Goal: Task Accomplishment & Management: Manage account settings

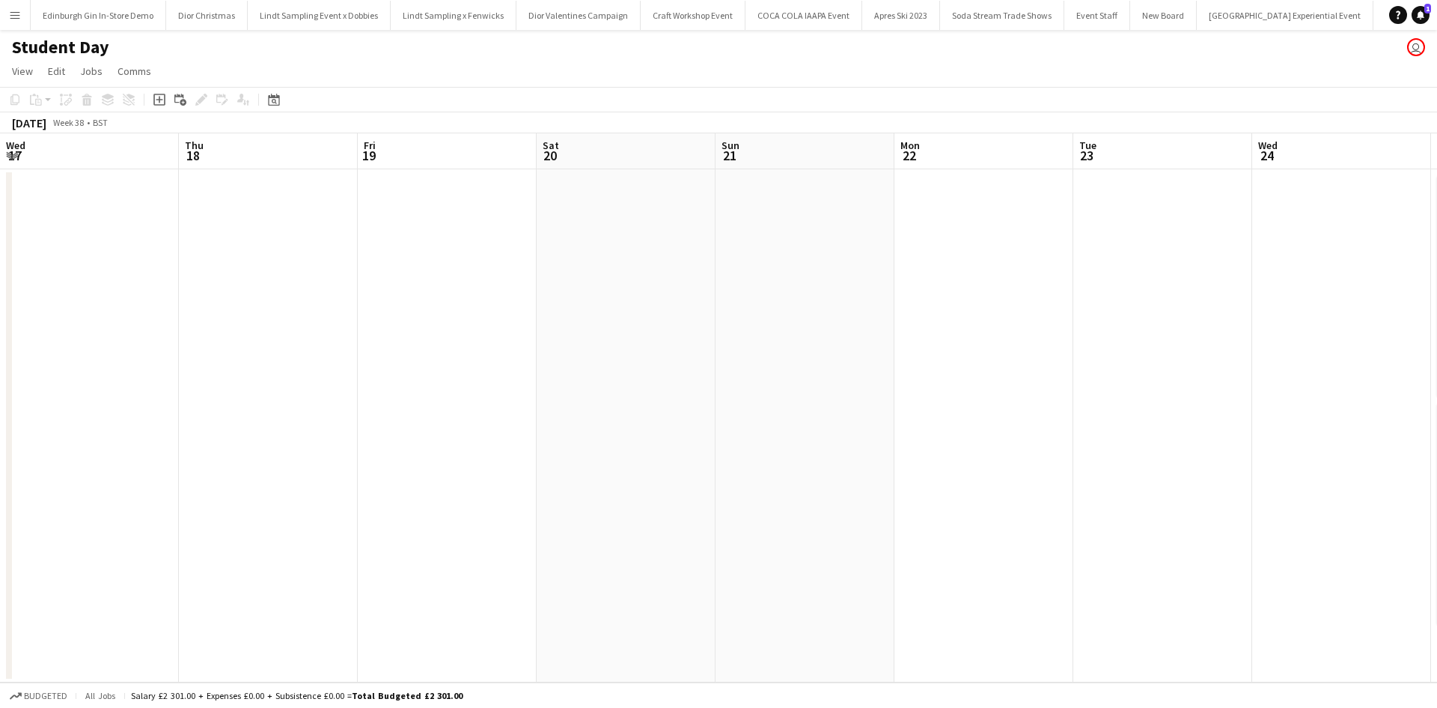
scroll to position [0, 707]
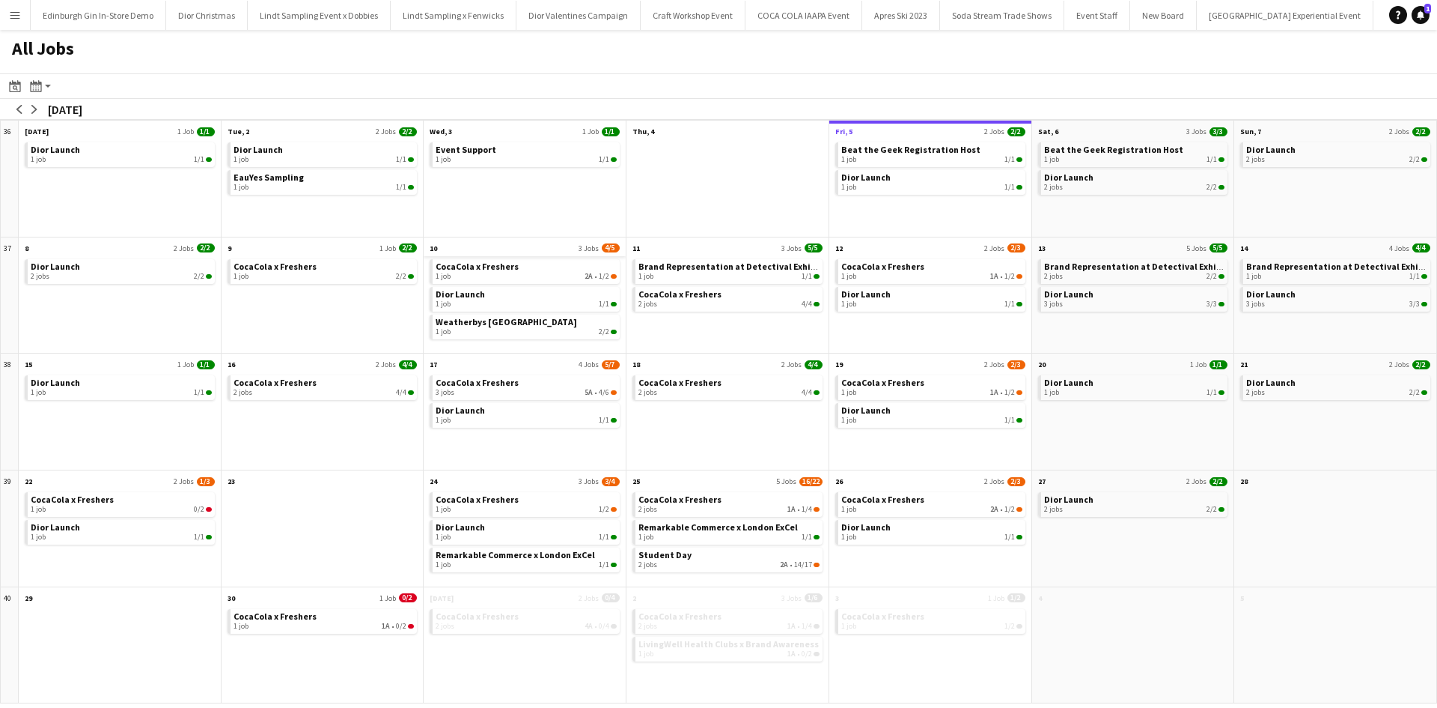
scroll to position [0, 14980]
click at [470, 266] on span "CocaCola x Freshers" at bounding box center [477, 266] width 83 height 11
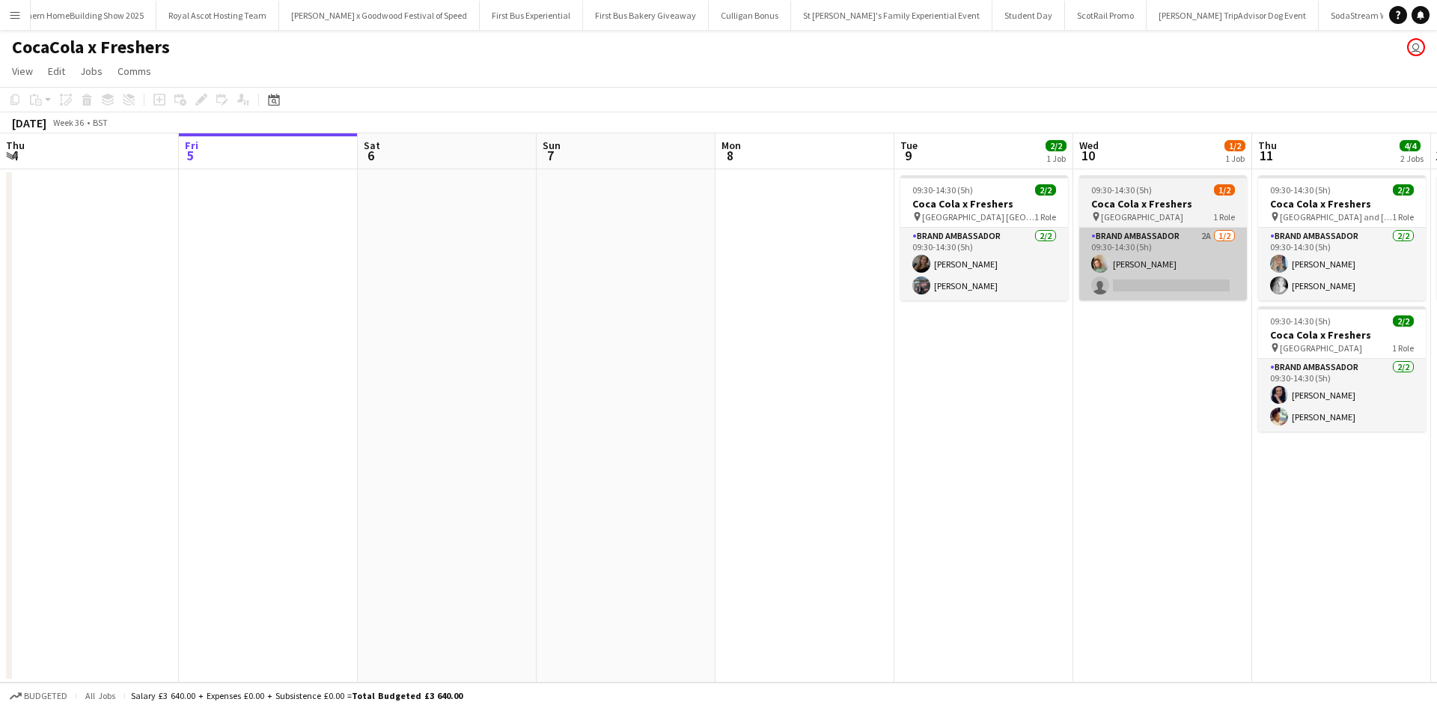
scroll to position [0, 14980]
click at [1154, 280] on app-card-role "Brand Ambassador 2A 1/2 09:30-14:30 (5h) Kelly Vines single-neutral-actions" at bounding box center [1164, 264] width 168 height 73
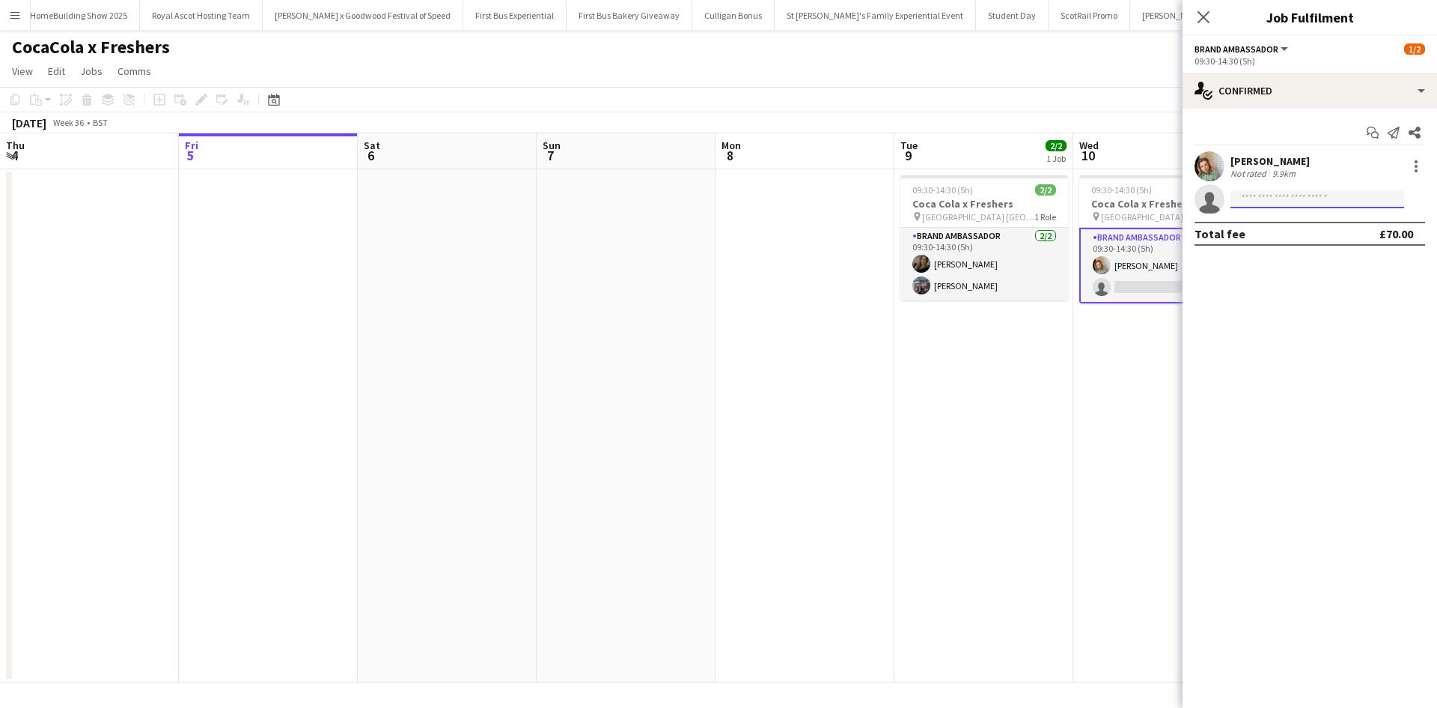
click at [1281, 195] on input at bounding box center [1318, 199] width 174 height 18
type input "*****"
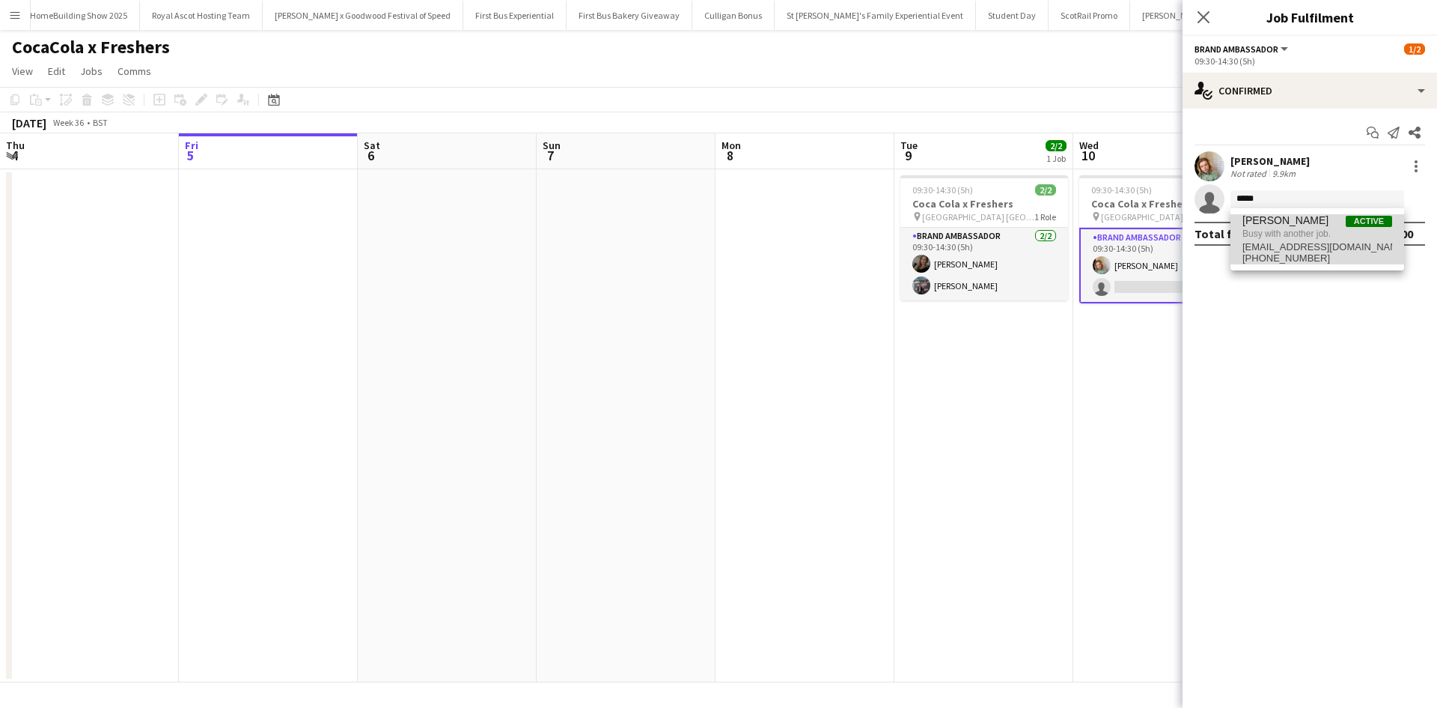
click at [1301, 240] on span "Busy with another job." at bounding box center [1318, 233] width 150 height 13
click at [1113, 396] on app-date-cell "09:30-14:30 (5h) 1/2 Coca Cola x Freshers pin Oldham 6th form College 1 Role Br…" at bounding box center [1163, 425] width 179 height 513
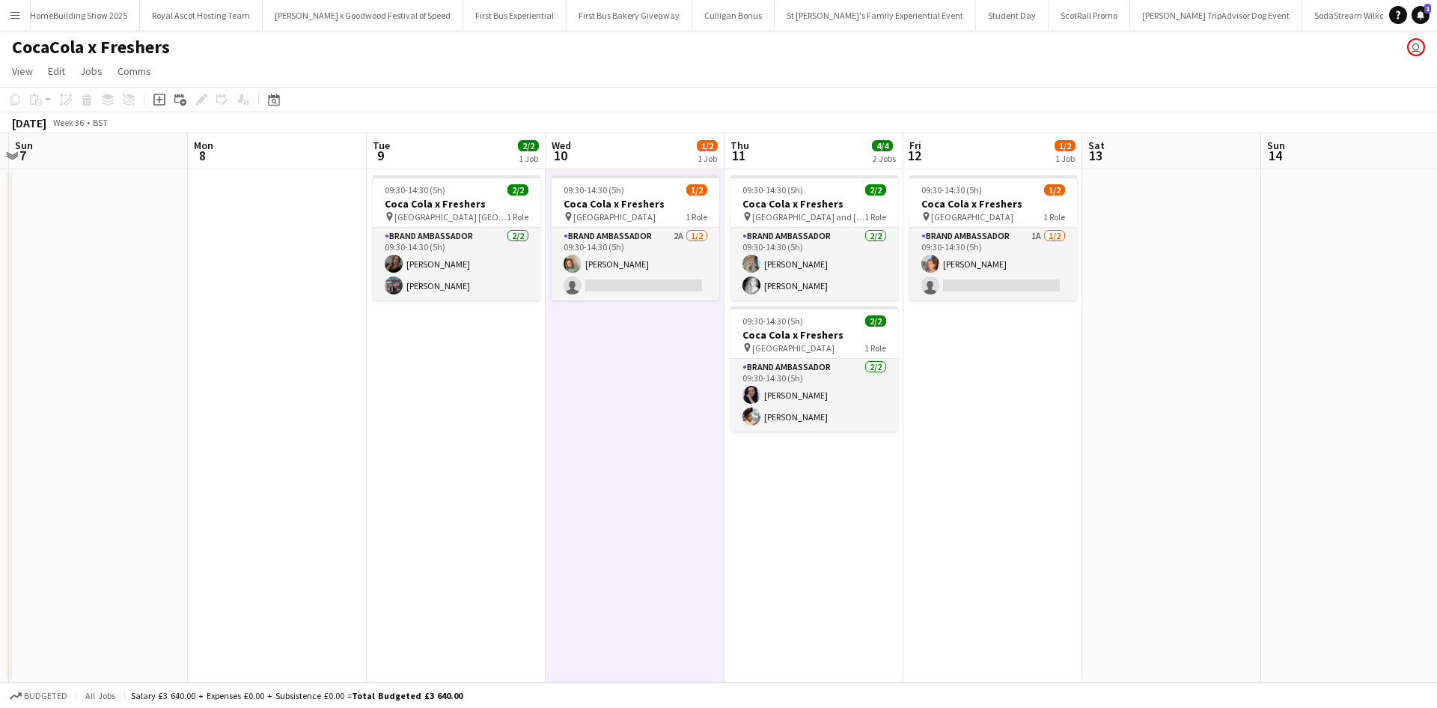
drag, startPoint x: 1119, startPoint y: 422, endPoint x: 538, endPoint y: 412, distance: 580.3
click at [537, 410] on app-calendar-viewport "Thu 4 Fri 5 Sat 6 Sun 7 Mon 8 Tue 9 2/2 1 Job Wed 10 1/2 1 Job Thu 11 4/4 2 Job…" at bounding box center [718, 407] width 1437 height 549
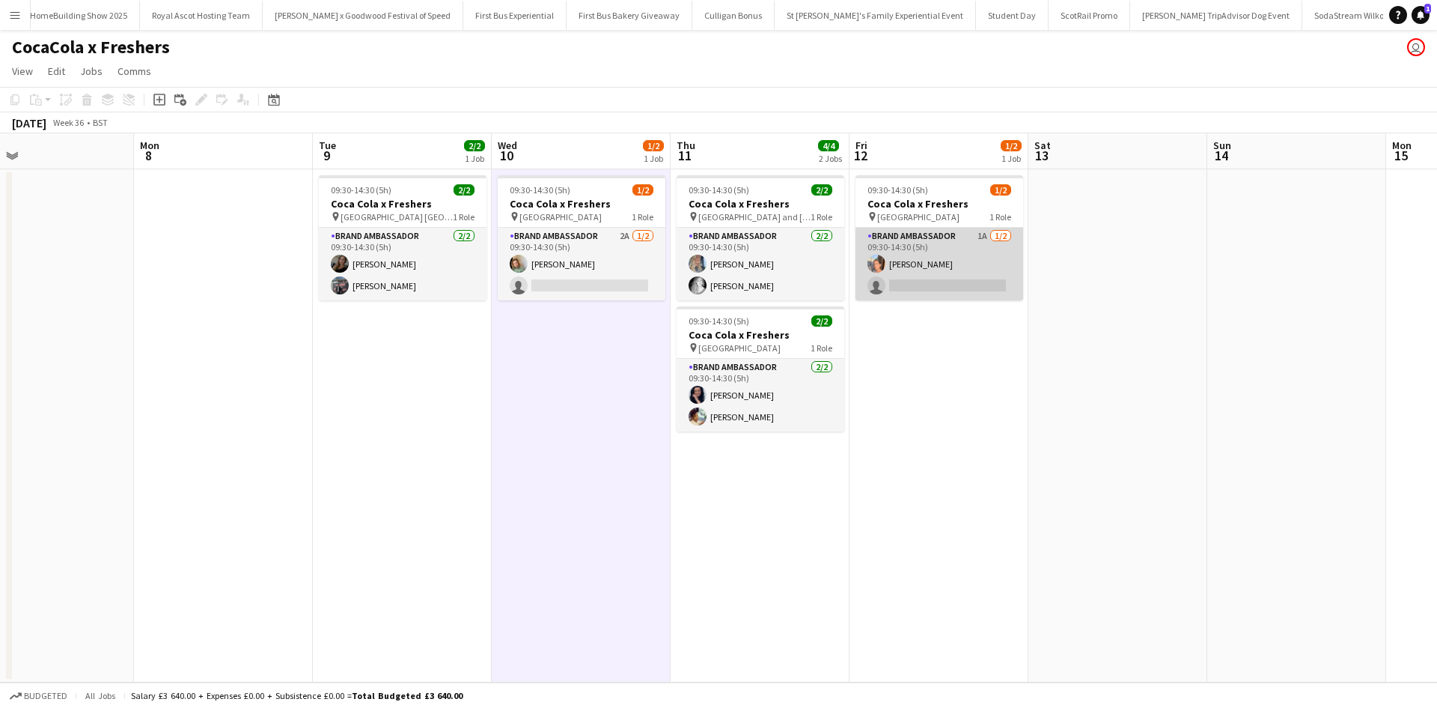
click at [975, 264] on app-card-role "Brand Ambassador 1A 1/2 09:30-14:30 (5h) Aisha Patel single-neutral-actions" at bounding box center [940, 264] width 168 height 73
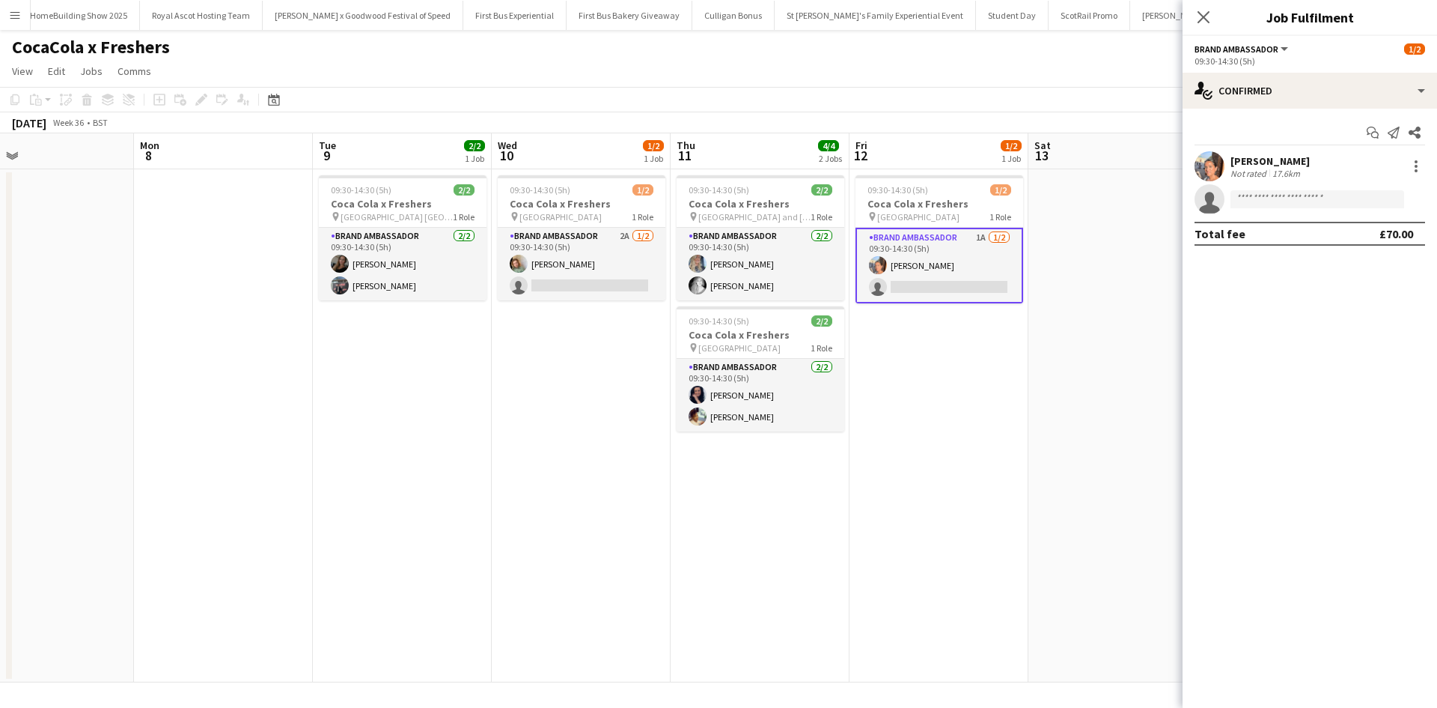
click at [1038, 349] on app-date-cell at bounding box center [1118, 425] width 179 height 513
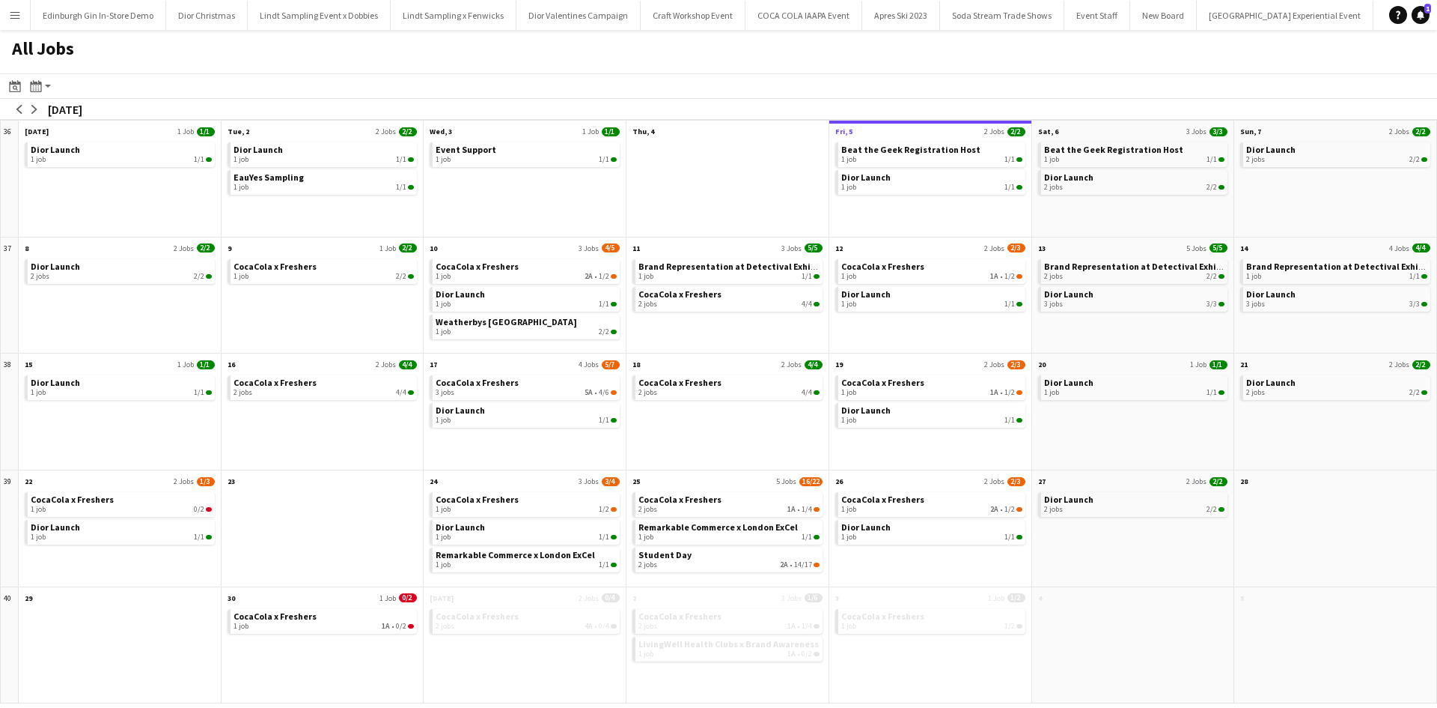
scroll to position [0, 14980]
click at [922, 267] on link "CocaCola x Freshers 1 job 1A • 1/2" at bounding box center [932, 270] width 181 height 22
click at [922, 269] on link "CocaCola x Freshers 1 job 1A • 1/2" at bounding box center [932, 270] width 181 height 22
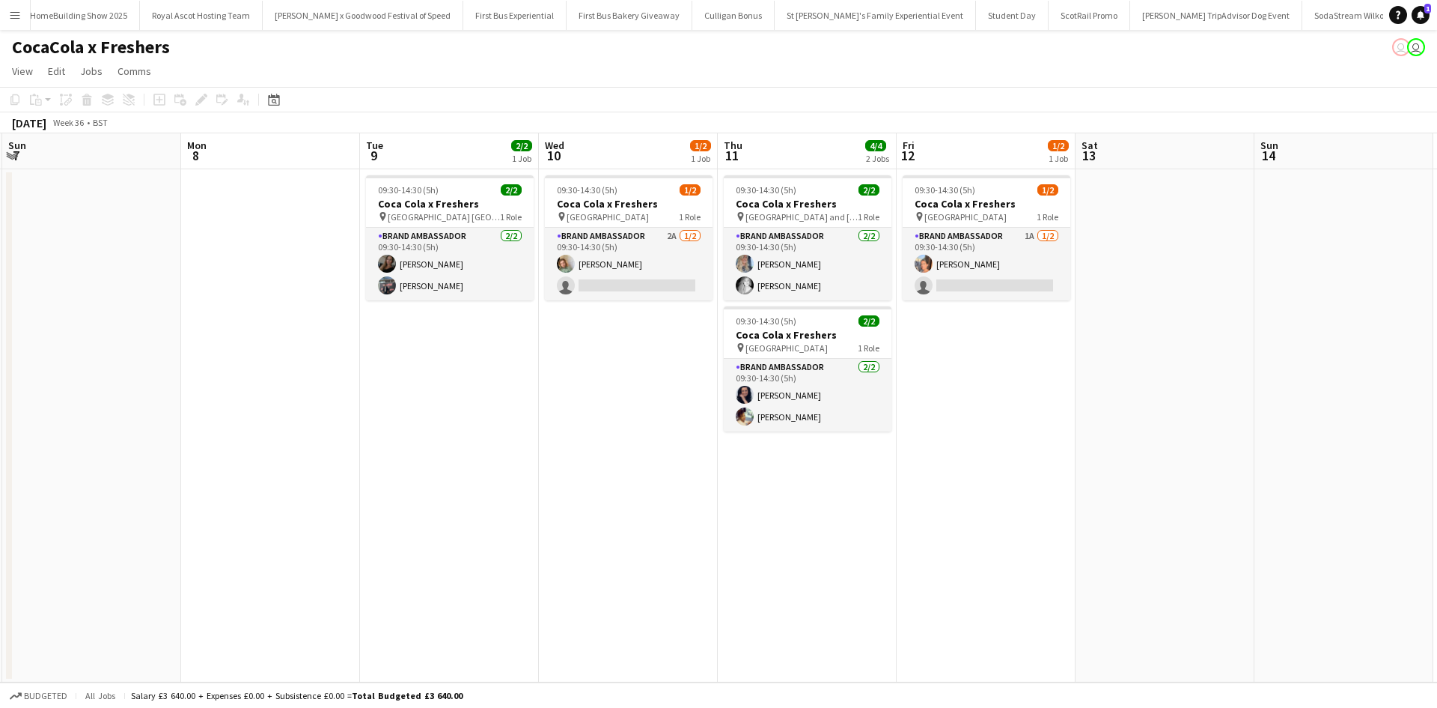
scroll to position [0, 710]
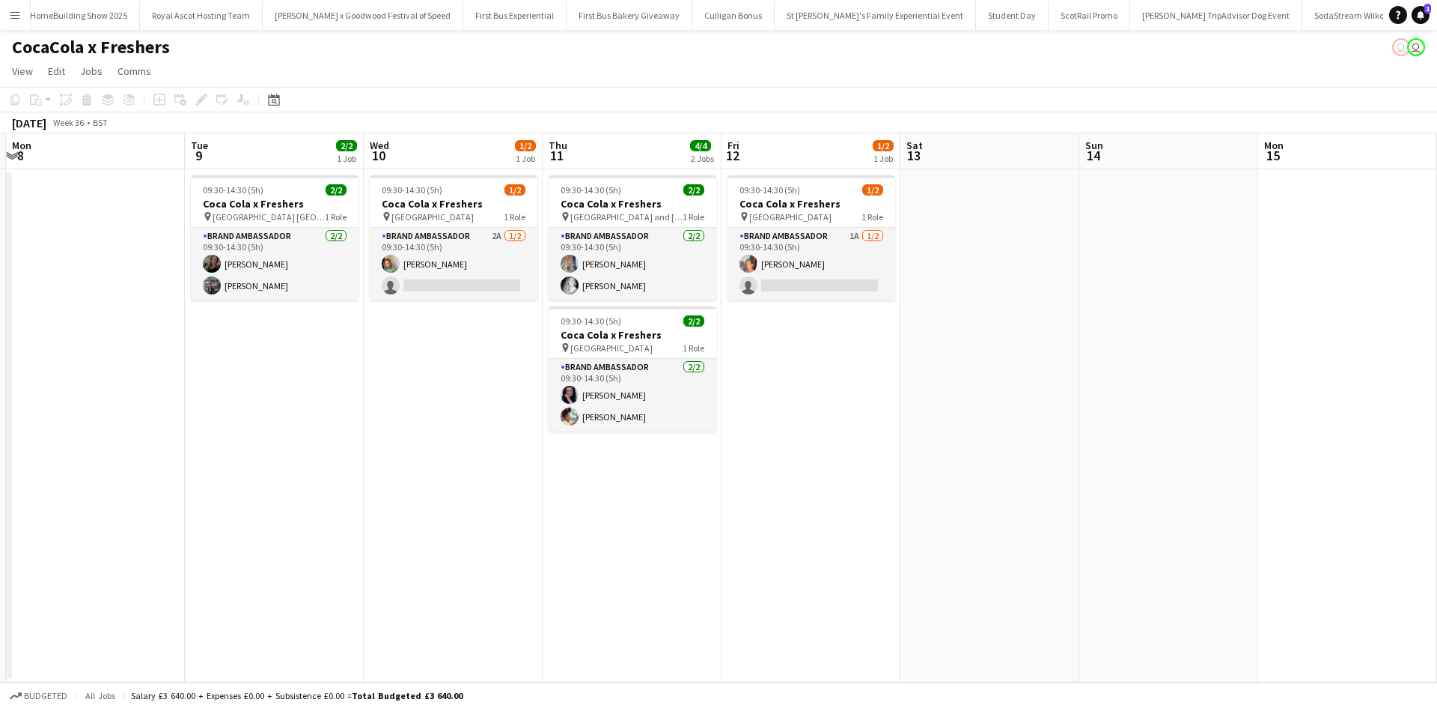
drag, startPoint x: 1026, startPoint y: 448, endPoint x: 317, endPoint y: 365, distance: 714.6
click at [317, 365] on app-calendar-viewport "Thu 4 Fri 5 Sat 6 Sun 7 Mon 8 Tue 9 2/2 1 Job Wed 10 1/2 1 Job Thu 11 4/4 2 Job…" at bounding box center [718, 407] width 1437 height 549
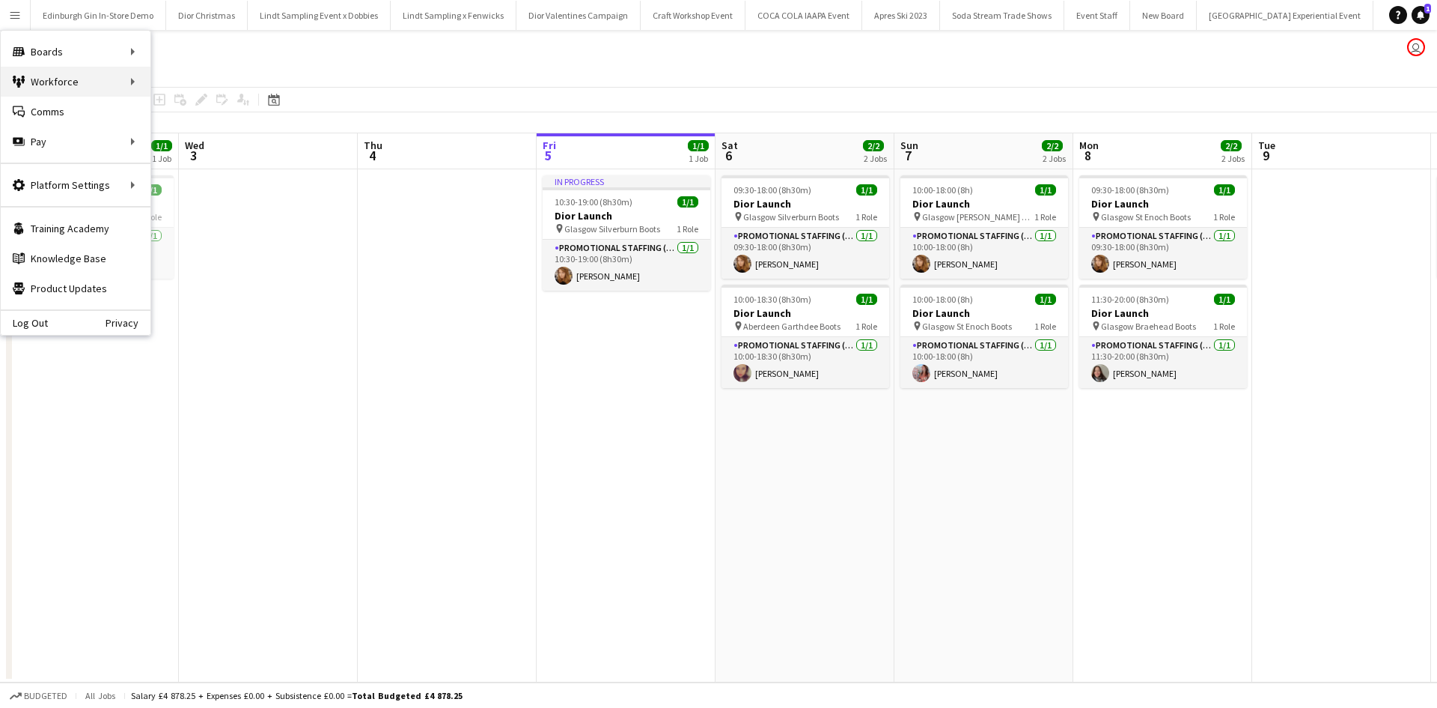
scroll to position [0, 358]
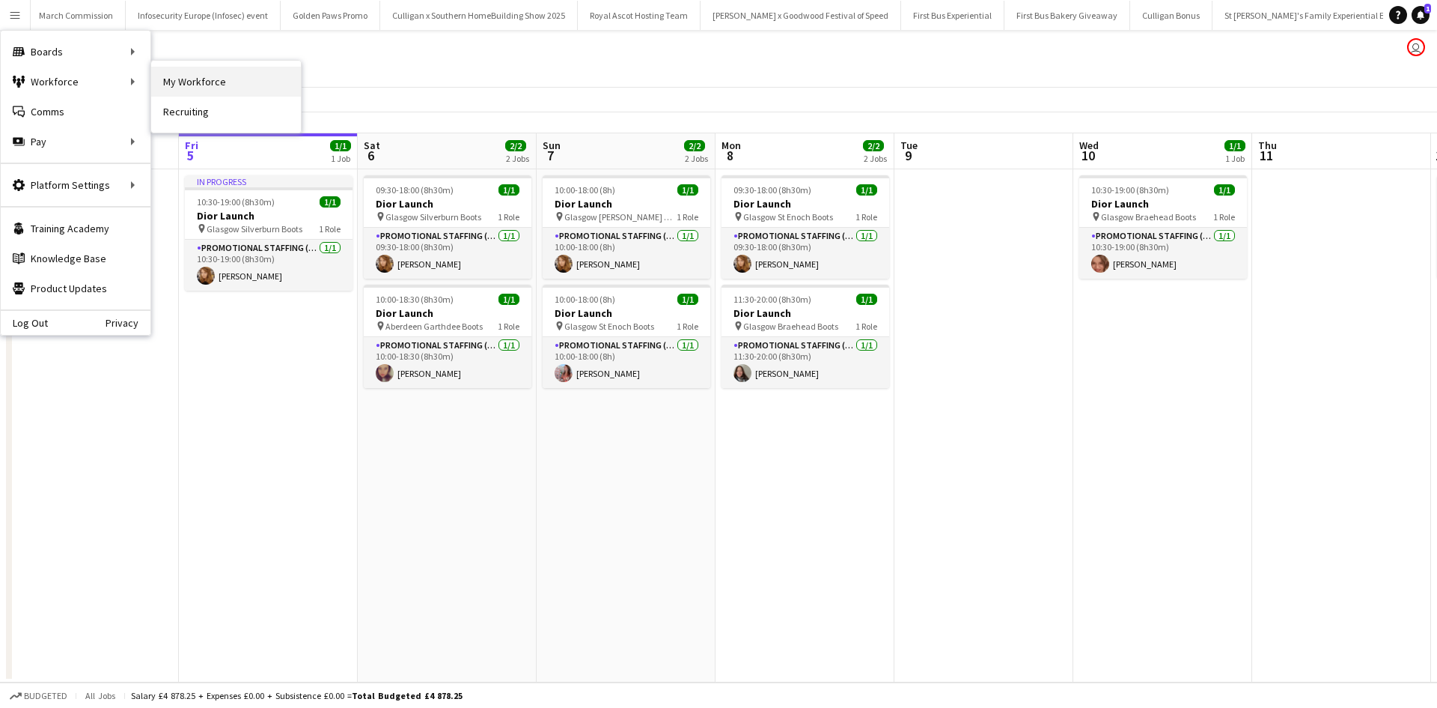
click at [200, 79] on link "My Workforce" at bounding box center [226, 82] width 150 height 30
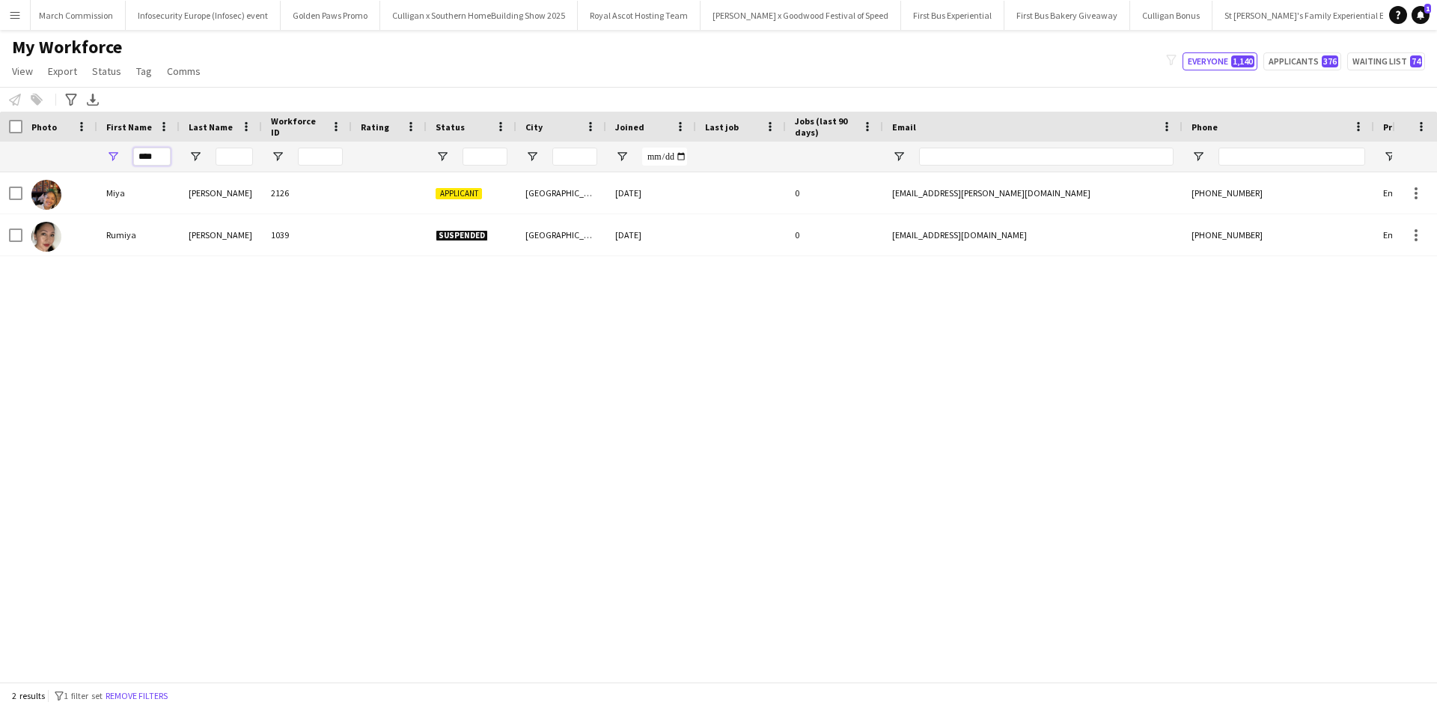
drag, startPoint x: 165, startPoint y: 157, endPoint x: 127, endPoint y: 150, distance: 39.5
click at [127, 151] on div "****" at bounding box center [138, 157] width 82 height 30
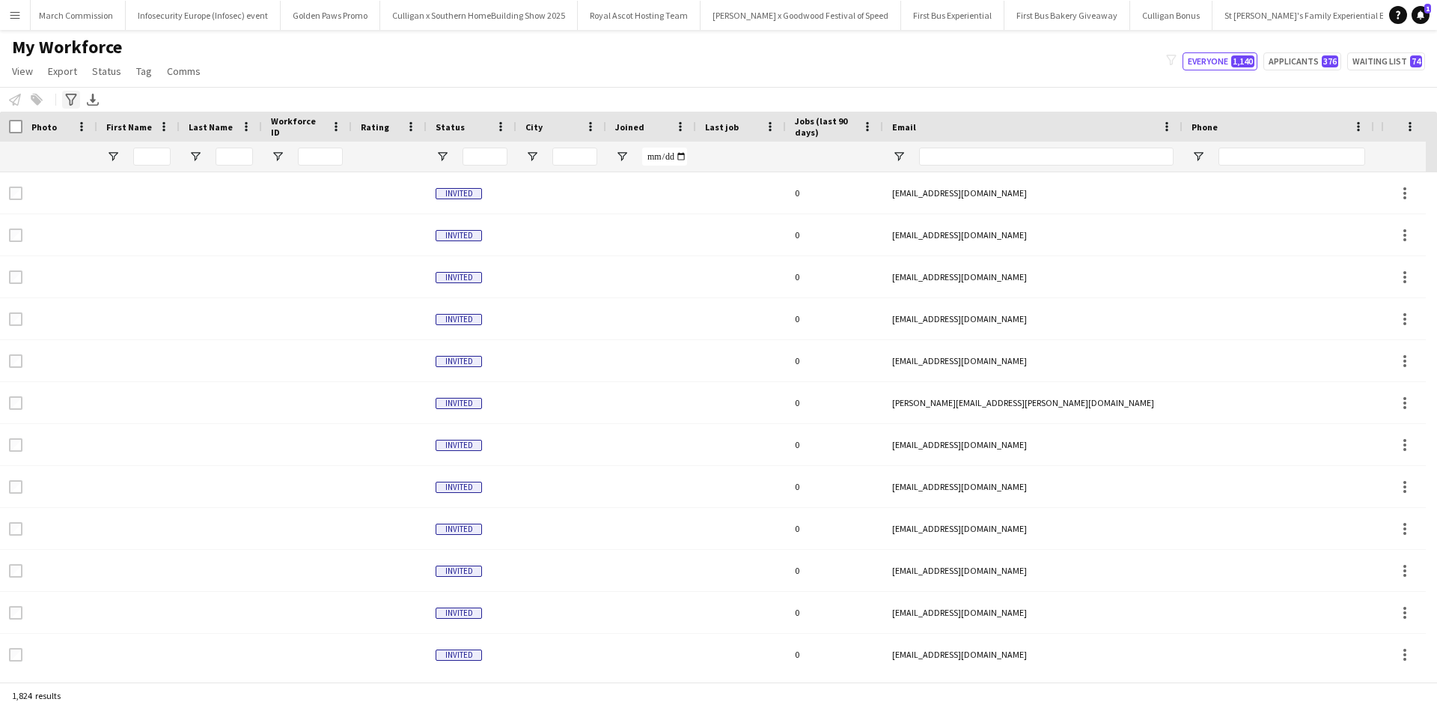
click at [70, 97] on icon "Advanced filters" at bounding box center [71, 100] width 12 height 12
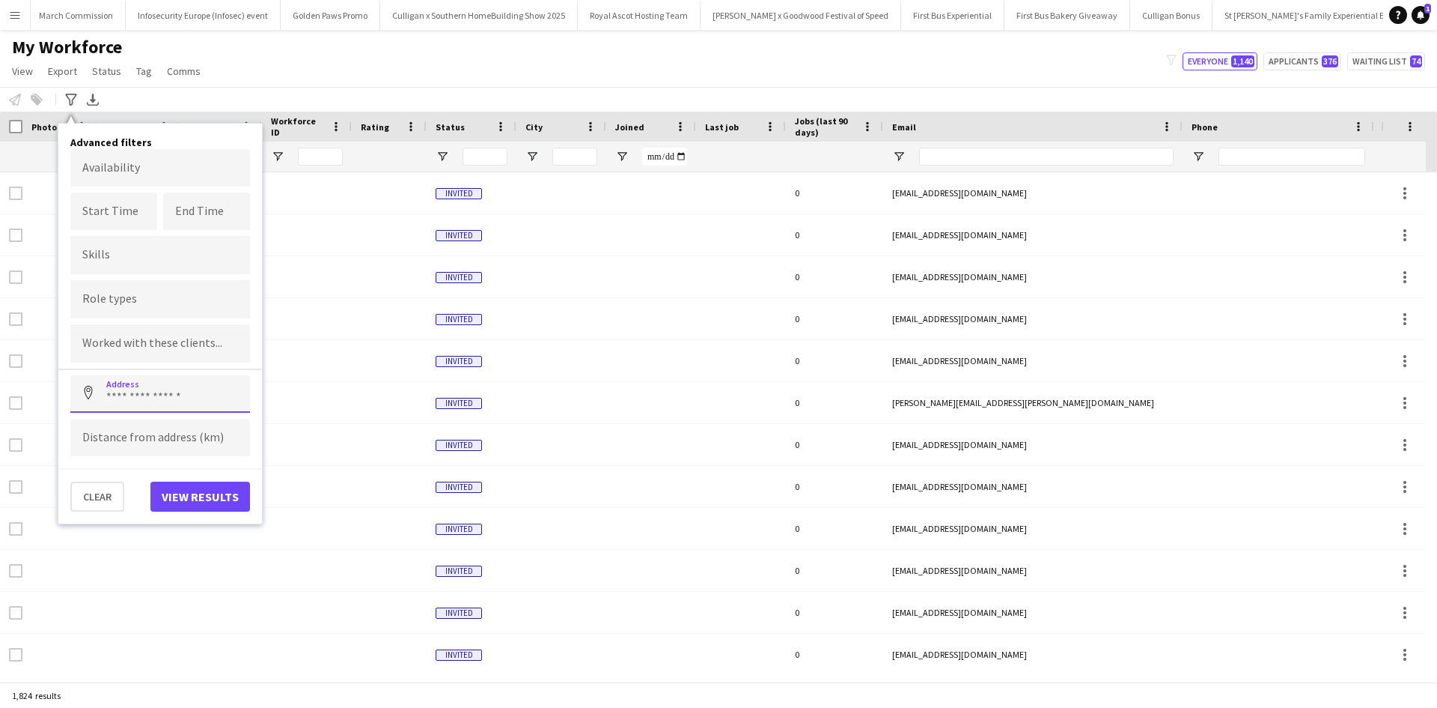
click at [204, 395] on input at bounding box center [160, 393] width 180 height 37
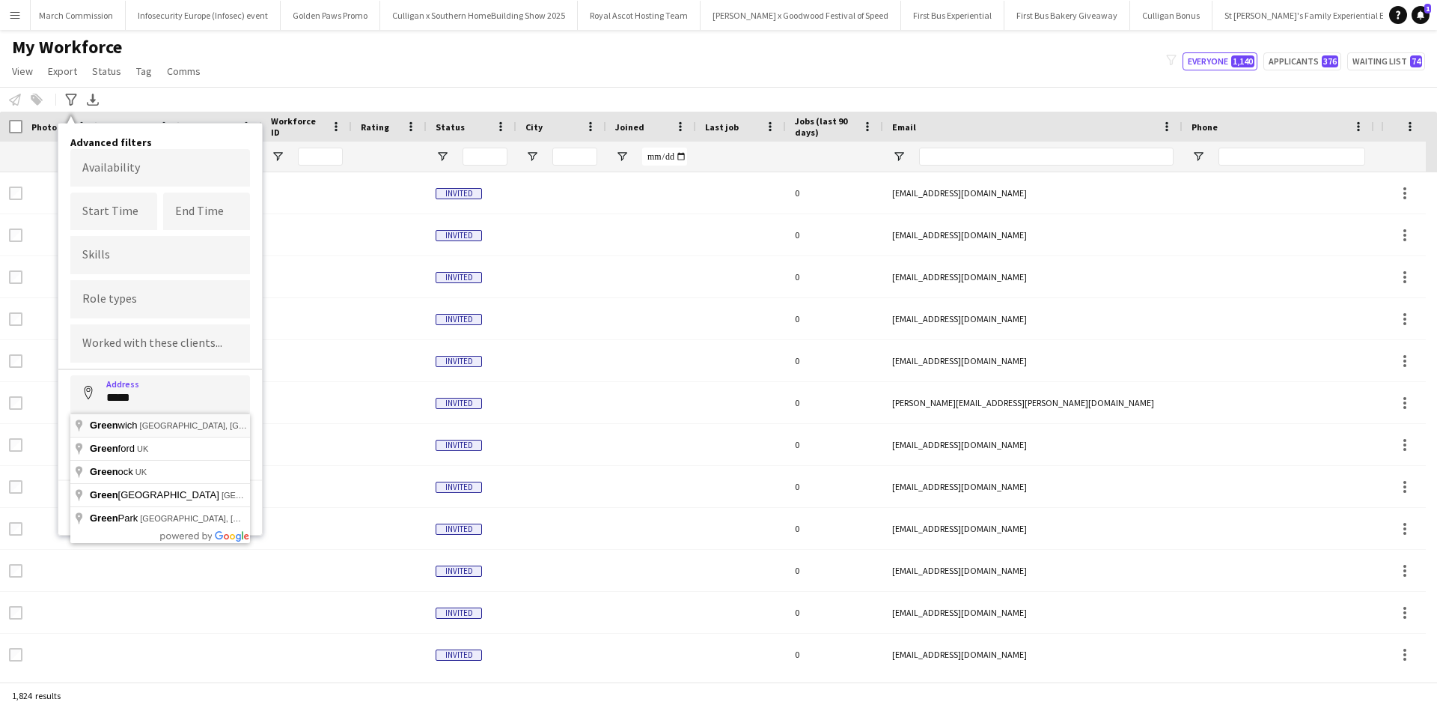
type input "**********"
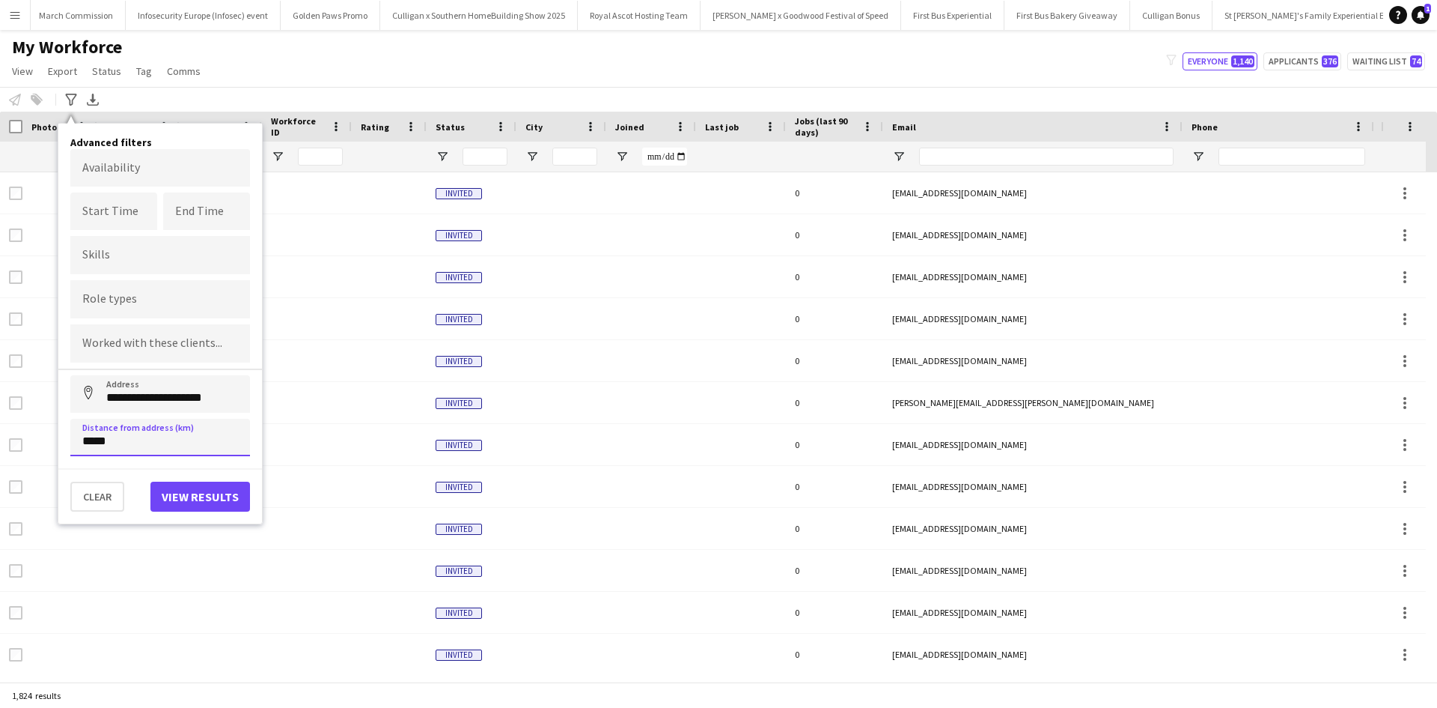
type input "*****"
click at [181, 487] on button "View results" at bounding box center [200, 496] width 100 height 30
type input "**********"
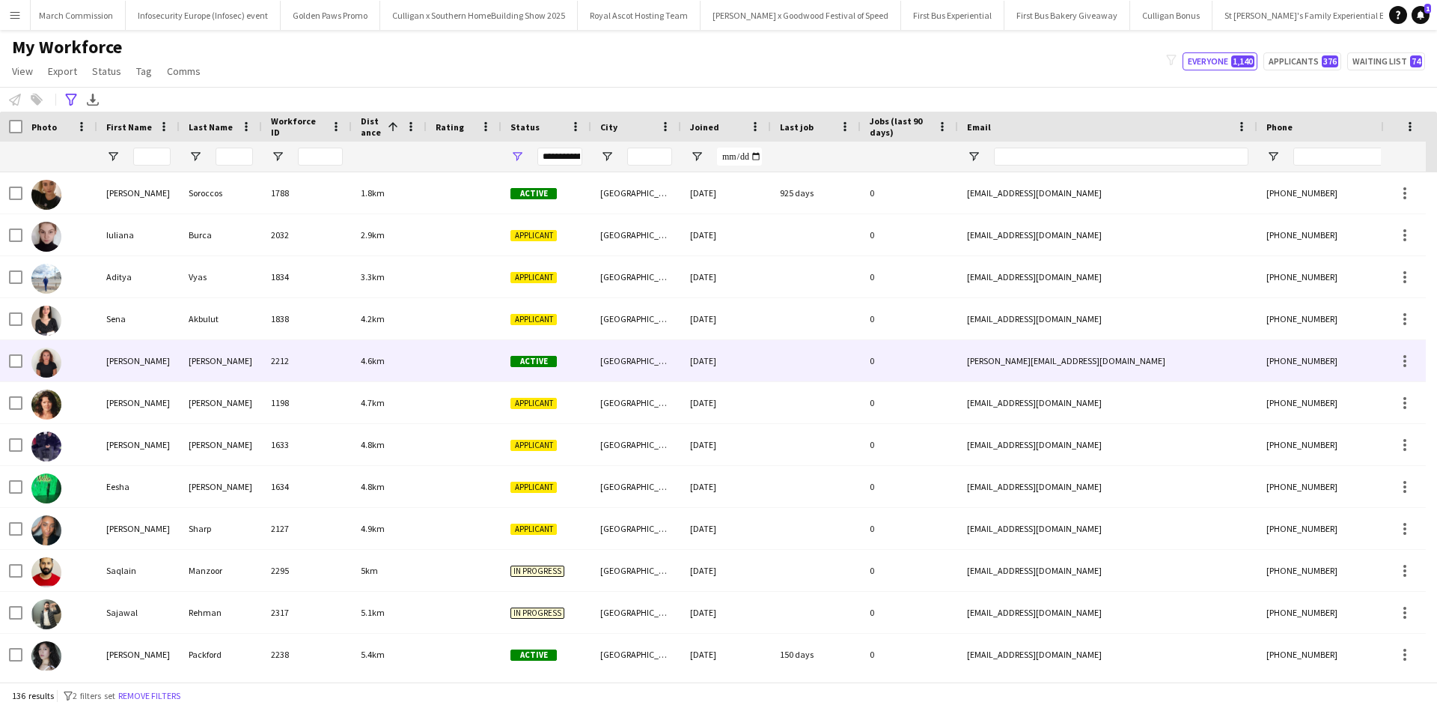
click at [136, 356] on div "Rebecca" at bounding box center [138, 360] width 82 height 41
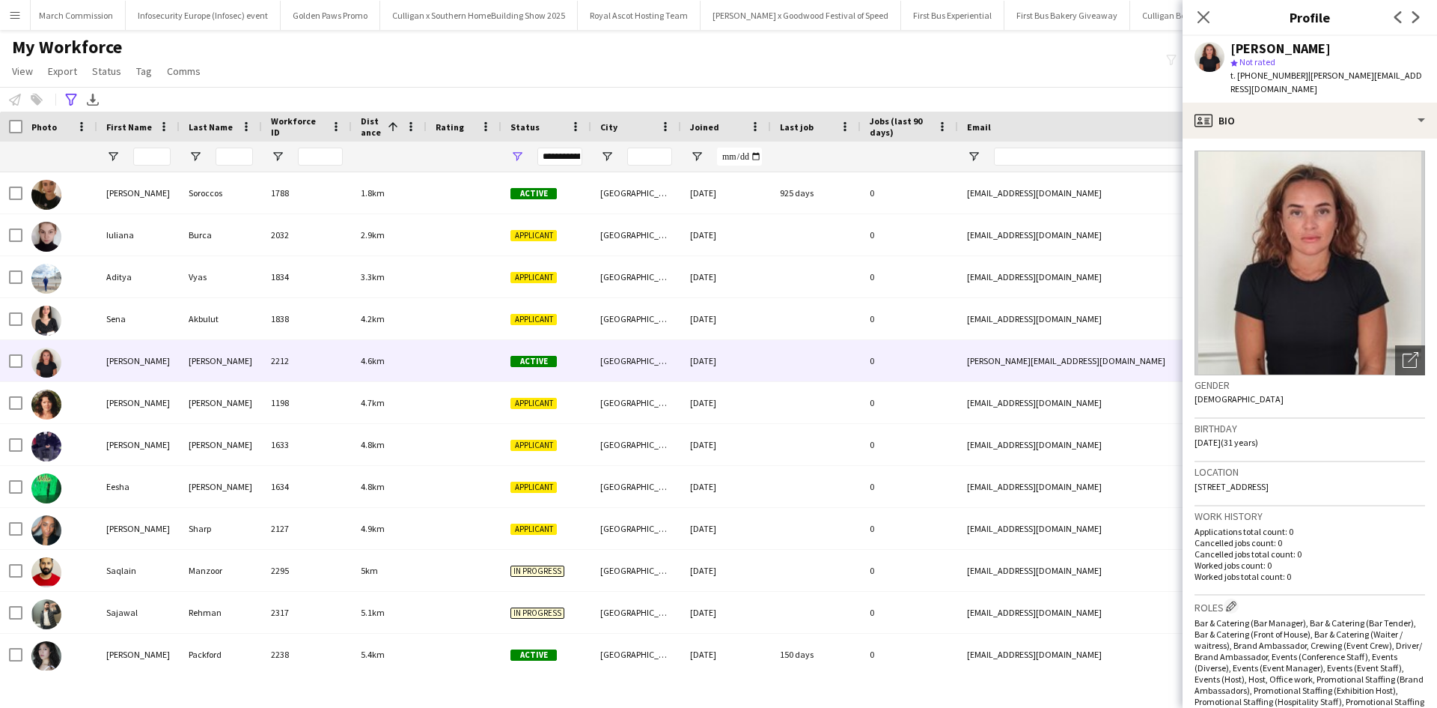
click at [14, 18] on app-icon "Menu" at bounding box center [15, 15] width 12 height 12
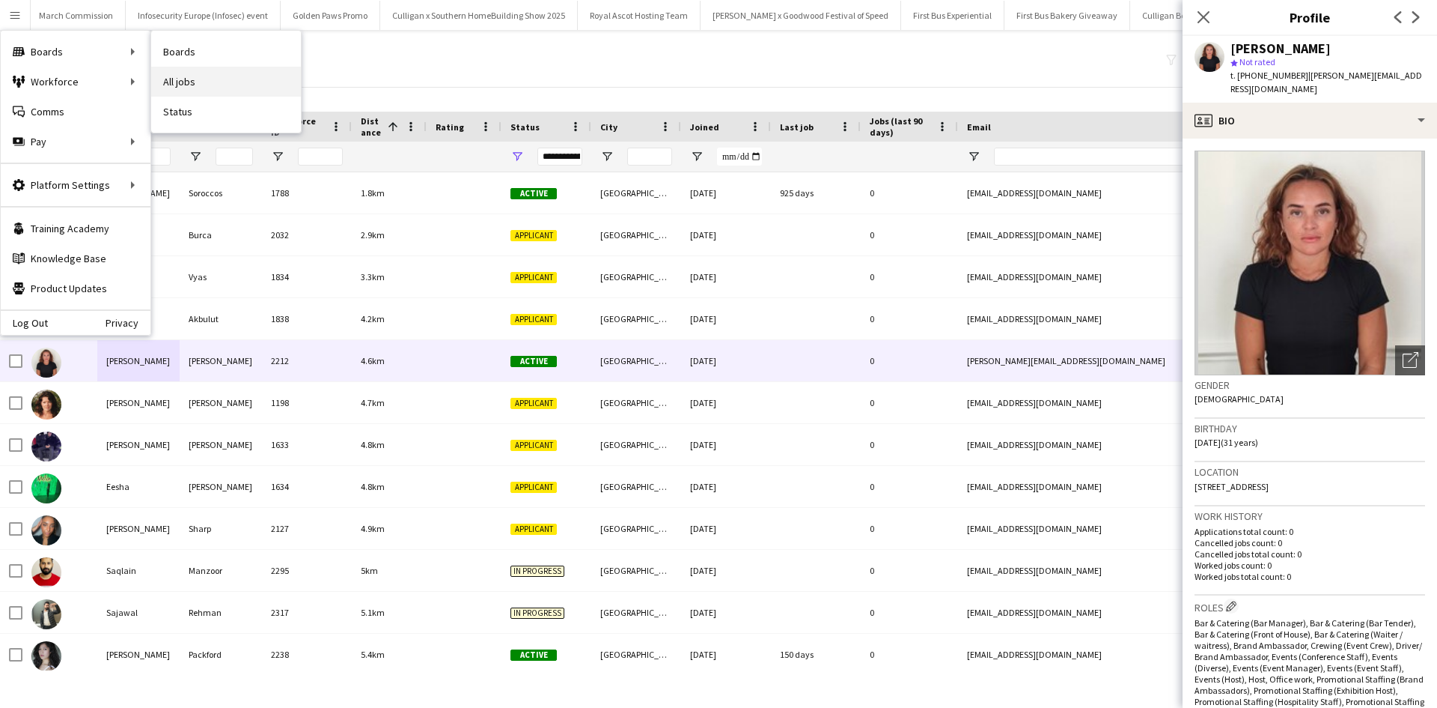
click at [191, 77] on link "All jobs" at bounding box center [226, 82] width 150 height 30
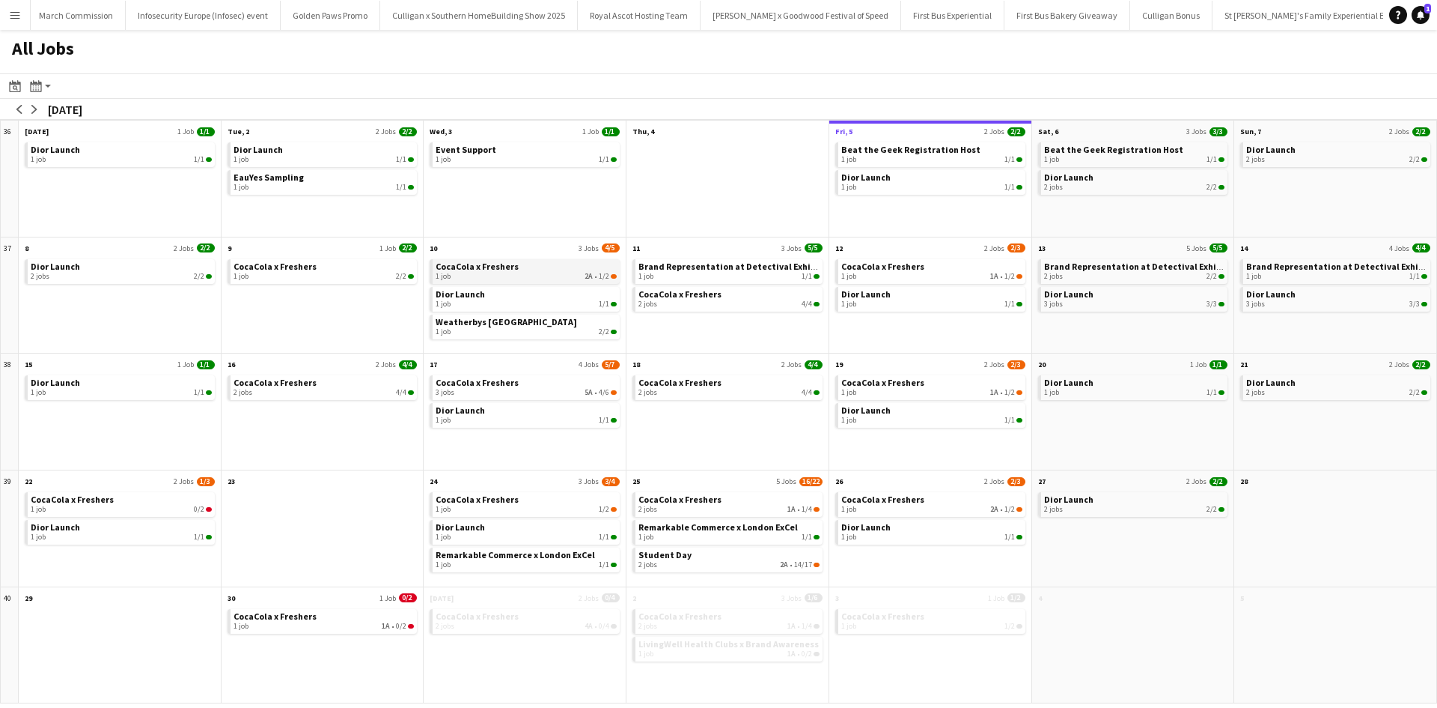
click at [487, 270] on span "CocaCola x Freshers" at bounding box center [477, 266] width 83 height 11
click at [910, 277] on div "1 job 1A • 1/2" at bounding box center [932, 276] width 181 height 9
click at [17, 13] on app-icon "Menu" at bounding box center [15, 15] width 12 height 12
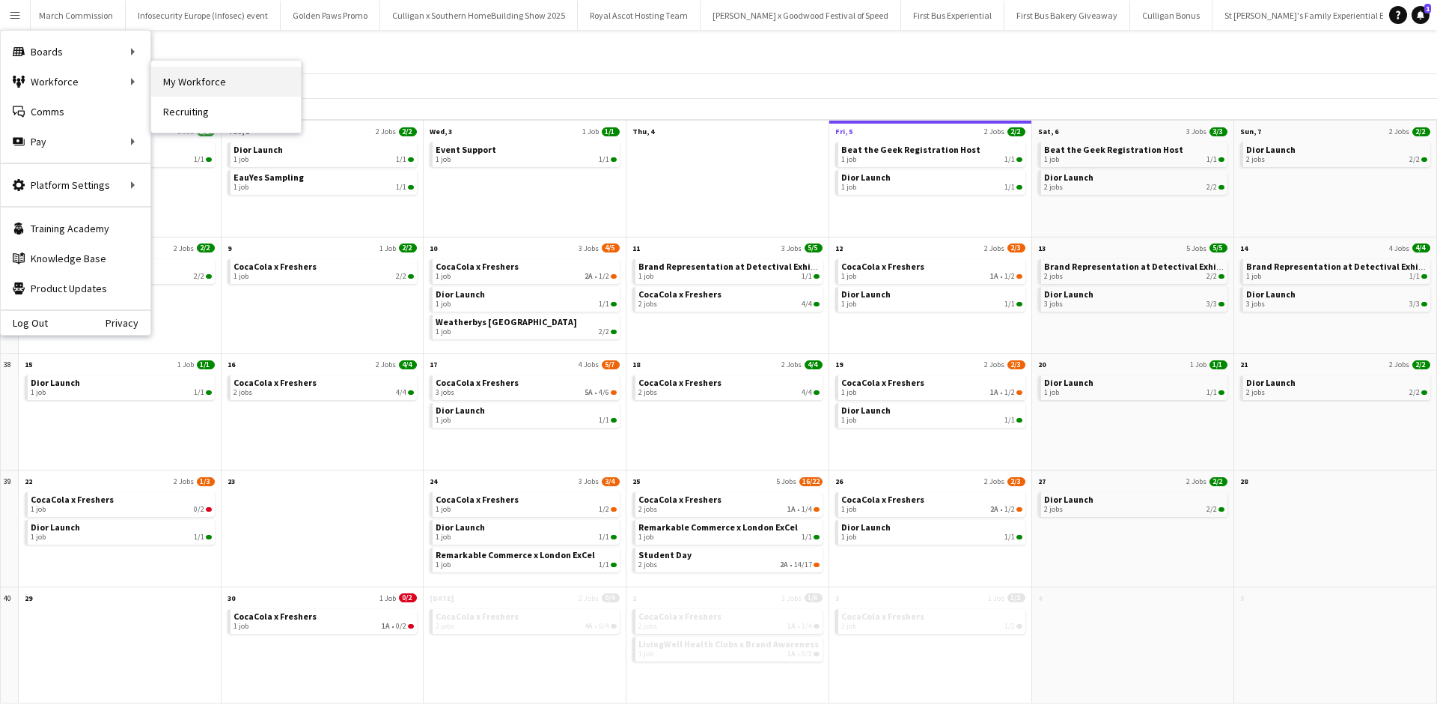
click at [188, 86] on link "My Workforce" at bounding box center [226, 82] width 150 height 30
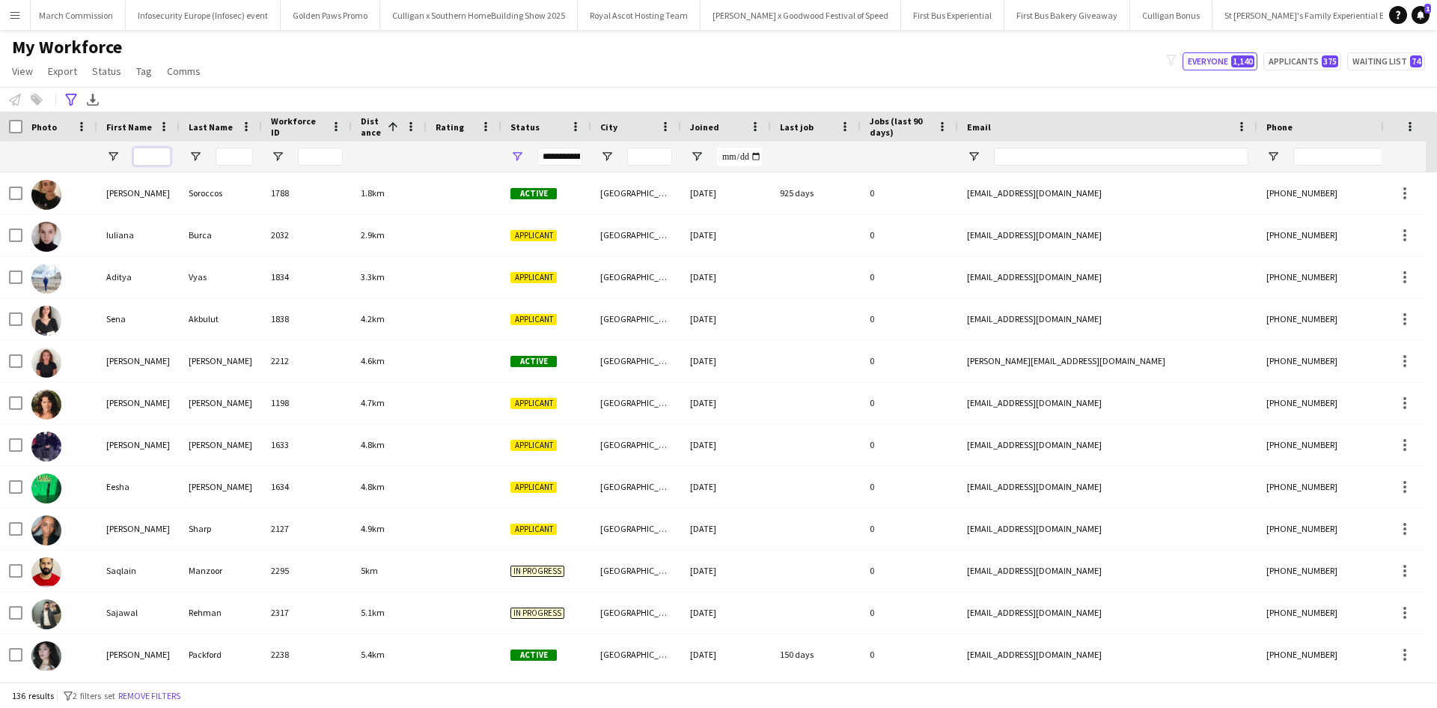
drag, startPoint x: 148, startPoint y: 153, endPoint x: 152, endPoint y: 146, distance: 8.4
click at [148, 153] on input "First Name Filter Input" at bounding box center [151, 156] width 37 height 18
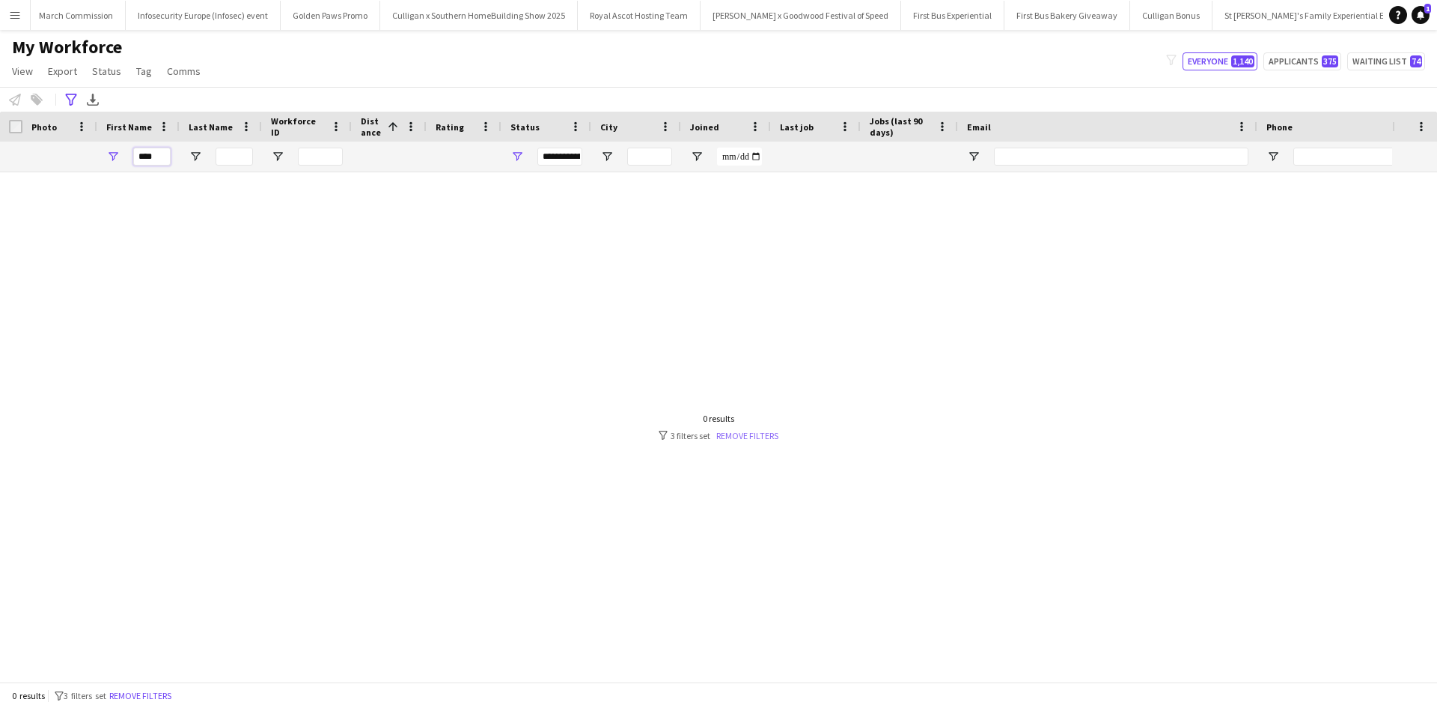
type input "****"
click at [768, 436] on link "Remove filters" at bounding box center [747, 435] width 62 height 11
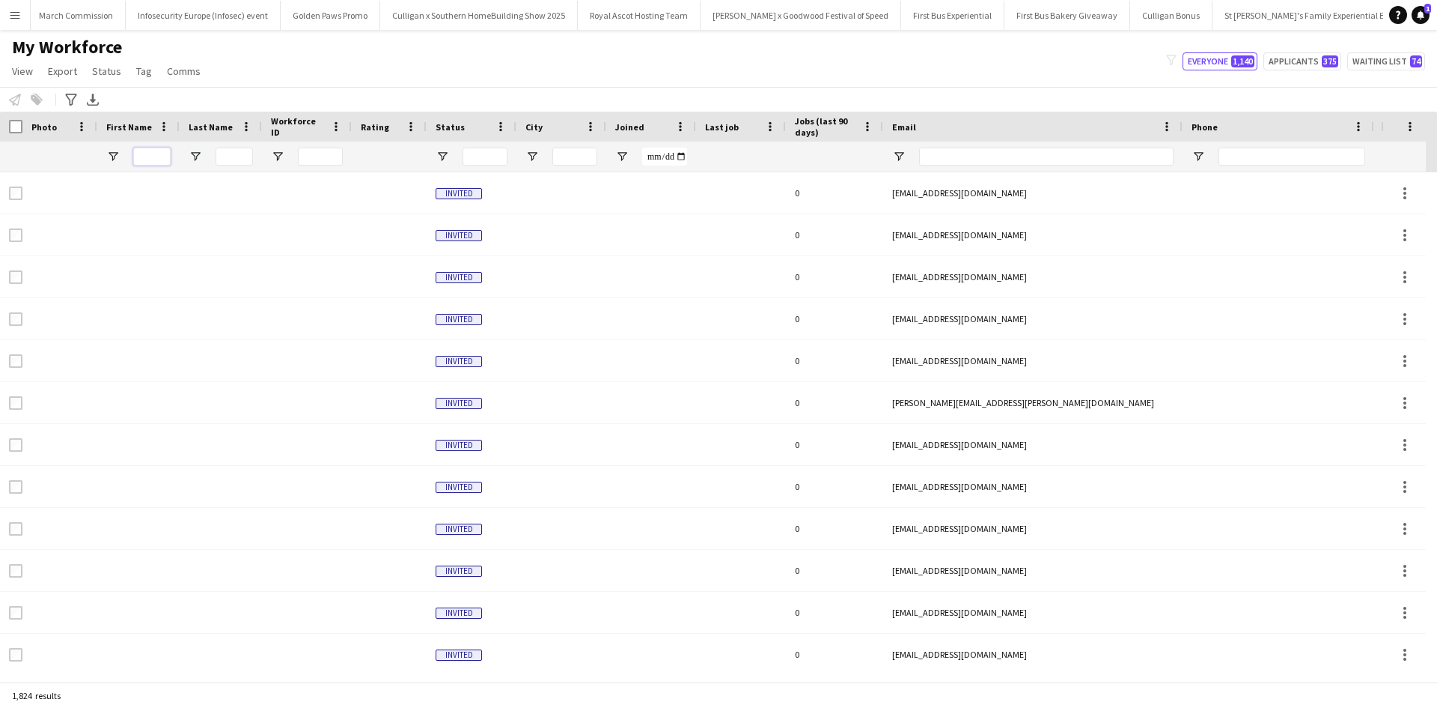
click at [163, 160] on input "First Name Filter Input" at bounding box center [151, 156] width 37 height 18
type input "****"
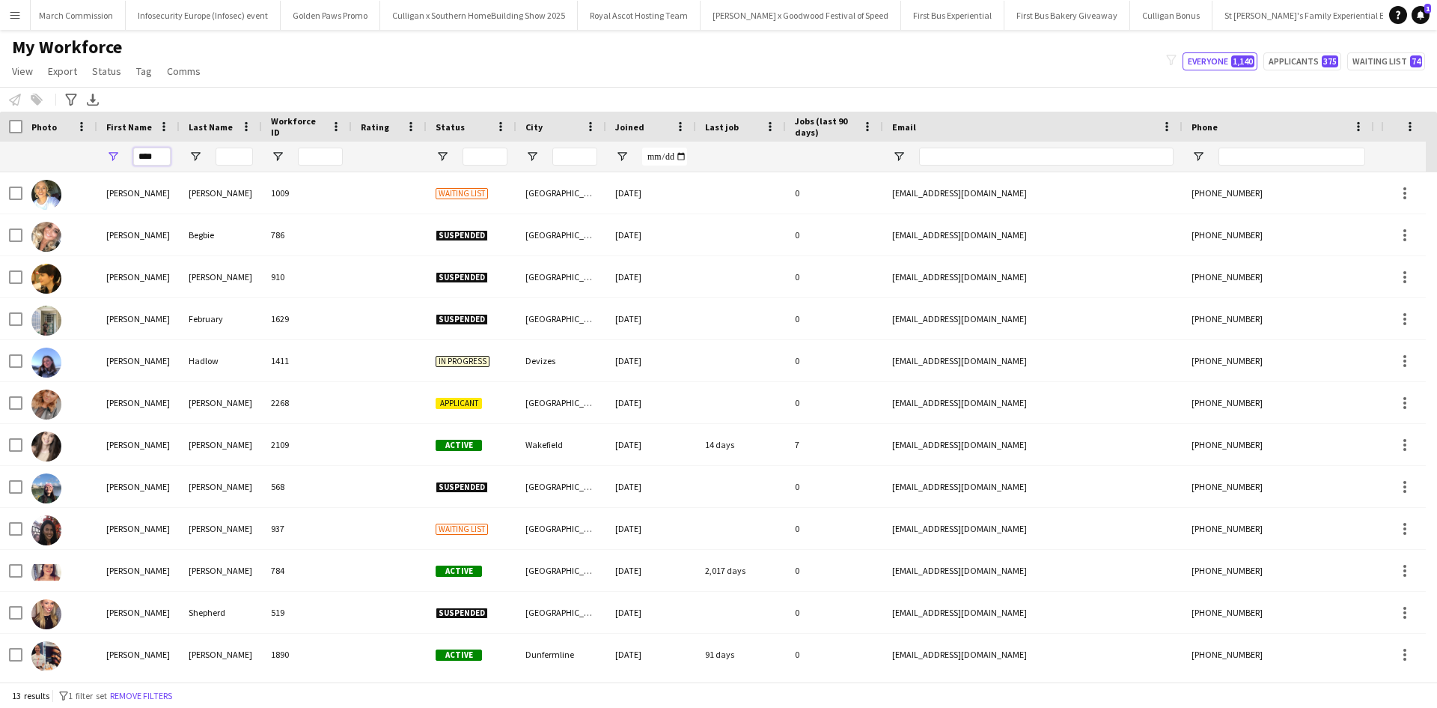
drag, startPoint x: 156, startPoint y: 159, endPoint x: 133, endPoint y: 156, distance: 24.1
click at [133, 156] on div "****" at bounding box center [138, 157] width 82 height 30
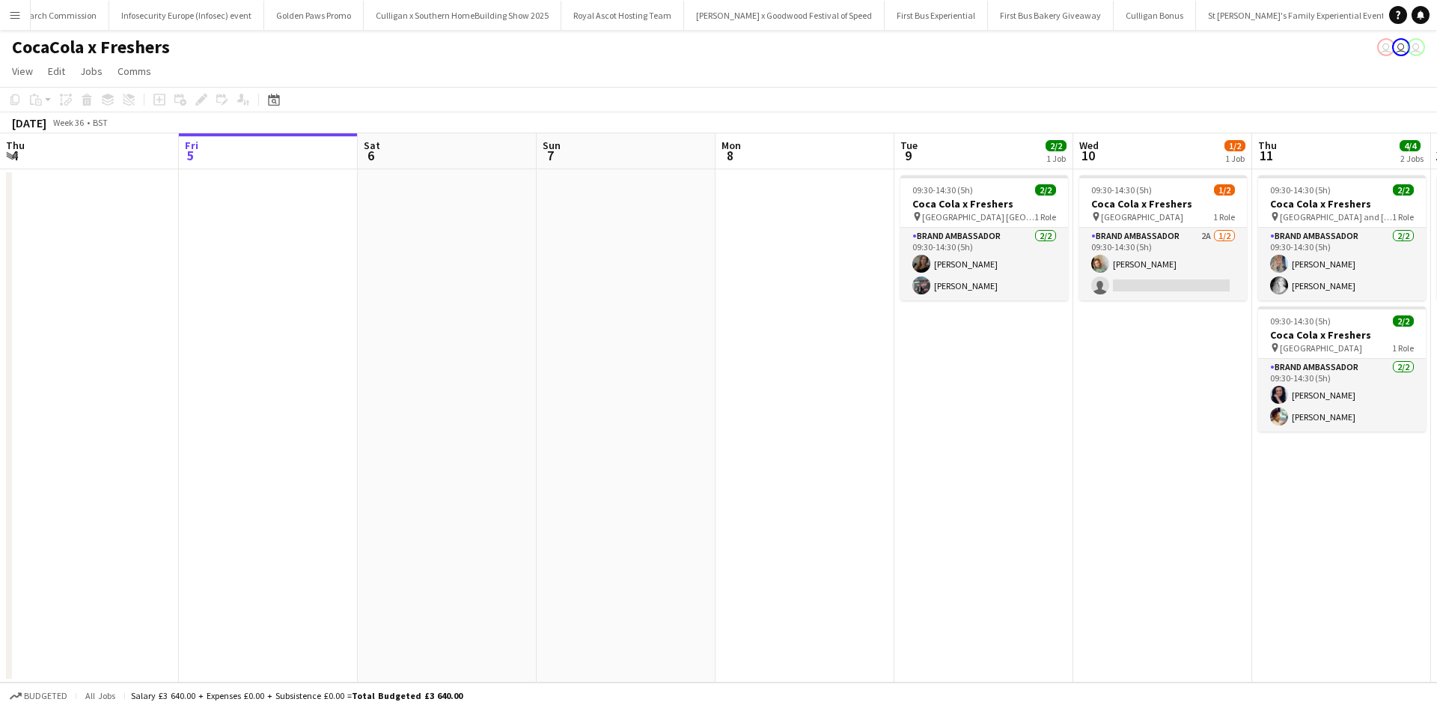
scroll to position [0, 14980]
click at [10, 7] on button "Menu" at bounding box center [15, 15] width 30 height 30
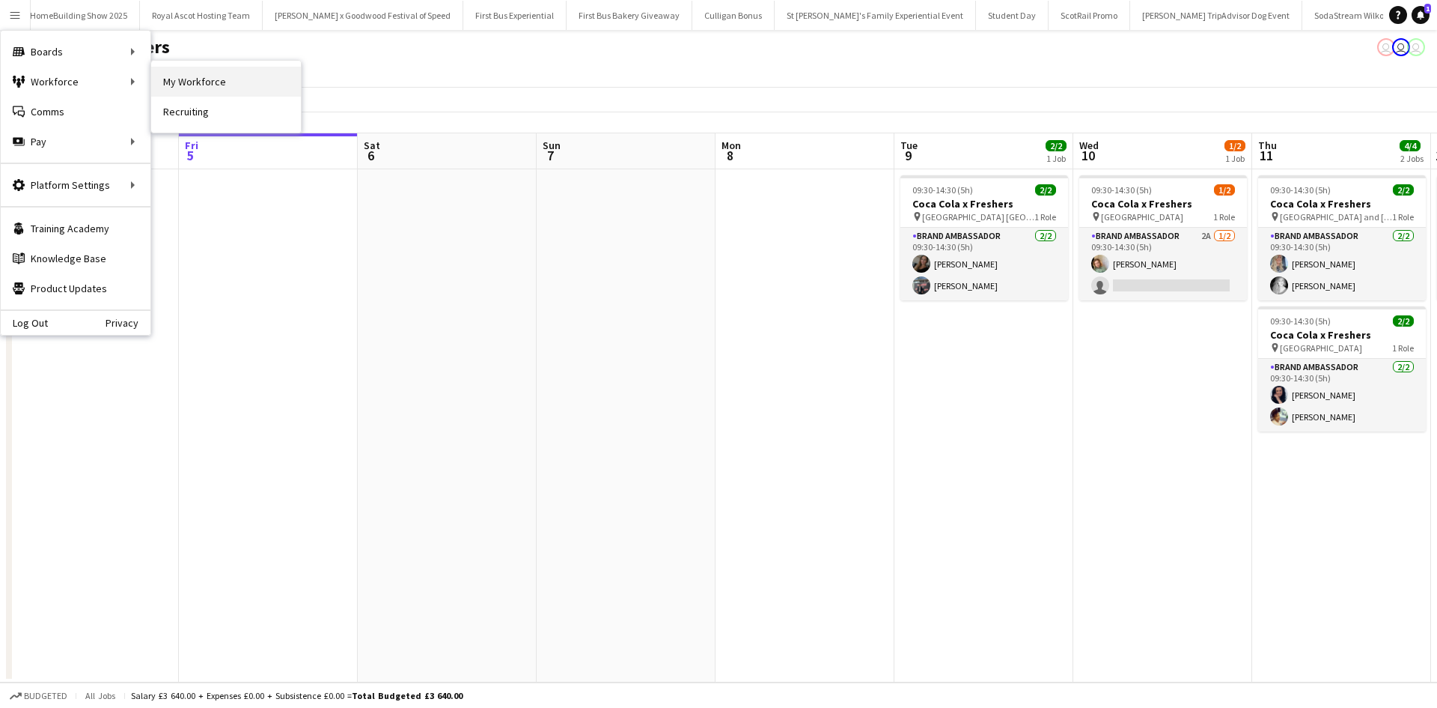
click at [197, 91] on link "My Workforce" at bounding box center [226, 82] width 150 height 30
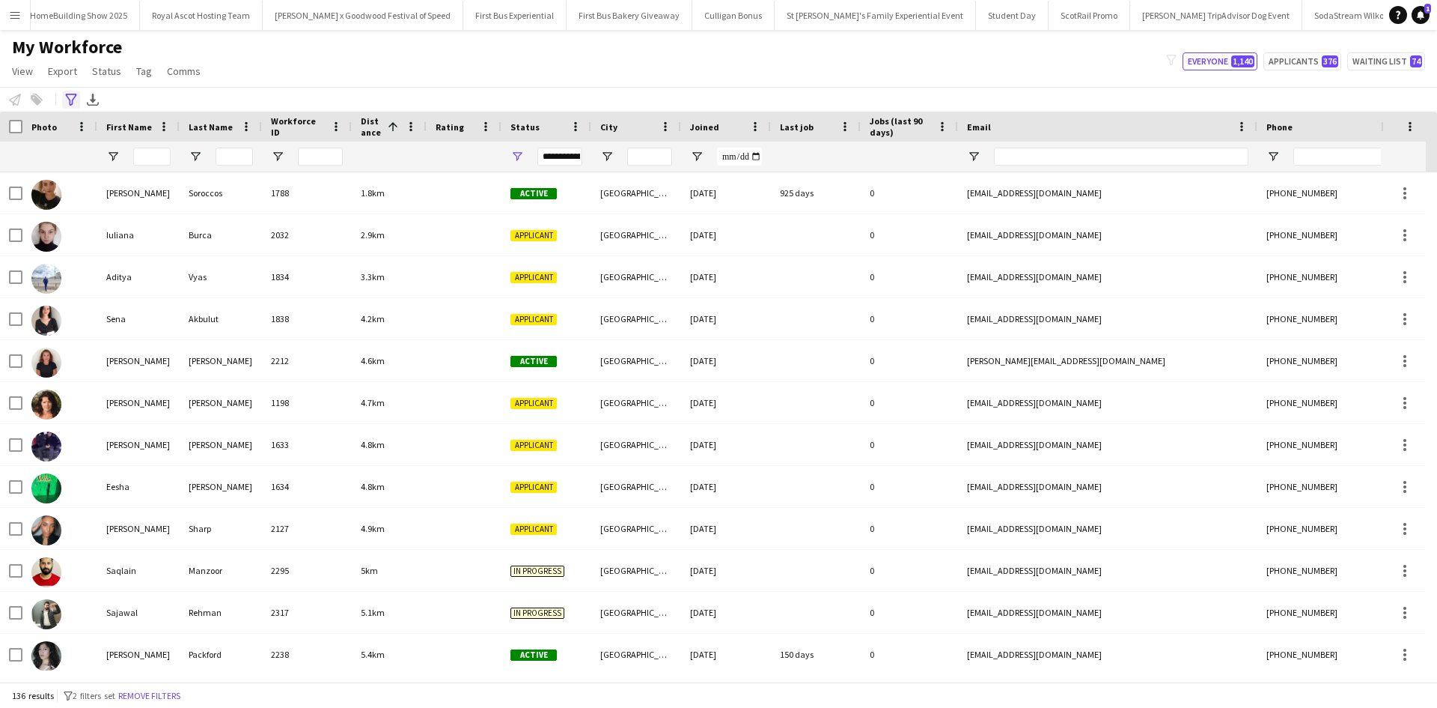
click at [73, 95] on icon "Advanced filters" at bounding box center [71, 100] width 12 height 12
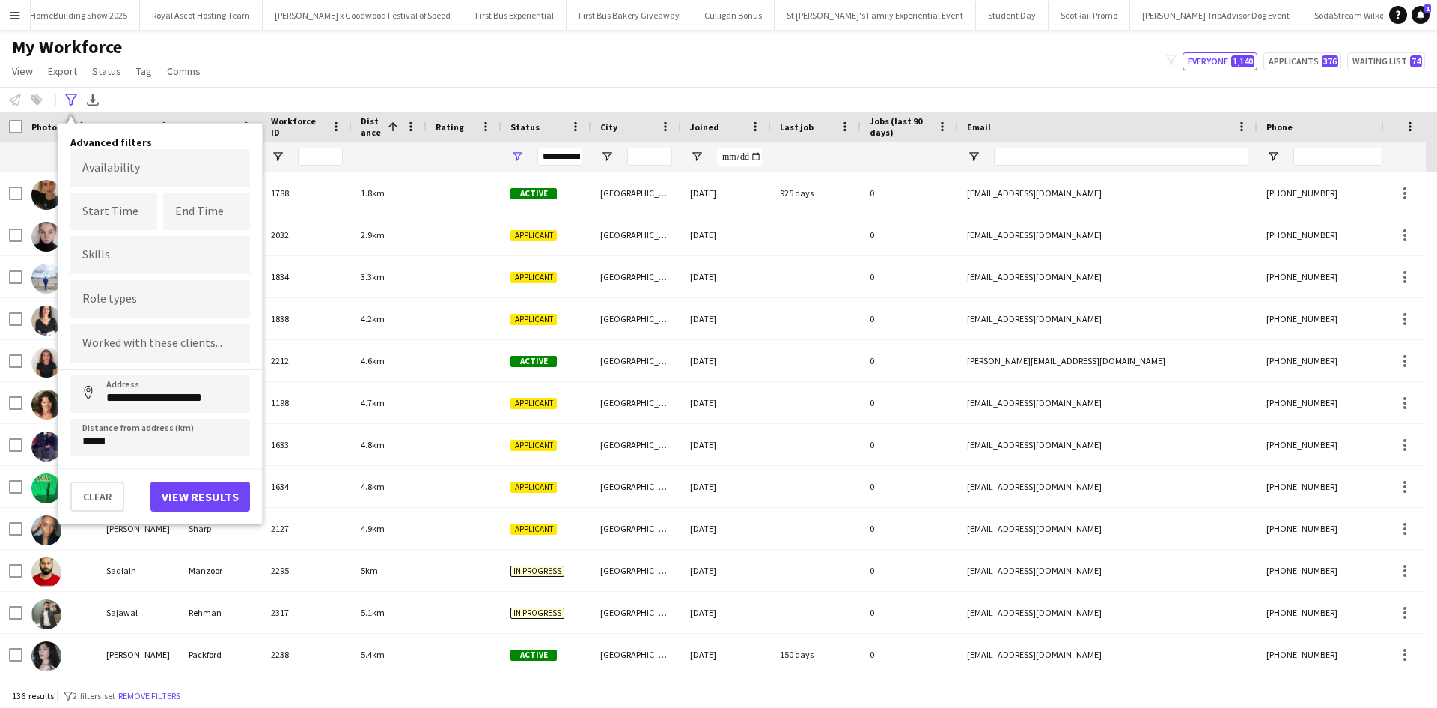
click at [477, 66] on div "My Workforce View Views Default view New view Update view Delete view Edit name…" at bounding box center [718, 61] width 1437 height 51
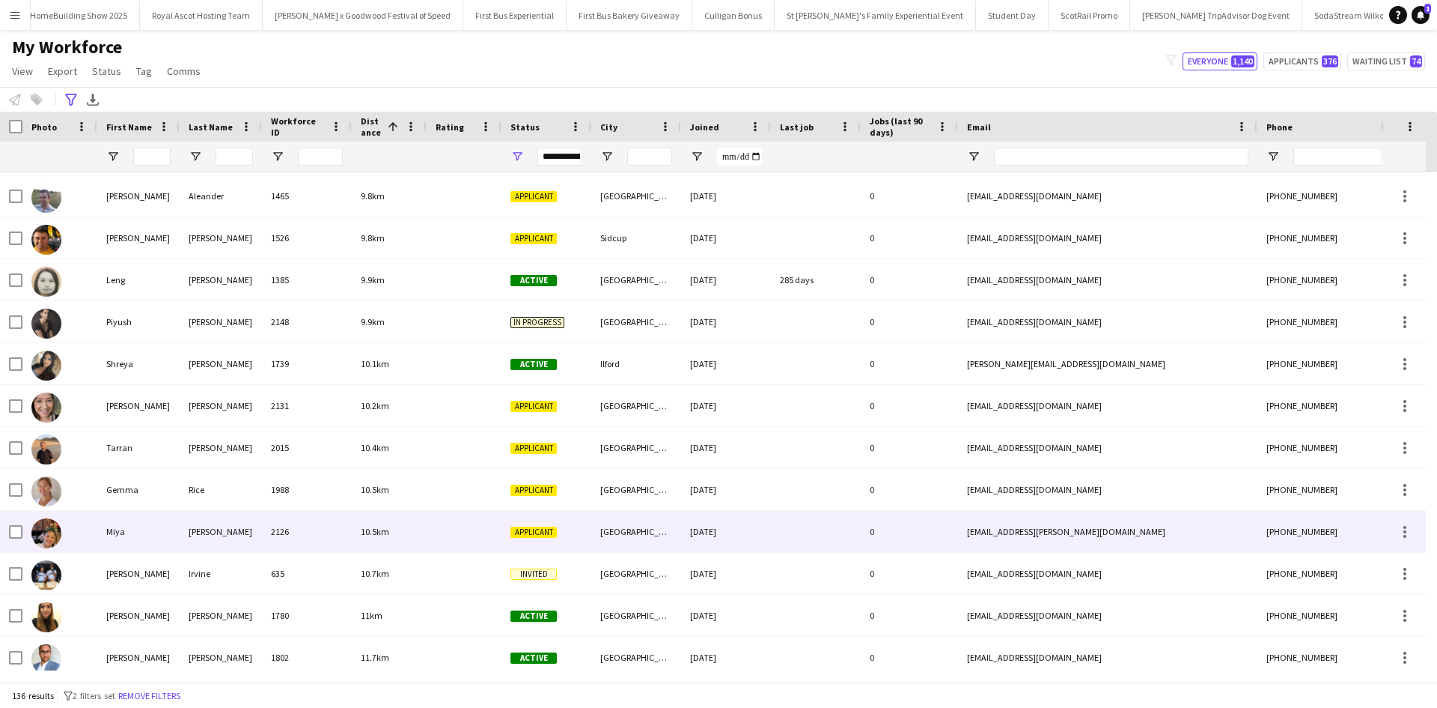
click at [120, 524] on div "Miya" at bounding box center [138, 531] width 82 height 41
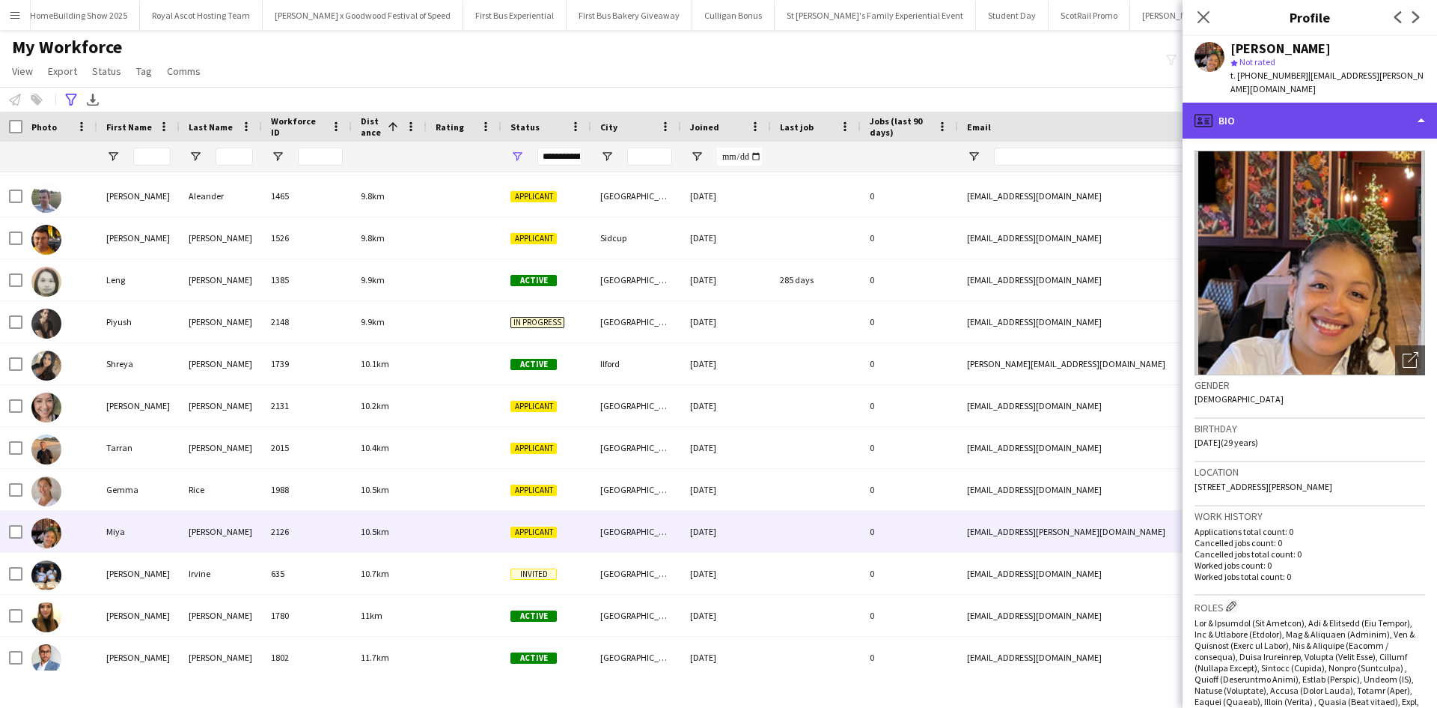
click at [1282, 103] on div "profile Bio" at bounding box center [1310, 121] width 255 height 36
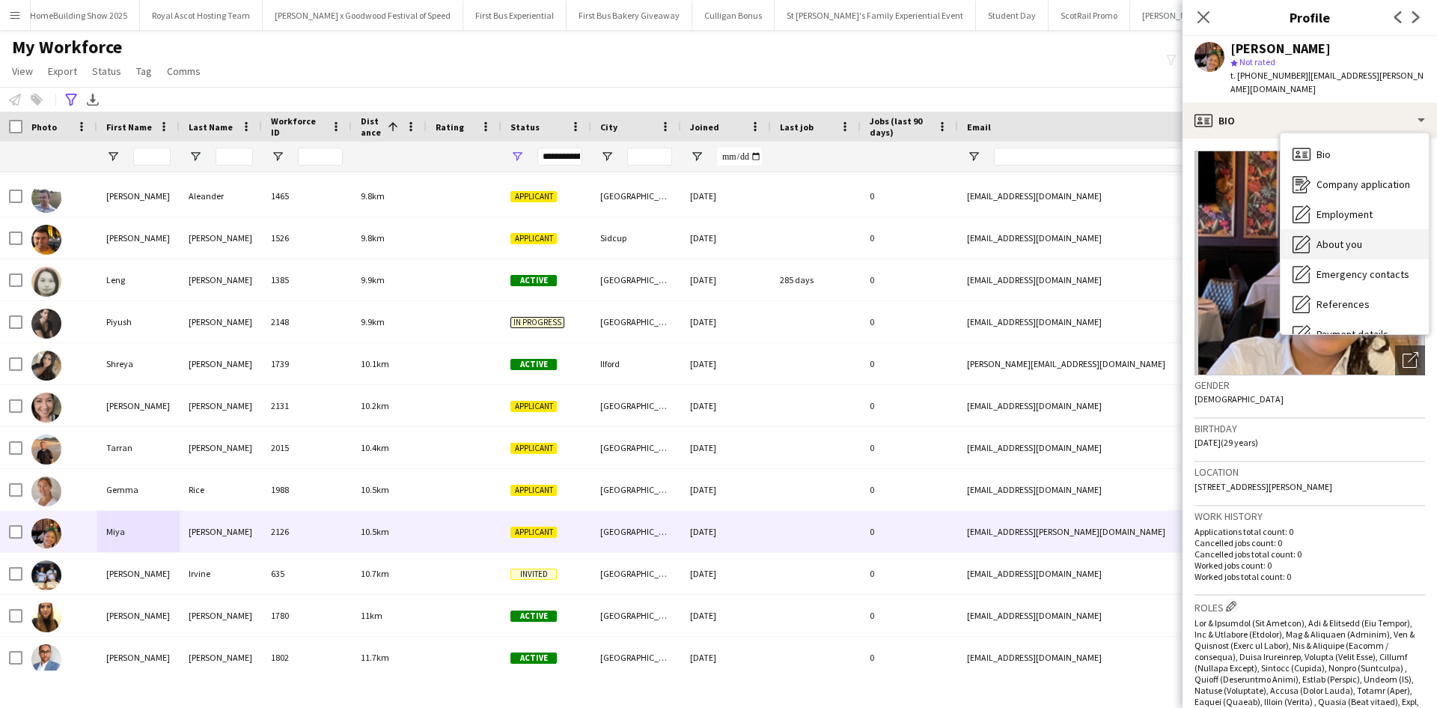
click at [1324, 229] on div "About you About you" at bounding box center [1355, 244] width 148 height 30
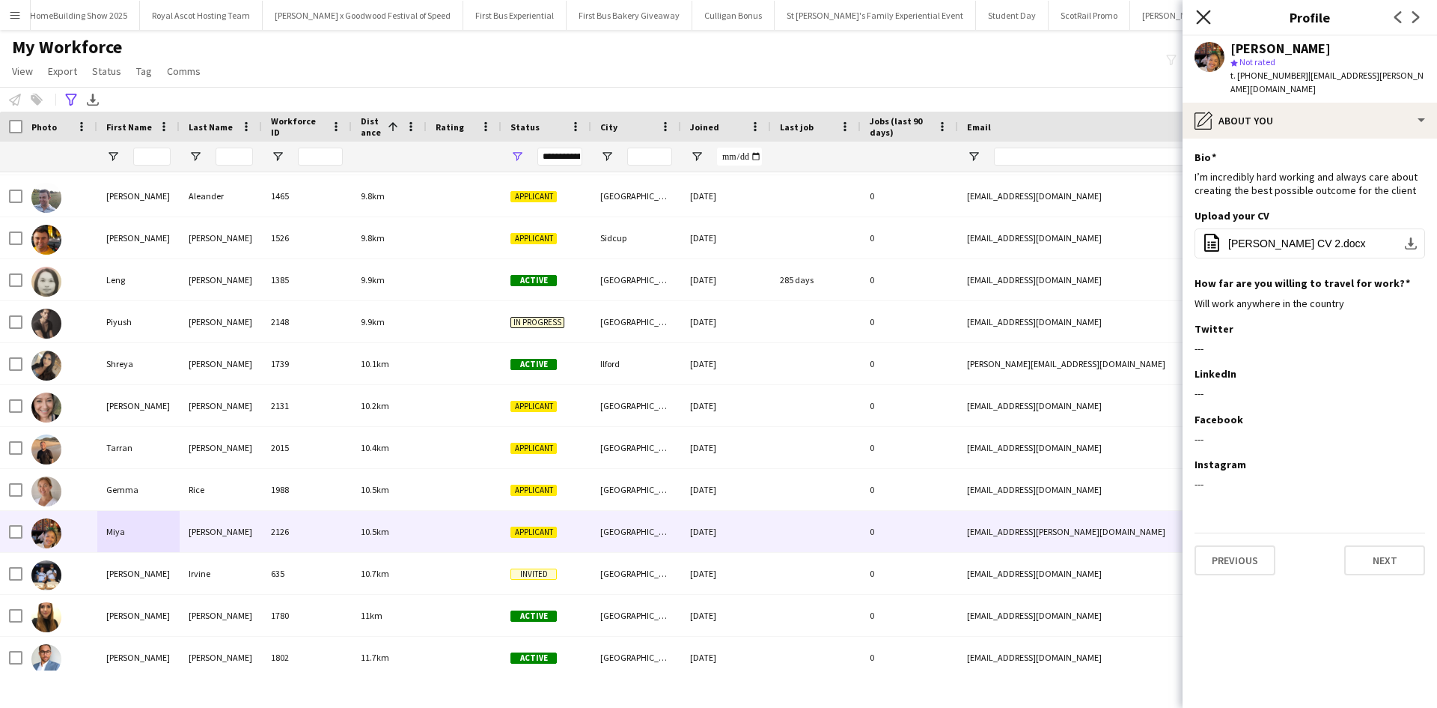
click at [1201, 20] on icon at bounding box center [1203, 17] width 14 height 14
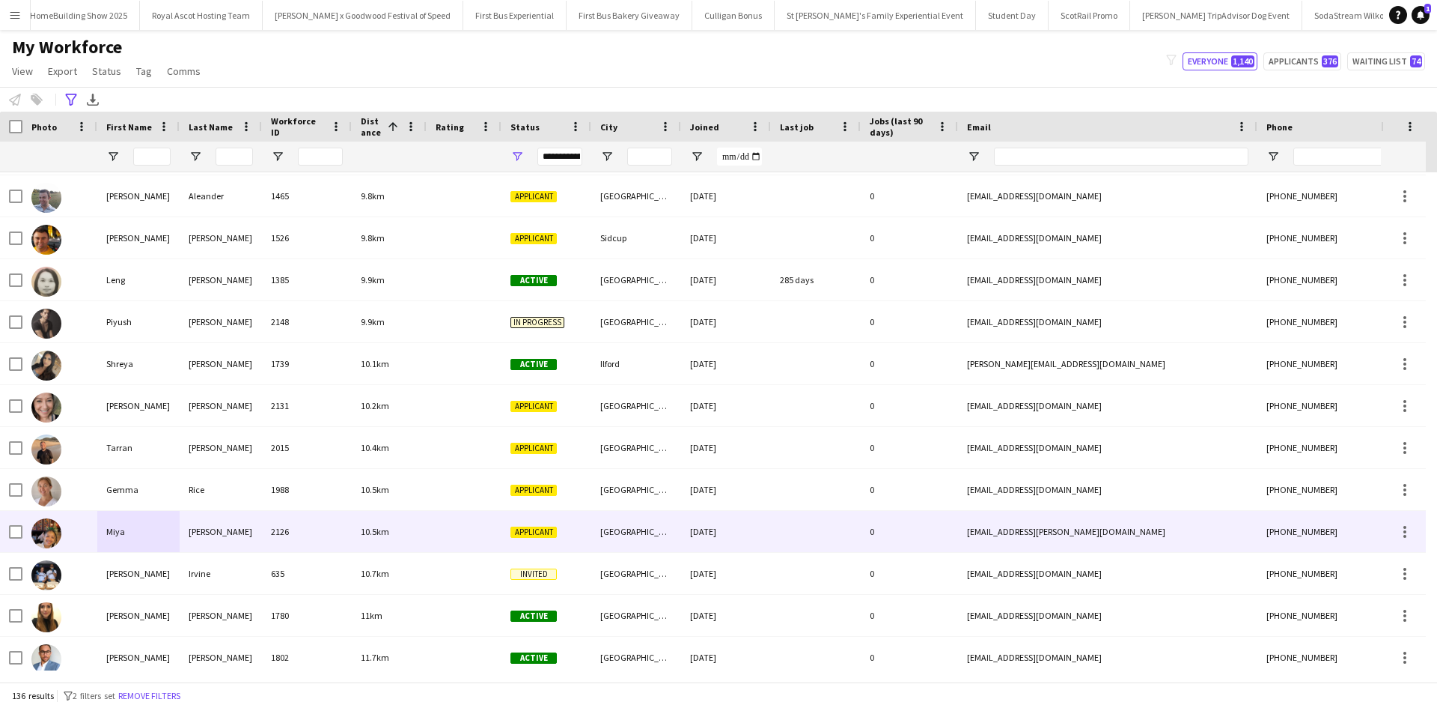
click at [123, 527] on div "Miya" at bounding box center [138, 531] width 82 height 41
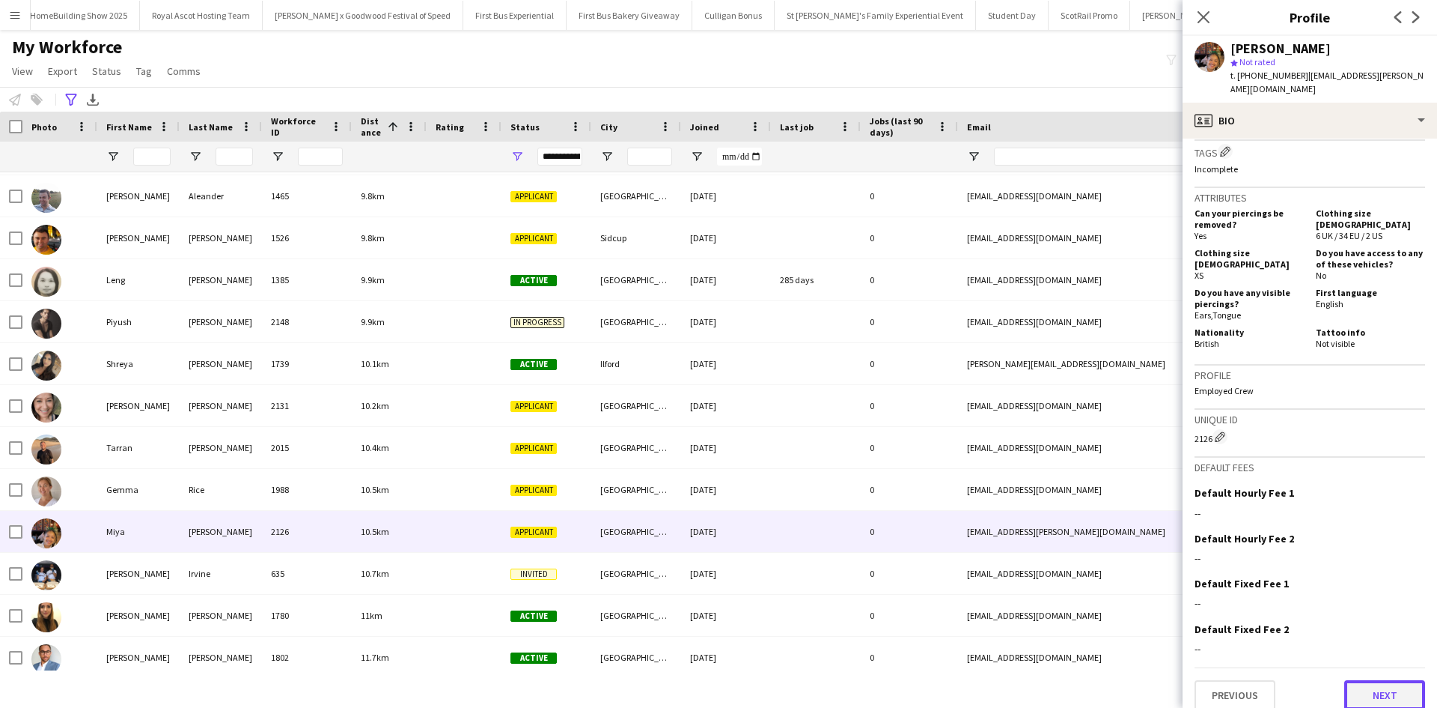
click at [1361, 680] on button "Next" at bounding box center [1385, 695] width 81 height 30
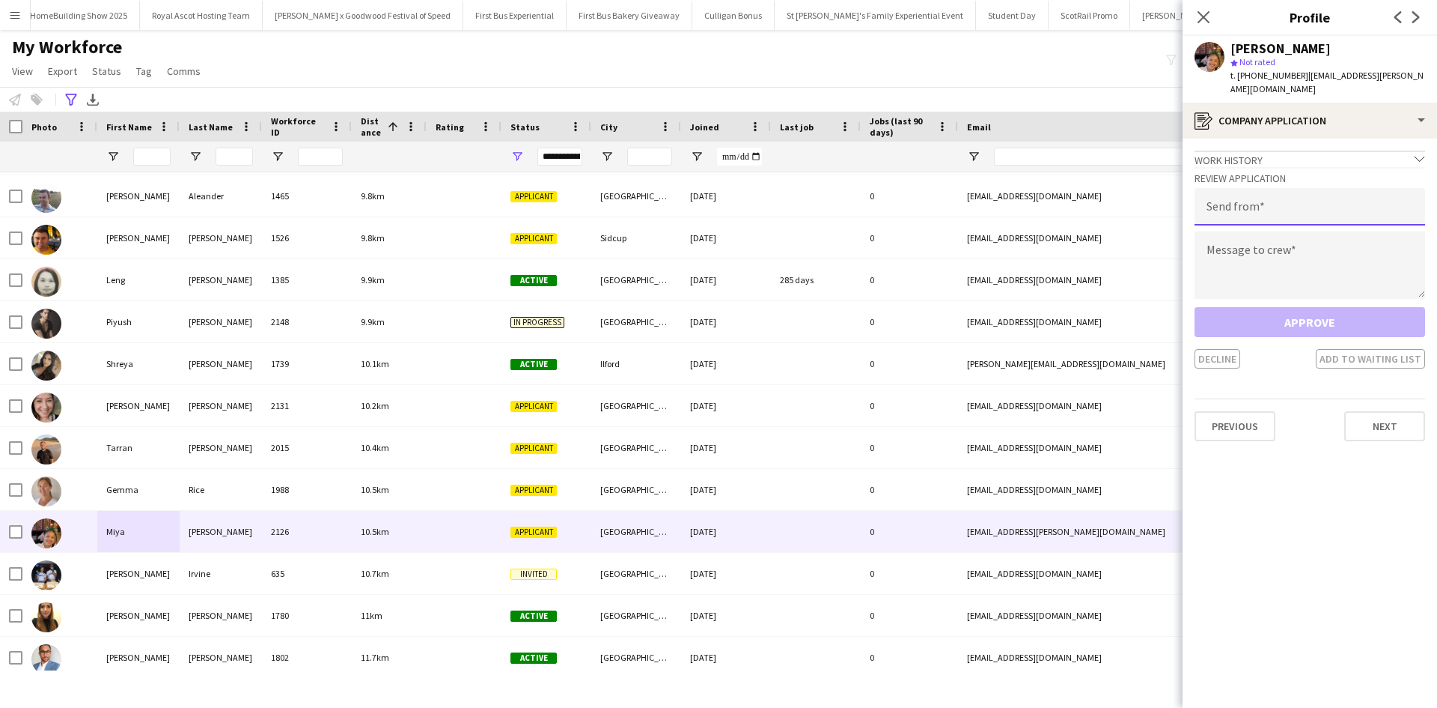
click at [1286, 195] on input "email" at bounding box center [1310, 206] width 231 height 37
type input "**********"
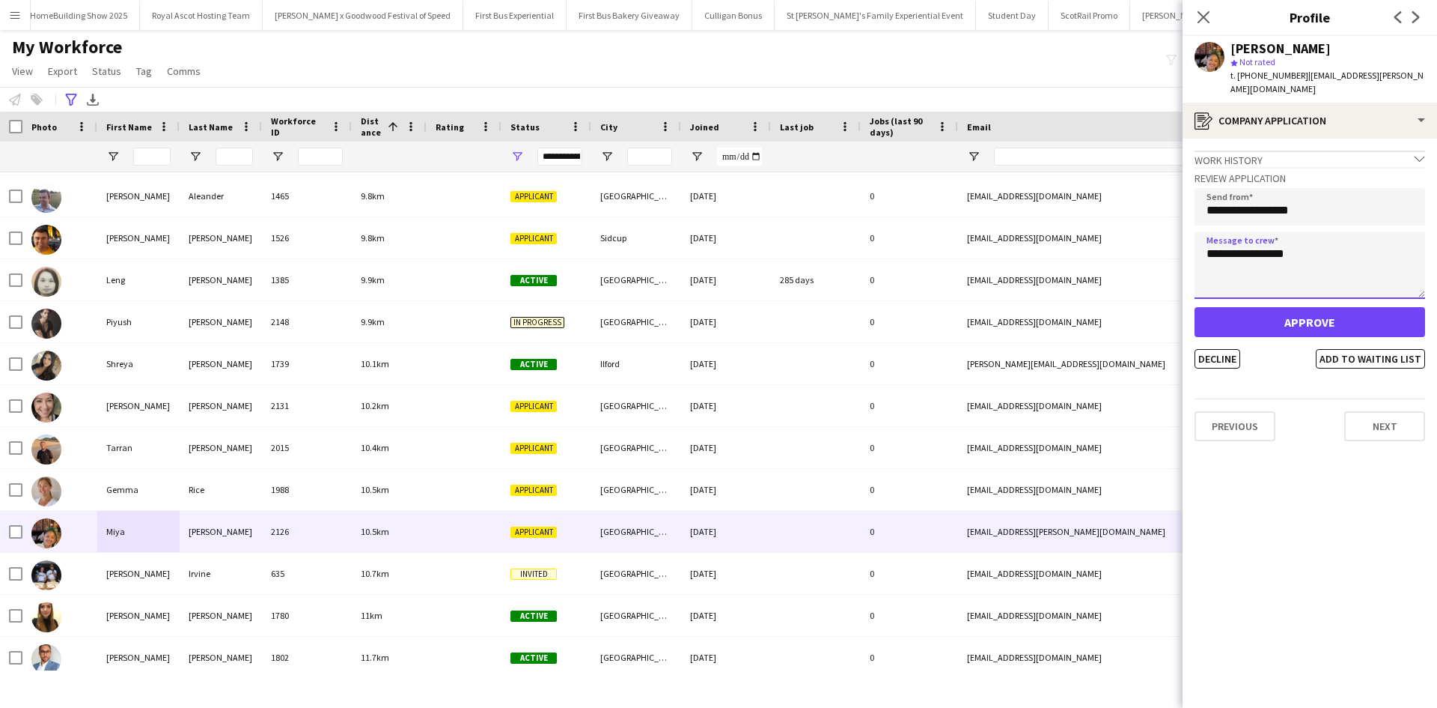
type textarea "**********"
click at [1291, 308] on button "Approve" at bounding box center [1310, 322] width 231 height 30
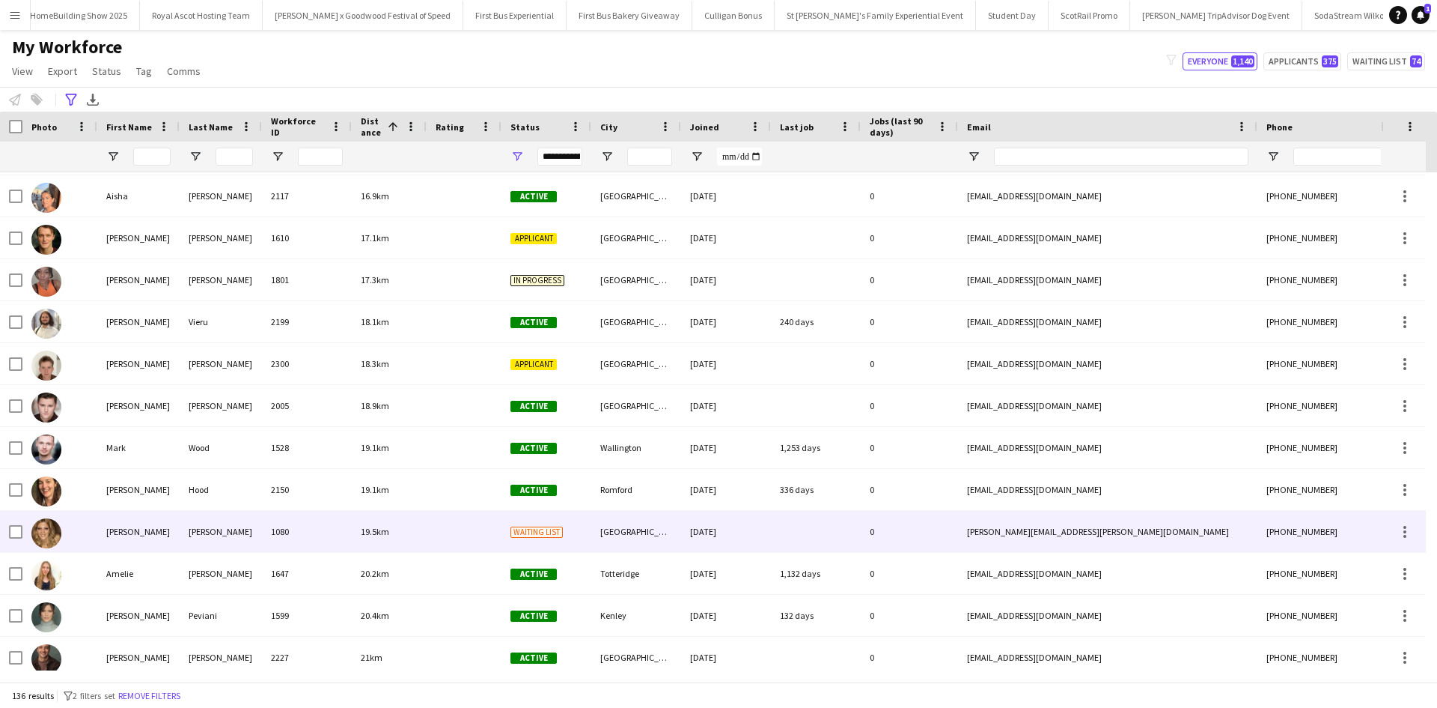
scroll to position [3570, 0]
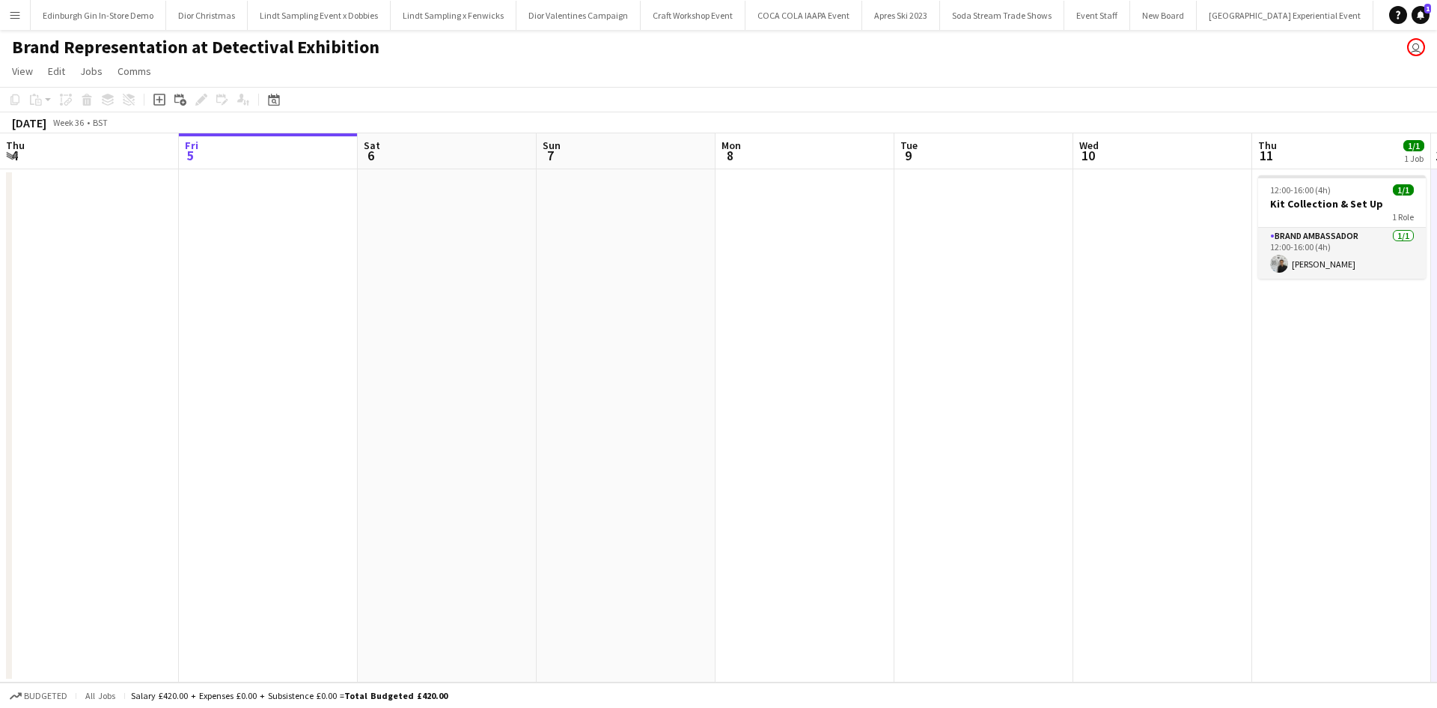
scroll to position [0, 526]
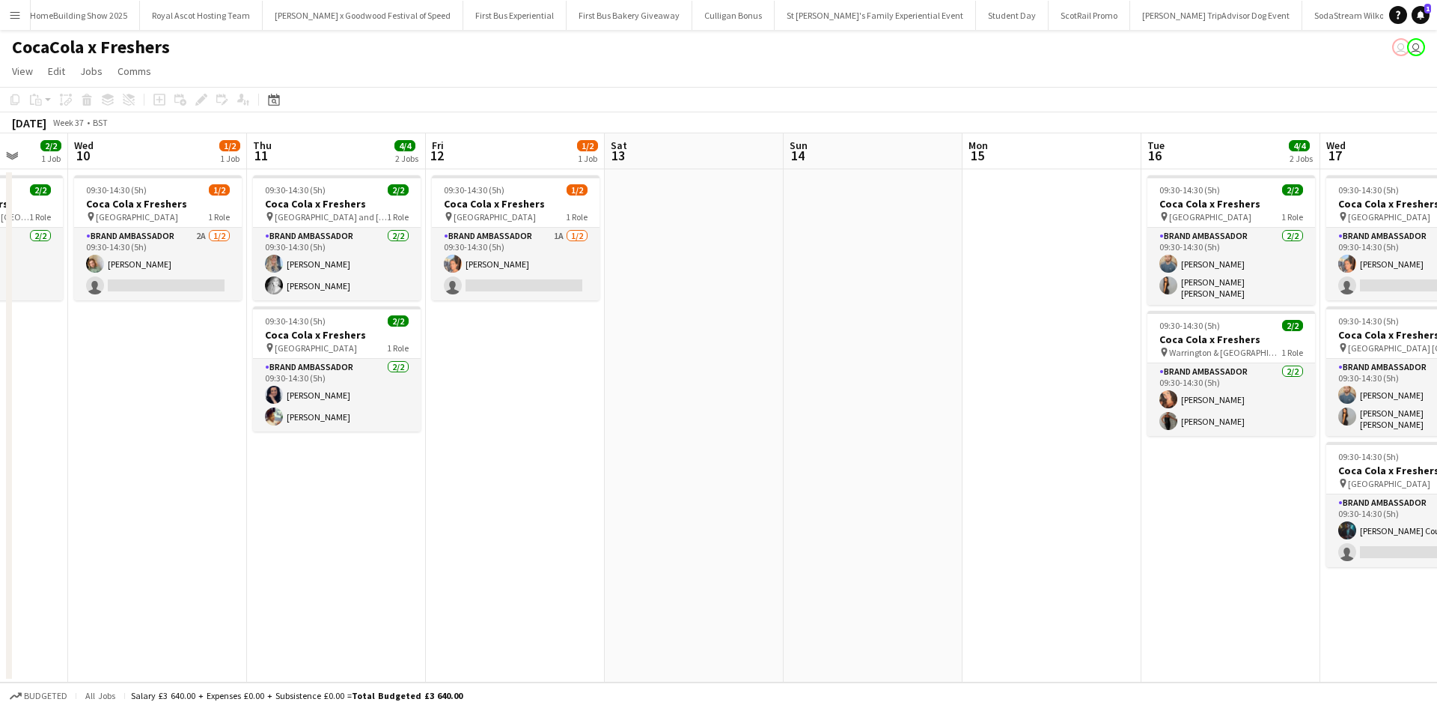
drag, startPoint x: 1234, startPoint y: 575, endPoint x: 269, endPoint y: 494, distance: 968.4
click at [269, 494] on app-calendar-viewport "Sun 7 Mon 8 Tue 9 2/2 1 Job Wed 10 1/2 1 Job Thu 11 4/4 2 Jobs Fri 12 1/2 1 Job…" at bounding box center [718, 407] width 1437 height 549
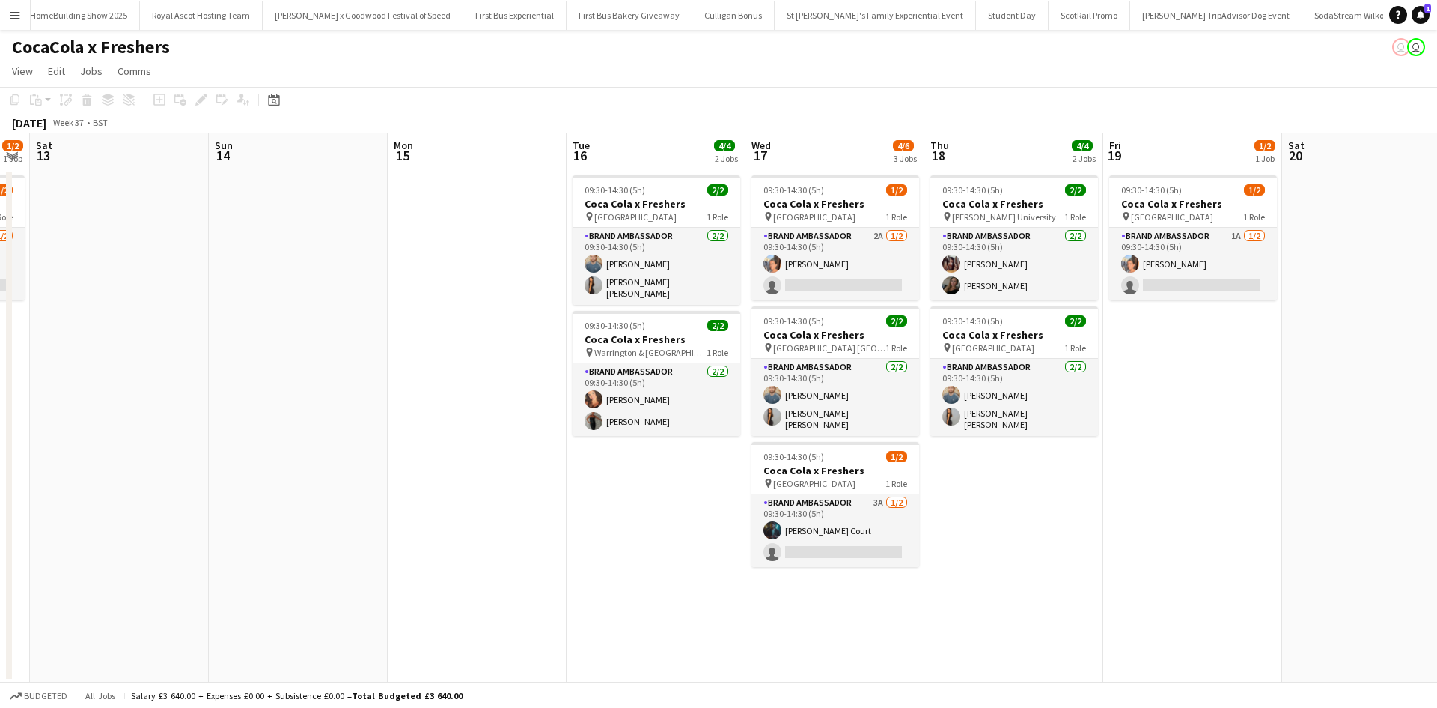
drag, startPoint x: 1046, startPoint y: 514, endPoint x: 471, endPoint y: 474, distance: 576.4
click at [471, 474] on app-calendar-viewport "Tue 9 2/2 1 Job Wed 10 1/2 1 Job Thu 11 4/4 2 Jobs Fri 12 1/2 1 Job Sat 13 Sun …" at bounding box center [718, 407] width 1437 height 549
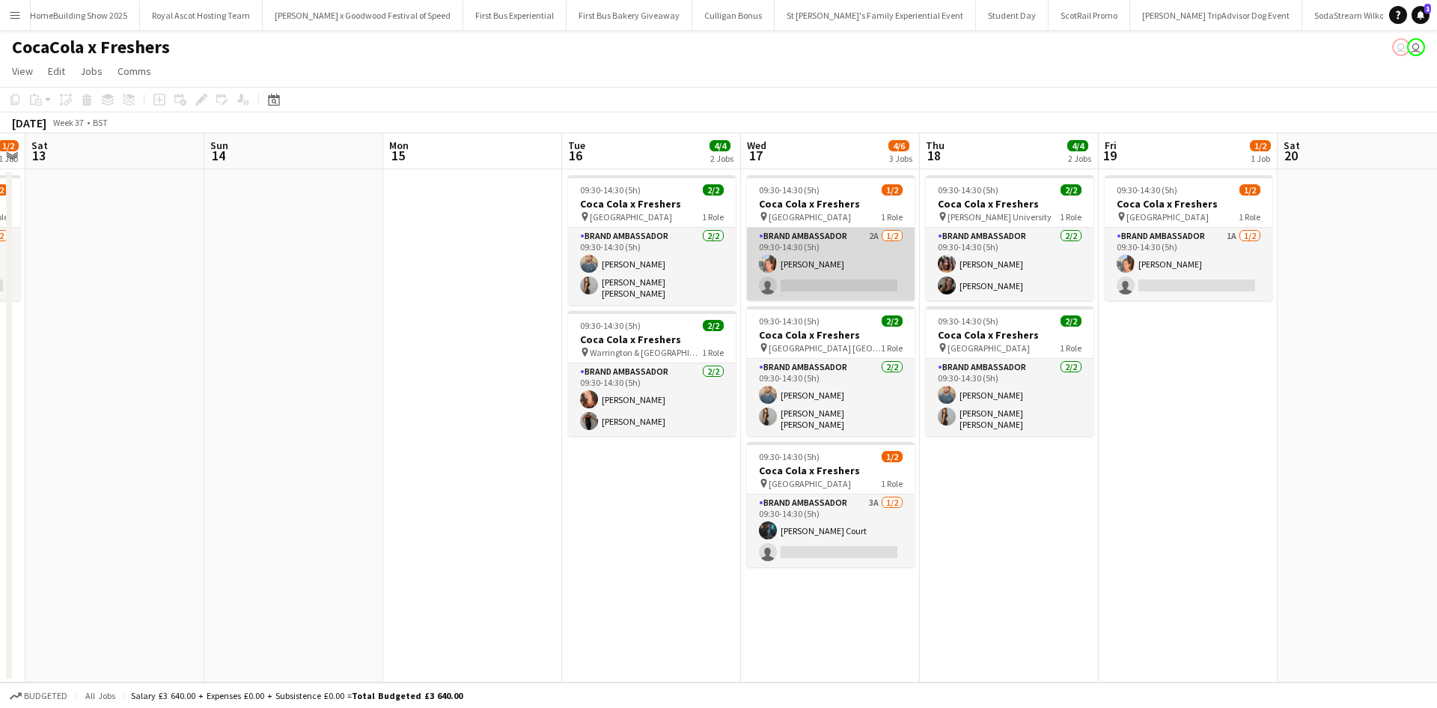
click at [866, 265] on app-card-role "Brand Ambassador 2A [DATE] 09:30-14:30 (5h) [PERSON_NAME] single-neutral-actions" at bounding box center [831, 264] width 168 height 73
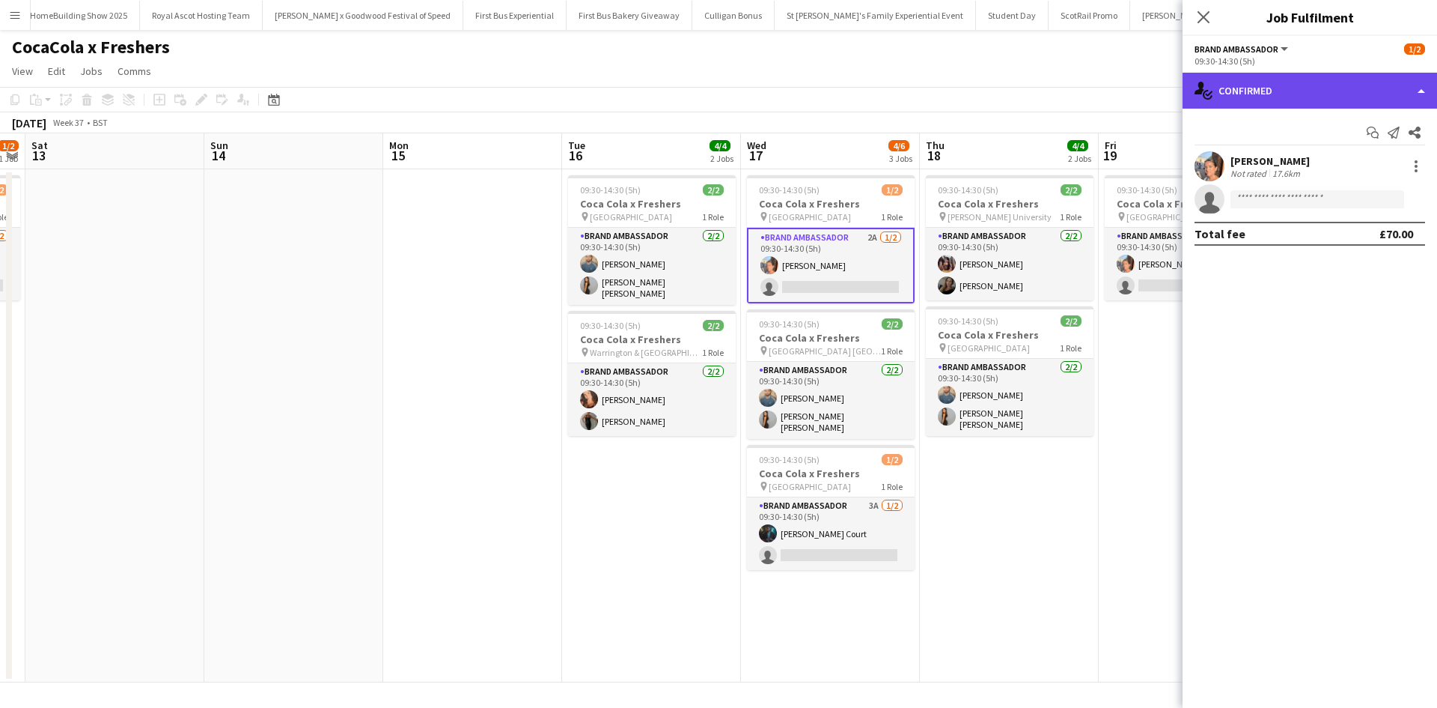
click at [1343, 96] on div "single-neutral-actions-check-2 Confirmed" at bounding box center [1310, 91] width 255 height 36
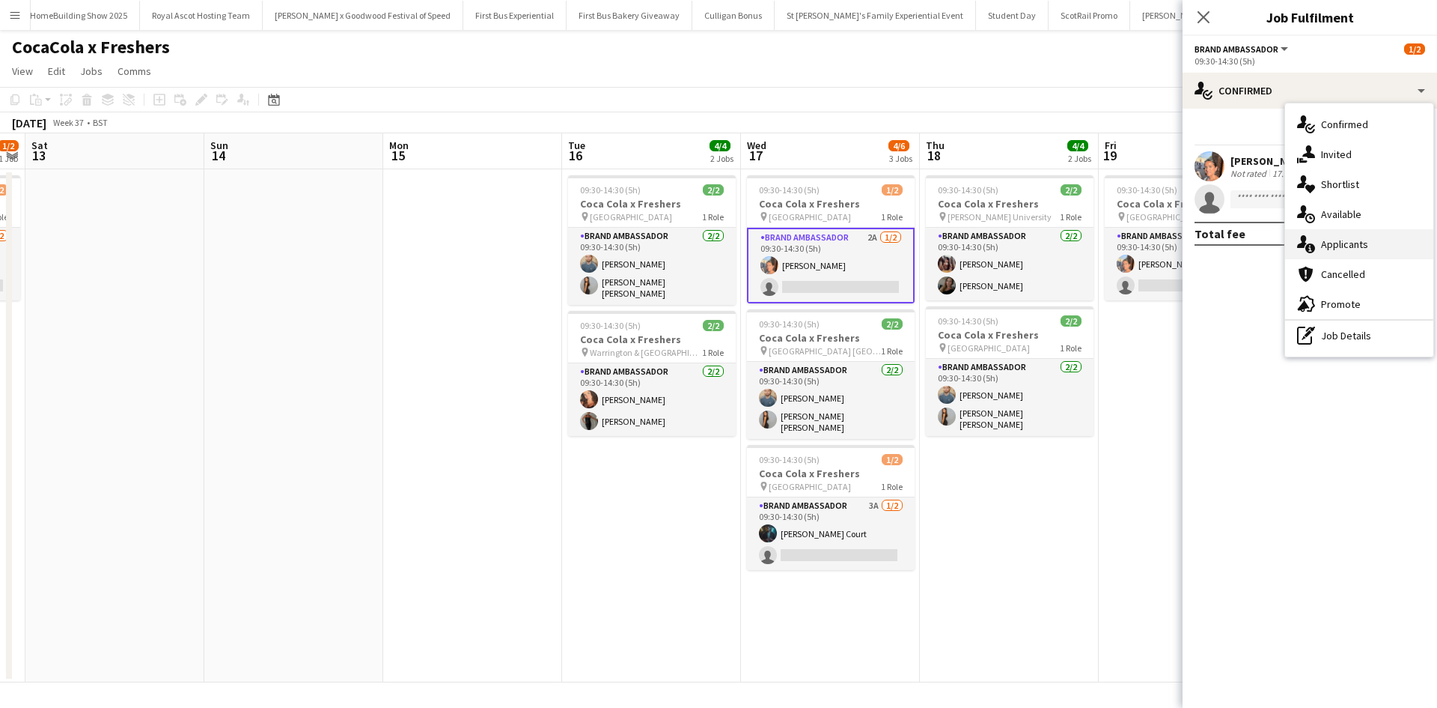
click at [1363, 242] on span "Applicants" at bounding box center [1344, 243] width 47 height 13
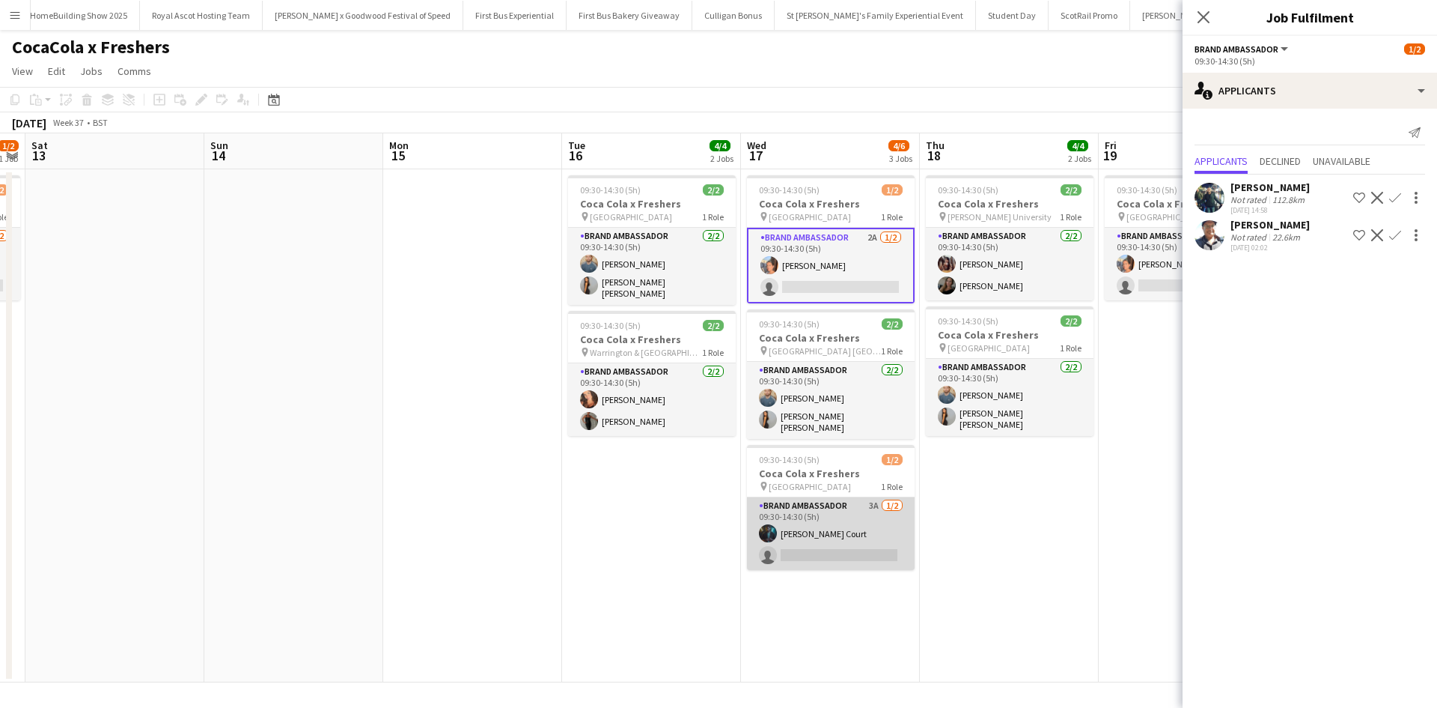
click at [877, 530] on app-card-role "Brand Ambassador 3A 1/2 09:30-14:30 (5h) Craig Court single-neutral-actions" at bounding box center [831, 533] width 168 height 73
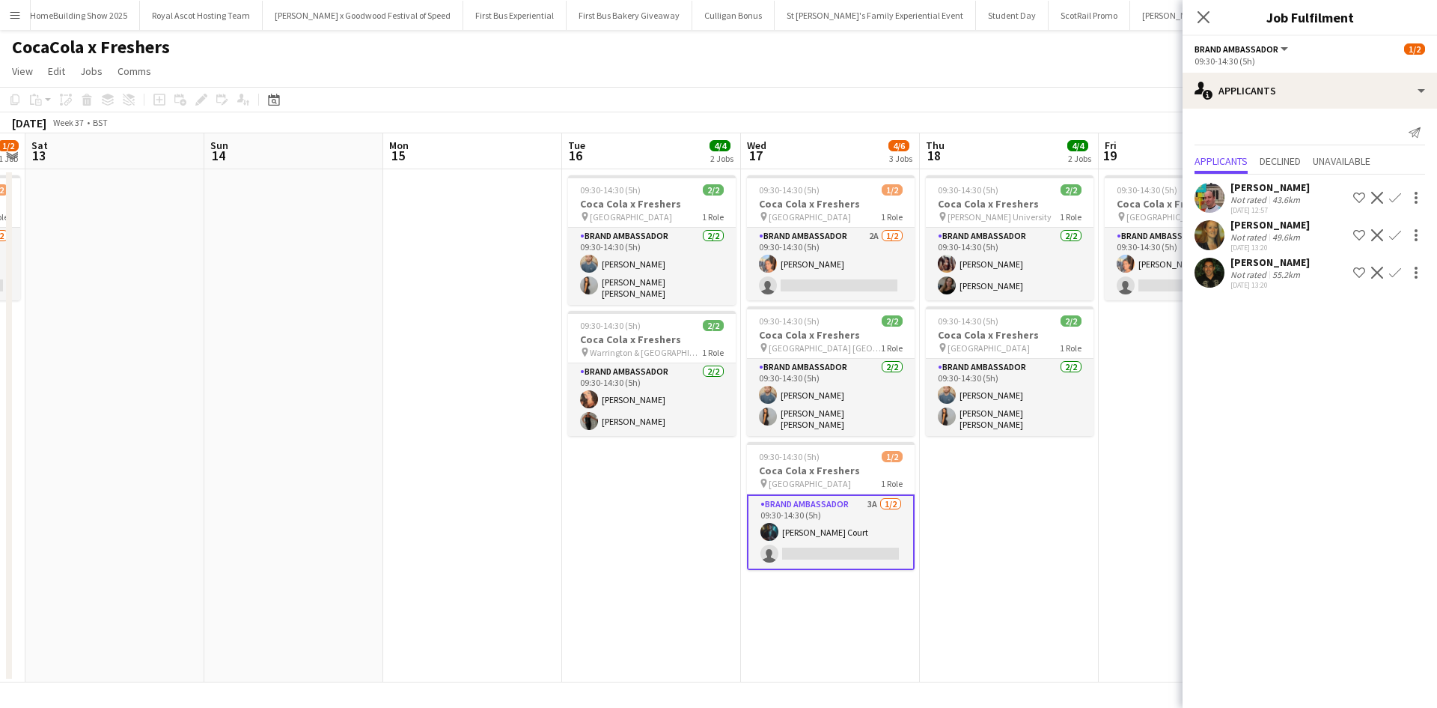
click at [1274, 228] on div "Joanne Miller" at bounding box center [1270, 224] width 79 height 13
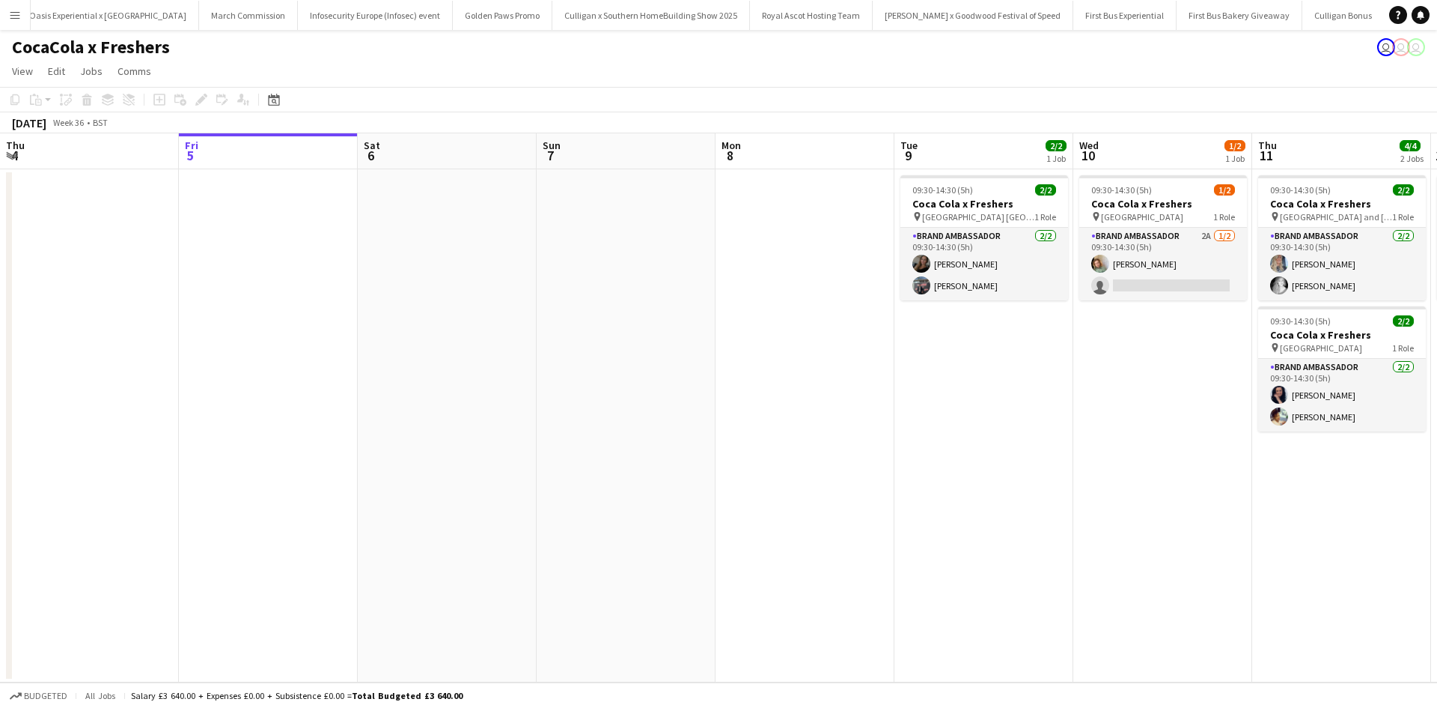
scroll to position [0, 14980]
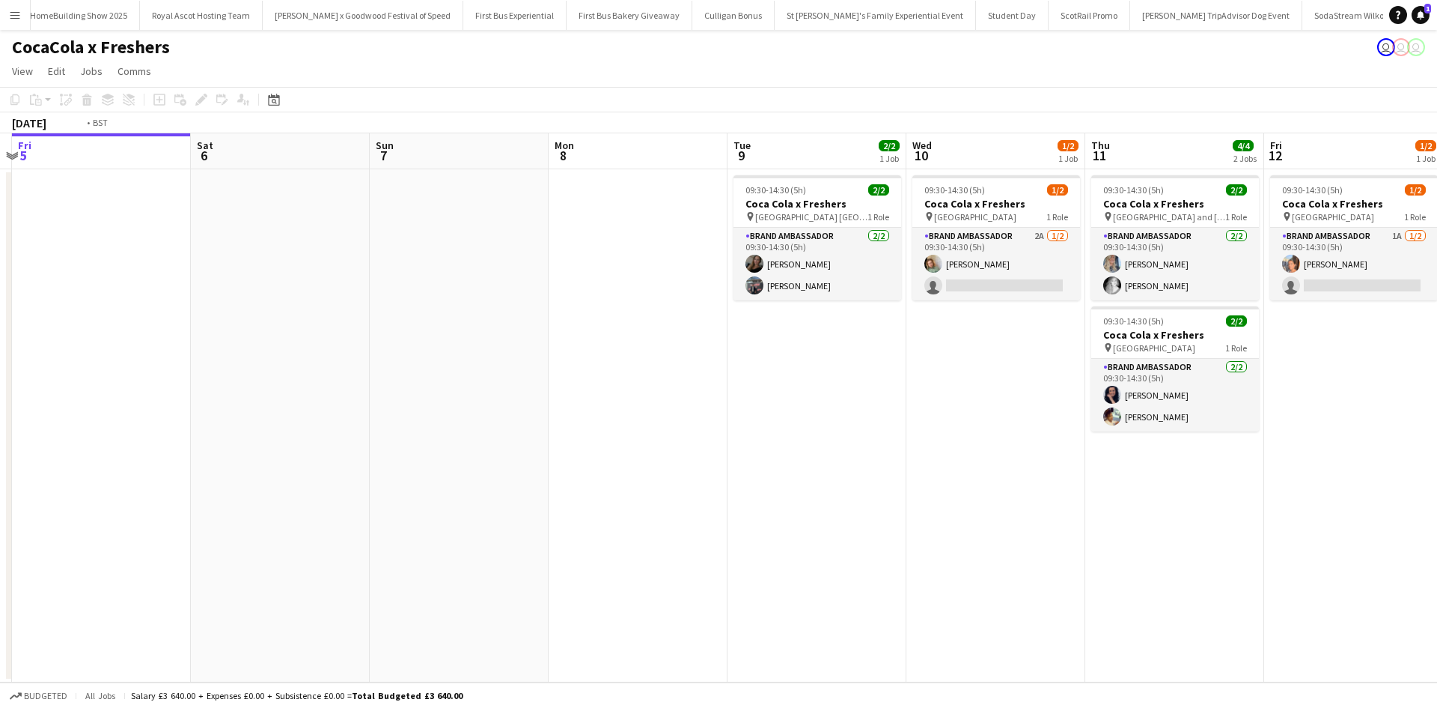
drag, startPoint x: 1133, startPoint y: 365, endPoint x: 359, endPoint y: 275, distance: 778.7
click at [359, 275] on app-calendar-viewport "Tue 2 Wed 3 Thu 4 Fri 5 Sat 6 Sun 7 Mon 8 Tue 9 2/2 1 Job Wed 10 1/2 1 Job Thu …" at bounding box center [718, 407] width 1437 height 549
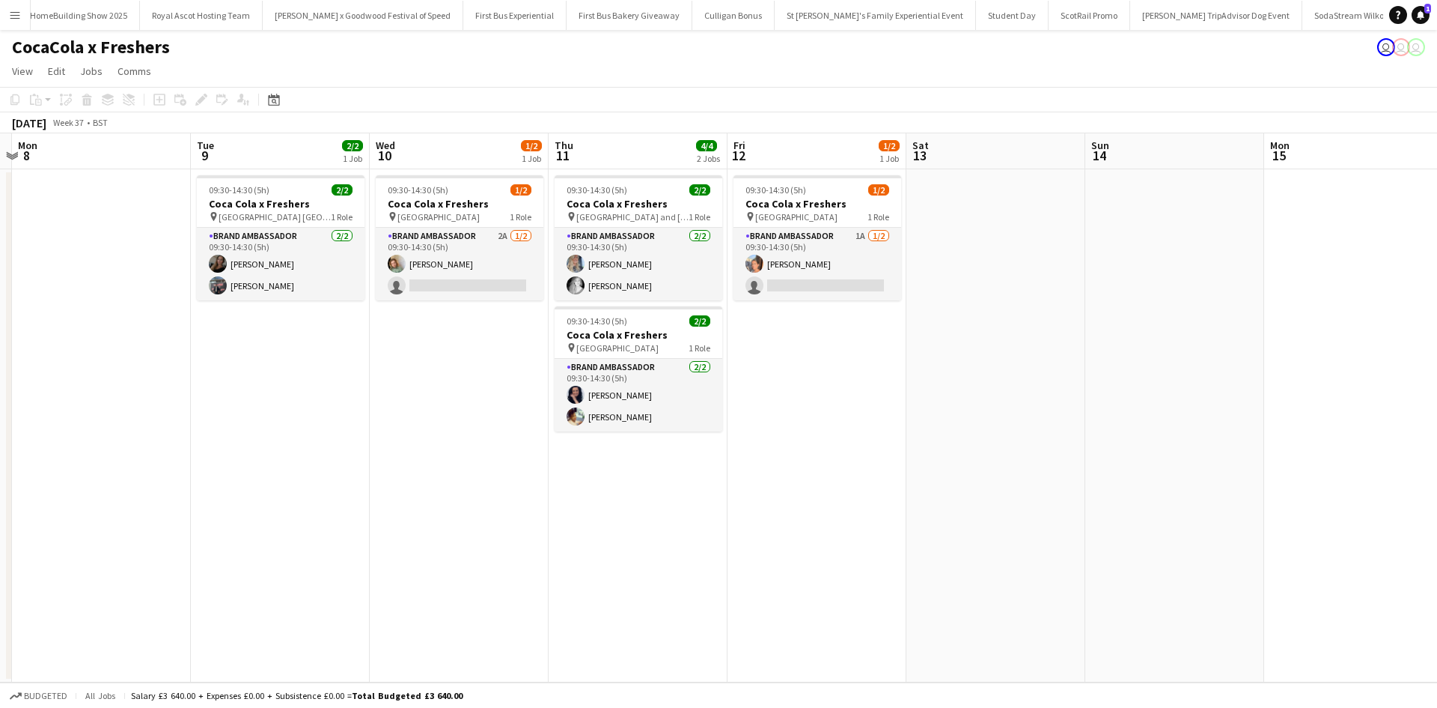
scroll to position [0, 602]
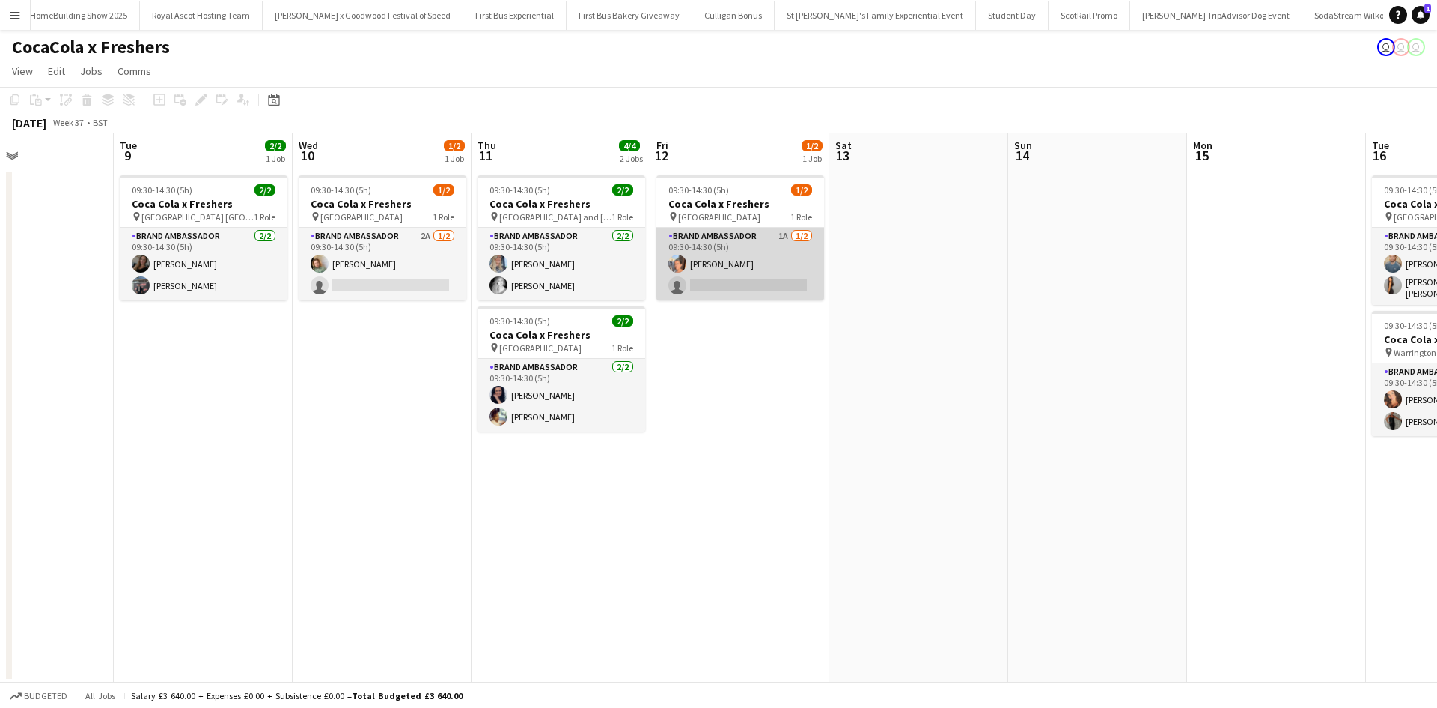
click at [743, 283] on app-card-role "Brand Ambassador 1A [DATE] 09:30-14:30 (5h) [PERSON_NAME] single-neutral-actions" at bounding box center [741, 264] width 168 height 73
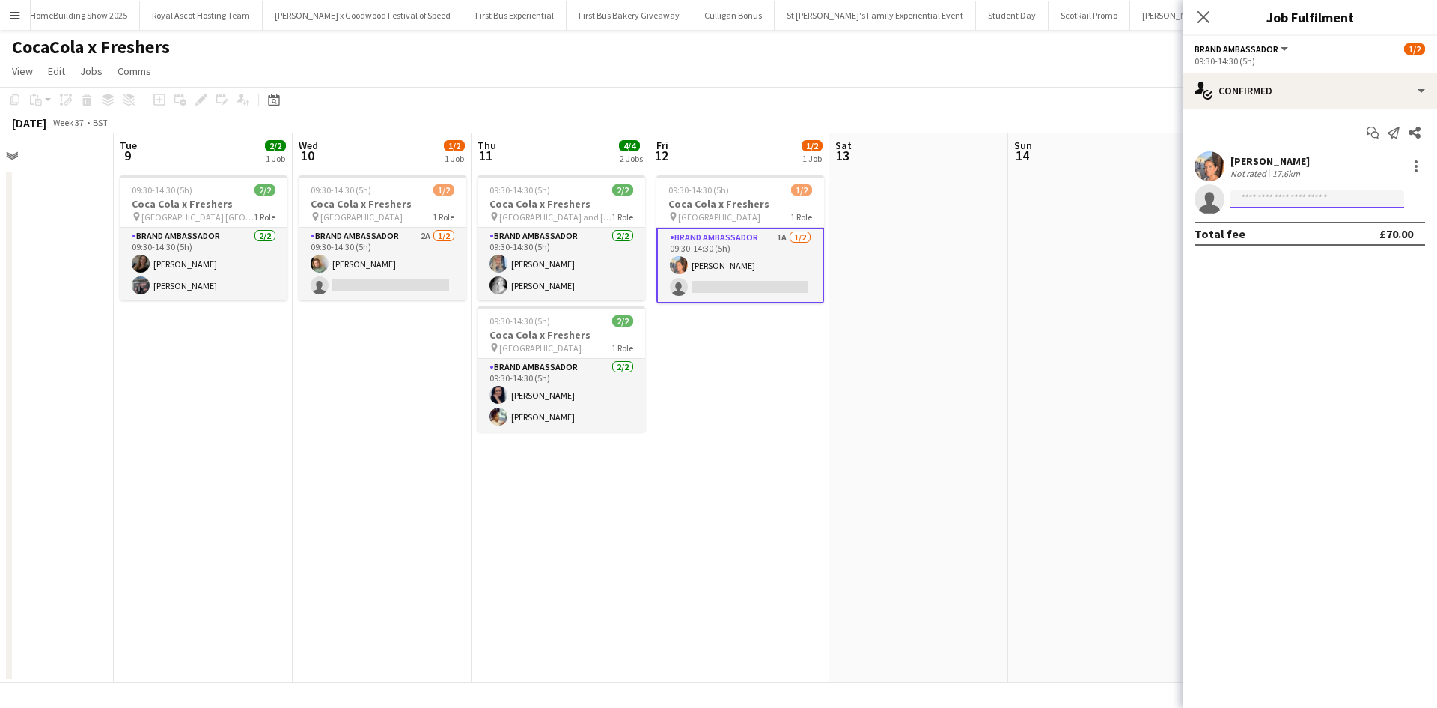
click at [1318, 201] on input at bounding box center [1318, 199] width 174 height 18
type input "****"
click at [1298, 228] on span "[PERSON_NAME] Active [EMAIL_ADDRESS][DOMAIN_NAME] [PHONE_NUMBER]" at bounding box center [1318, 232] width 150 height 36
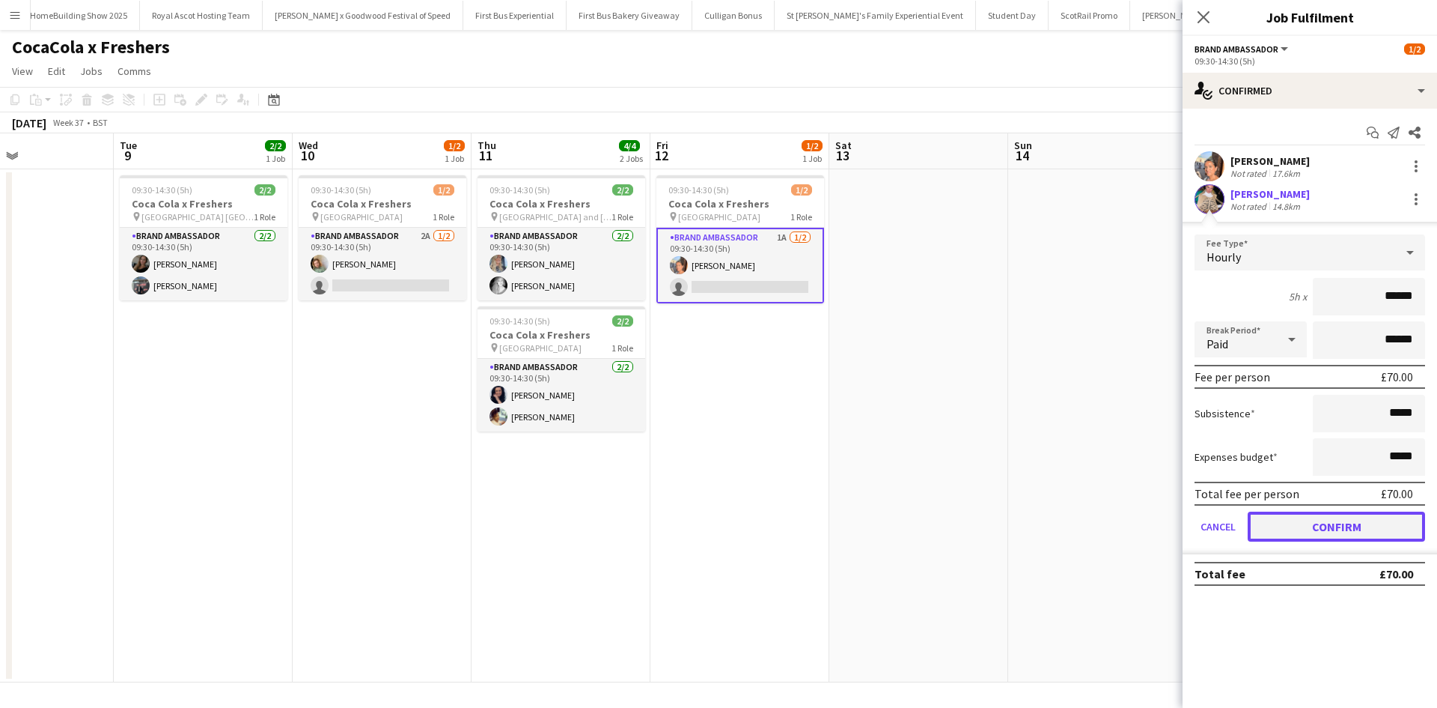
click at [1354, 520] on button "Confirm" at bounding box center [1336, 526] width 177 height 30
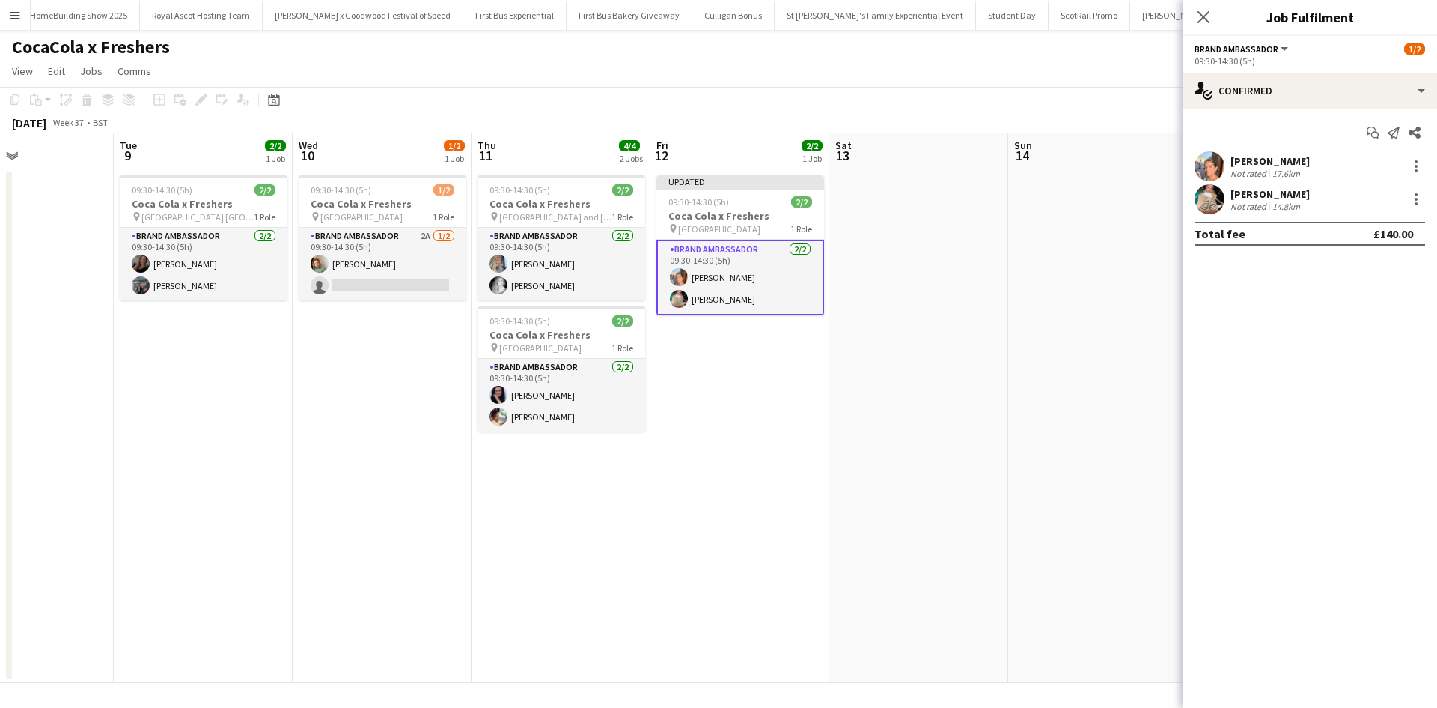
click at [1107, 499] on app-date-cell at bounding box center [1097, 425] width 179 height 513
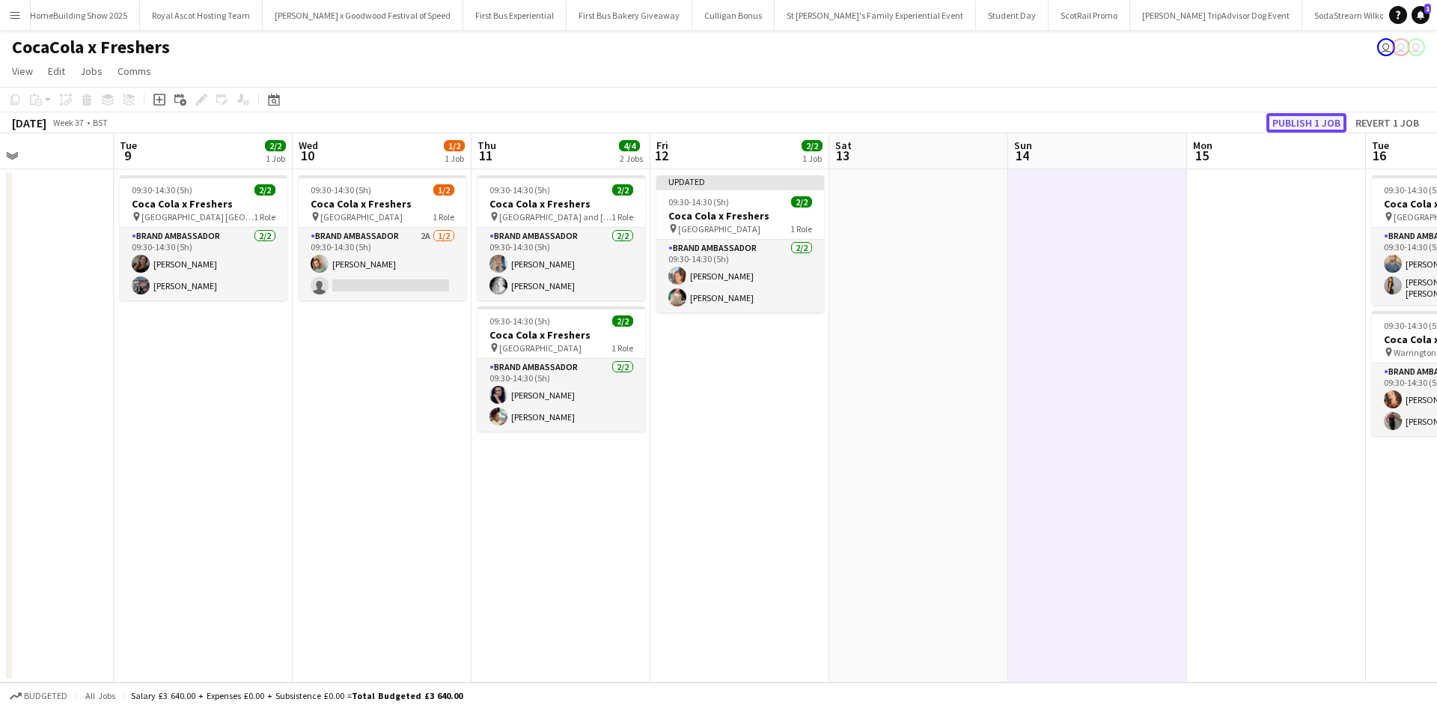
click at [1318, 118] on button "Publish 1 job" at bounding box center [1307, 122] width 80 height 19
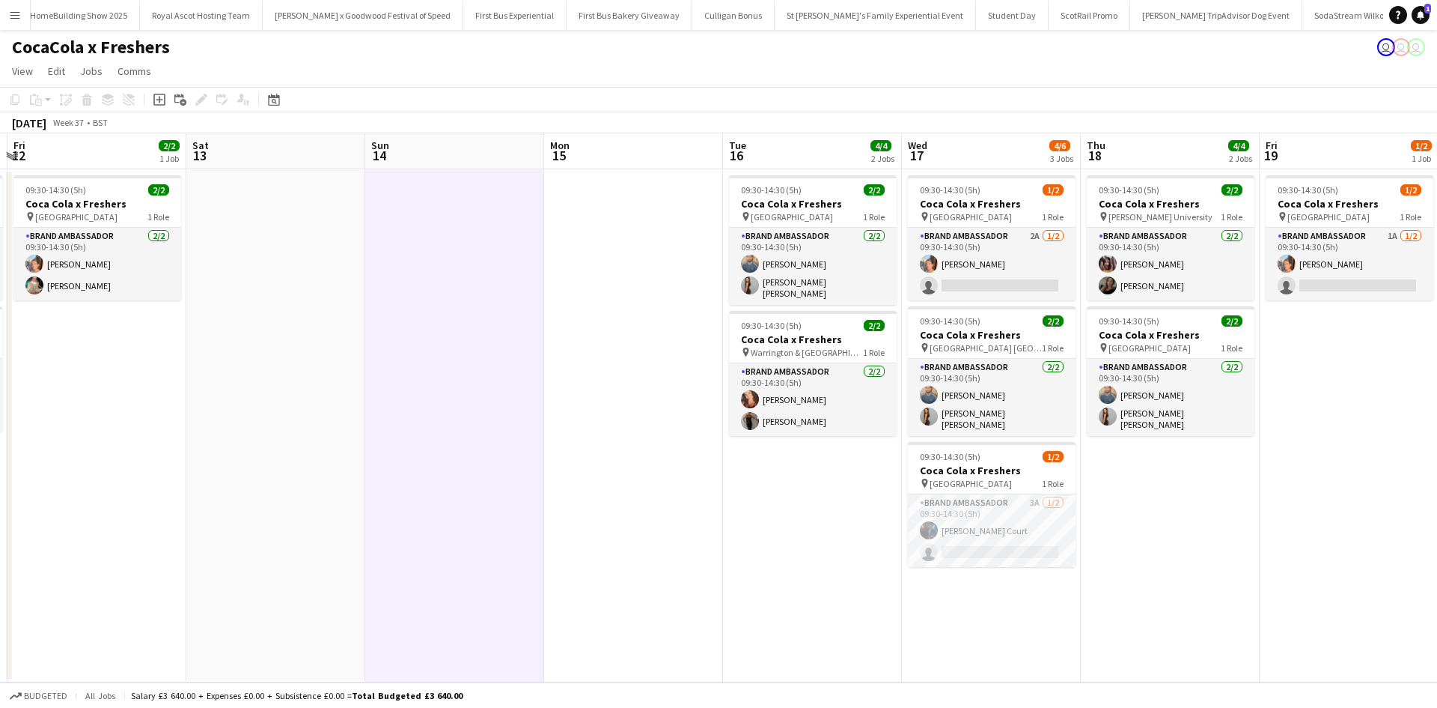
drag, startPoint x: 1179, startPoint y: 434, endPoint x: 454, endPoint y: 353, distance: 729.2
click at [511, 359] on app-calendar-viewport "Tue 9 2/2 1 Job Wed 10 1/2 1 Job Thu 11 4/4 2 Jobs Fri 12 2/2 1 Job Sat 13 Sun …" at bounding box center [718, 407] width 1437 height 549
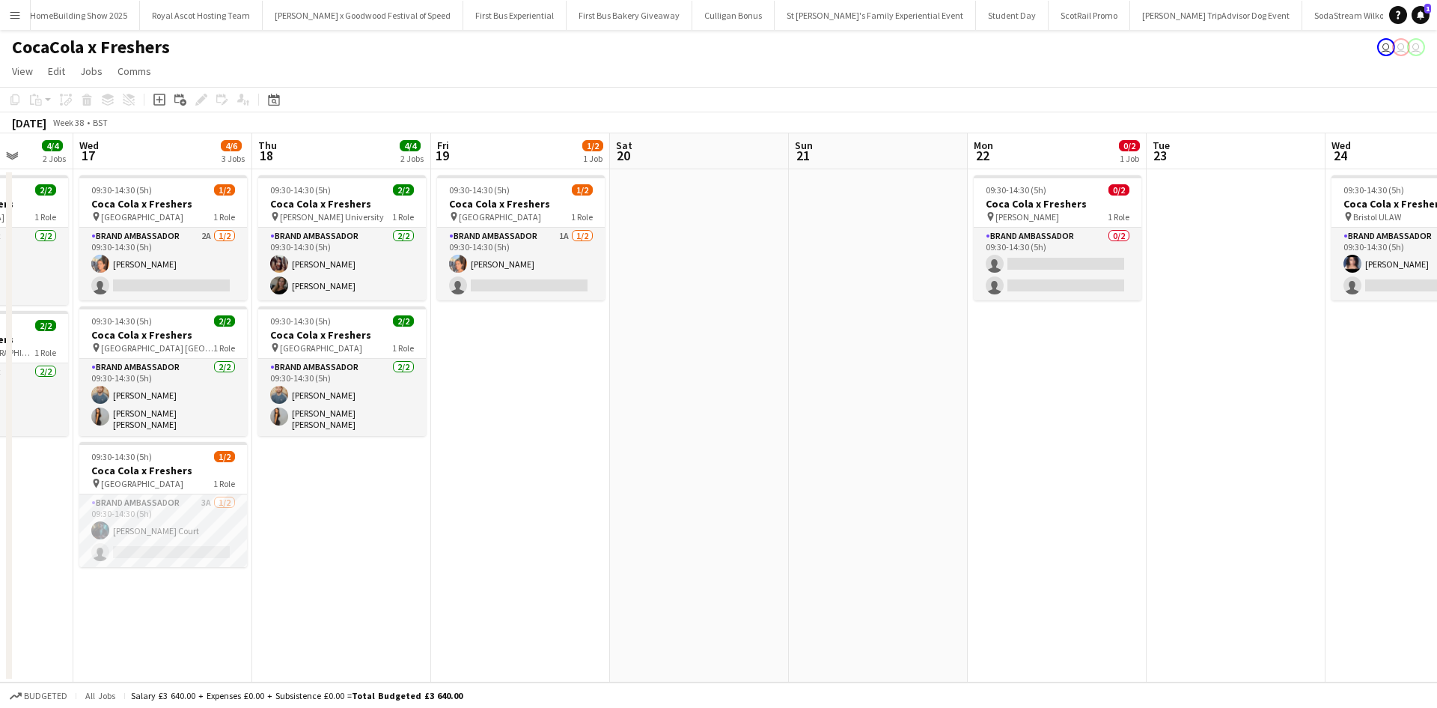
drag, startPoint x: 1178, startPoint y: 509, endPoint x: 287, endPoint y: 437, distance: 893.1
click at [287, 437] on app-calendar-viewport "Sun 14 Mon 15 Tue 16 4/4 2 Jobs Wed 17 4/6 3 Jobs Thu 18 4/4 2 Jobs Fri 19 1/2 …" at bounding box center [718, 407] width 1437 height 549
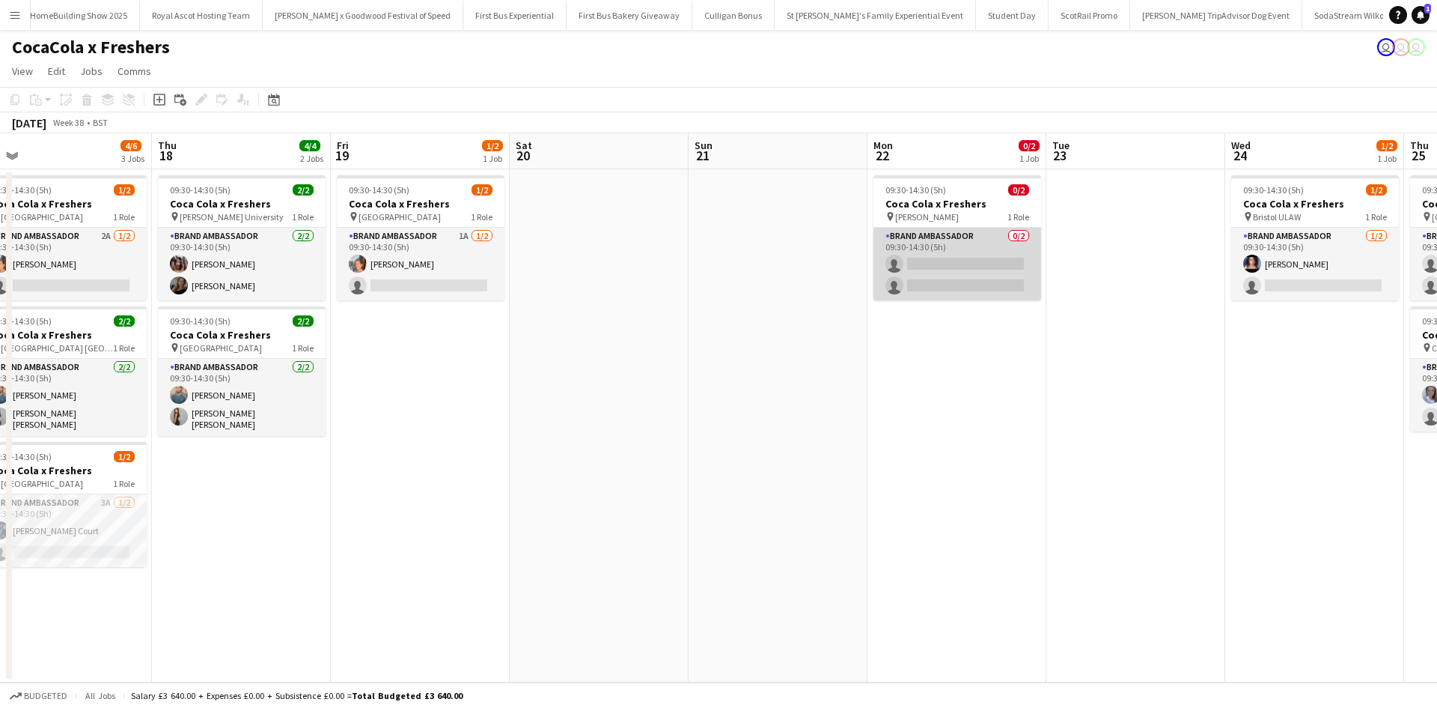
click at [985, 238] on app-card-role "Brand Ambassador 0/2 09:30-14:30 (5h) single-neutral-actions single-neutral-act…" at bounding box center [958, 264] width 168 height 73
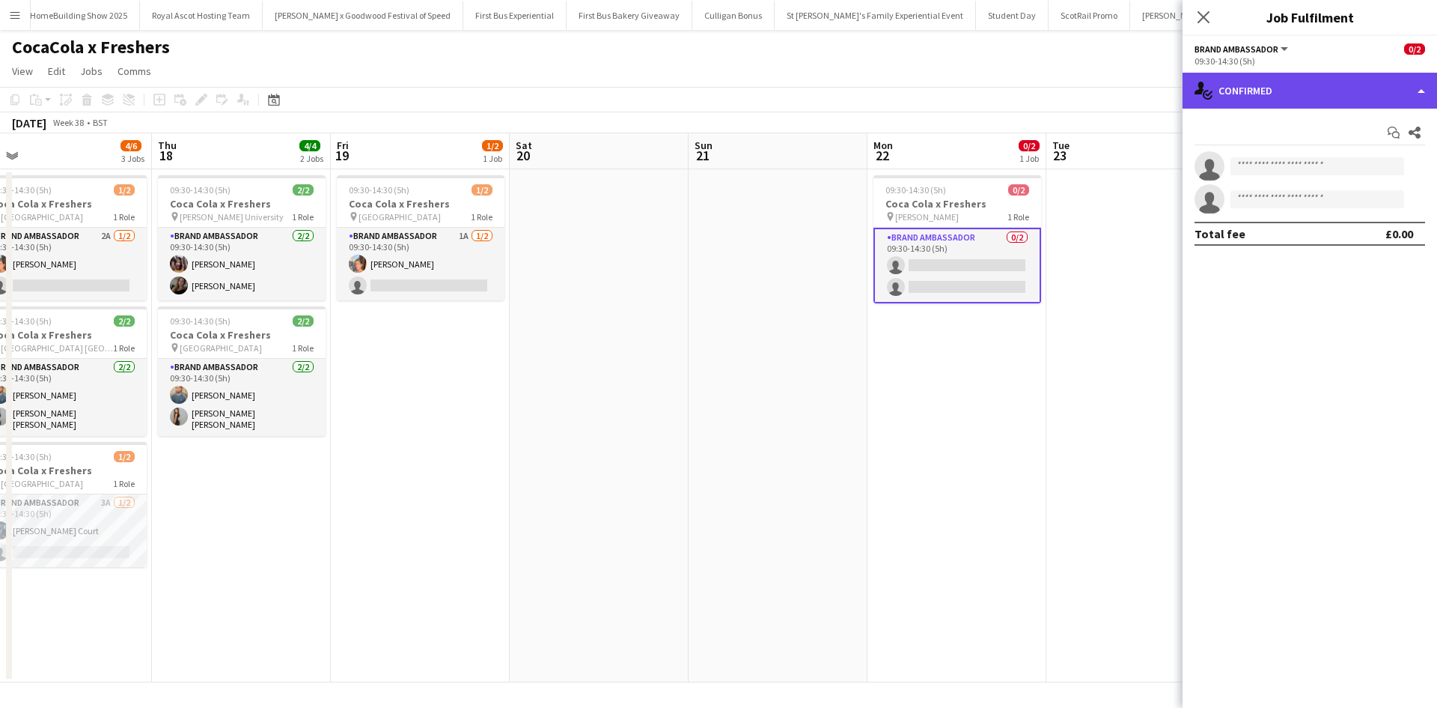
click at [1326, 101] on div "single-neutral-actions-check-2 Confirmed" at bounding box center [1310, 91] width 255 height 36
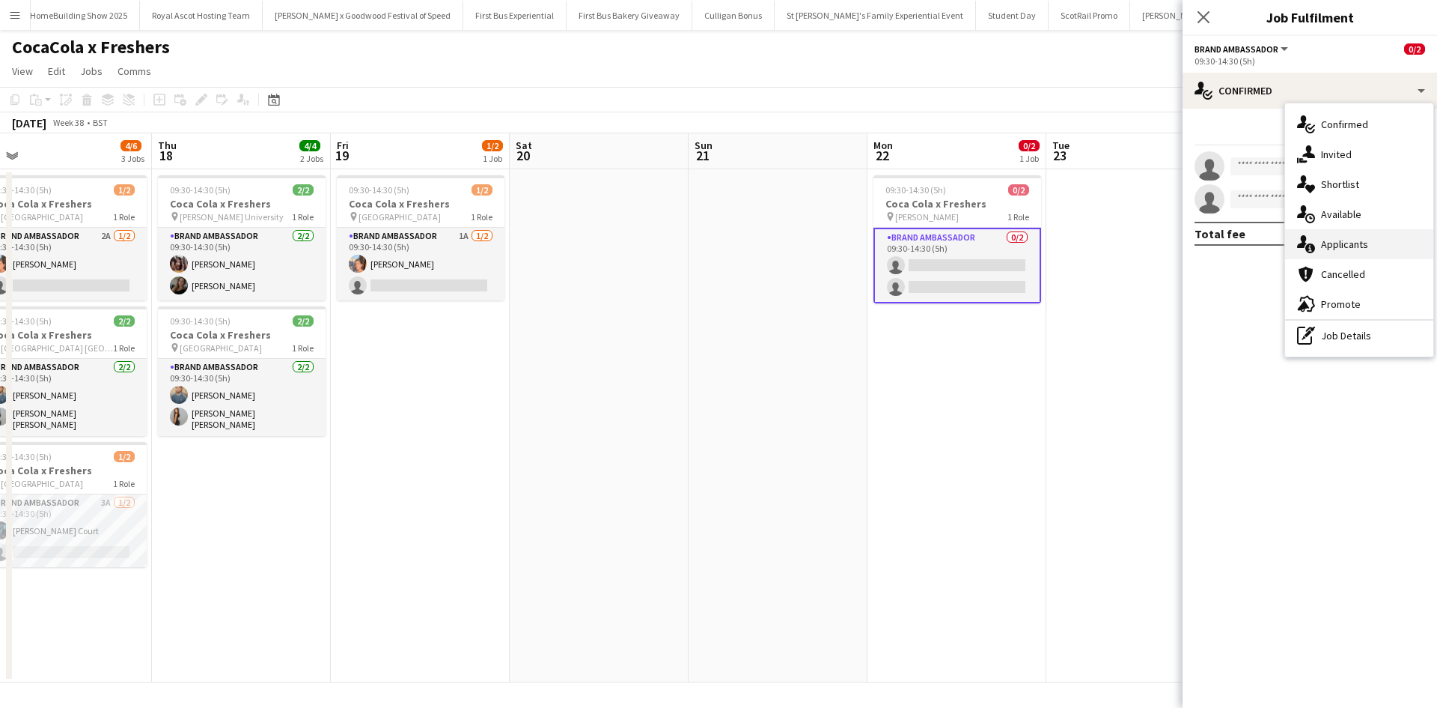
click at [1372, 245] on div "single-neutral-actions-information Applicants" at bounding box center [1359, 244] width 148 height 30
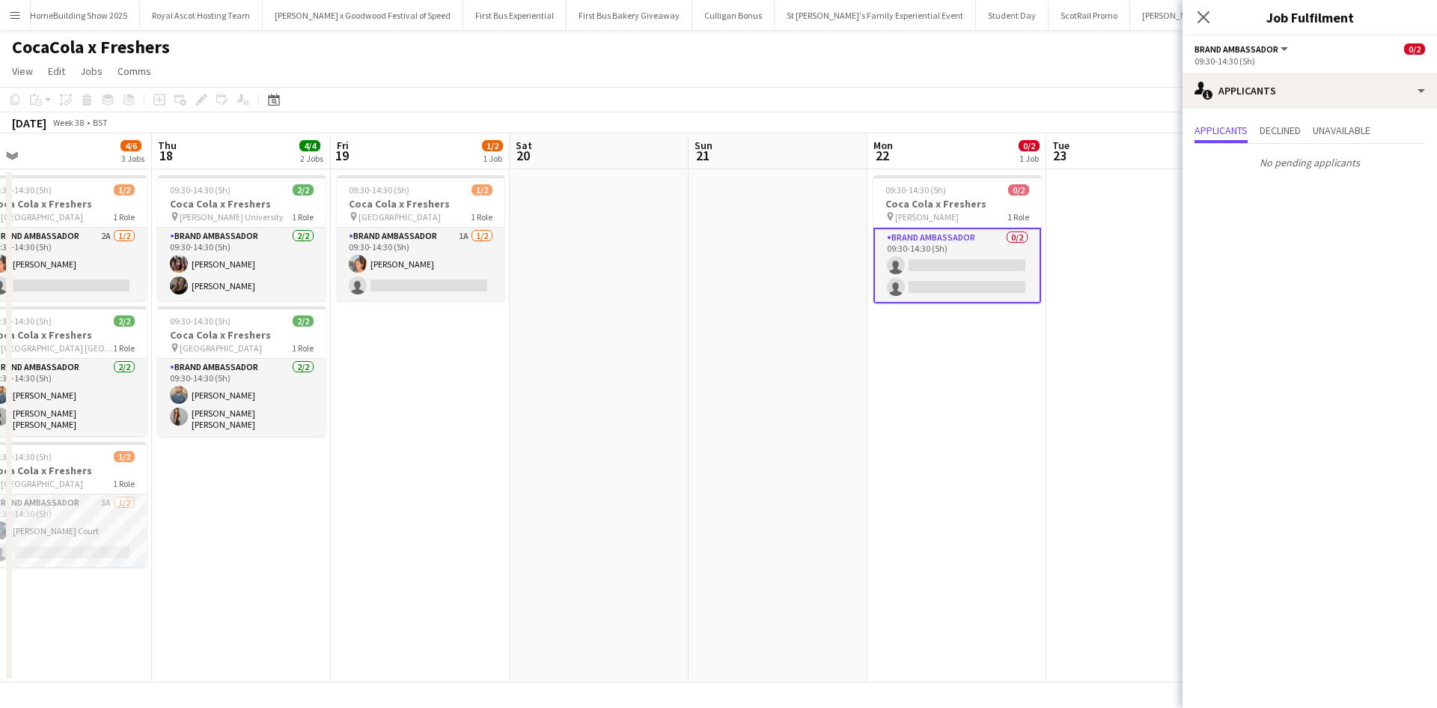
click at [1107, 450] on app-date-cell at bounding box center [1136, 425] width 179 height 513
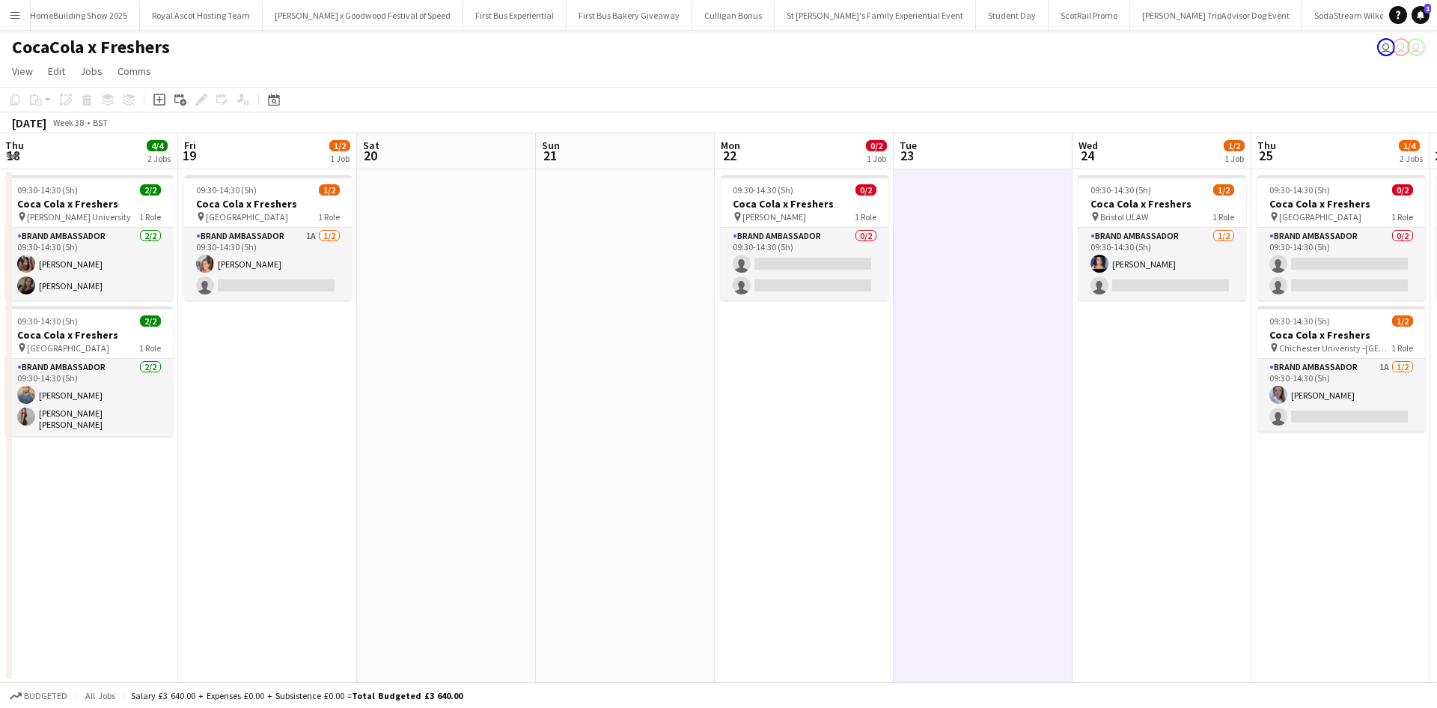
drag, startPoint x: 1180, startPoint y: 475, endPoint x: 666, endPoint y: 409, distance: 517.8
click at [666, 409] on app-calendar-viewport "Sun 14 Mon 15 Tue 16 4/4 2 Jobs Wed 17 4/6 3 Jobs Thu 18 4/4 2 Jobs Fri 19 1/2 …" at bounding box center [718, 407] width 1437 height 549
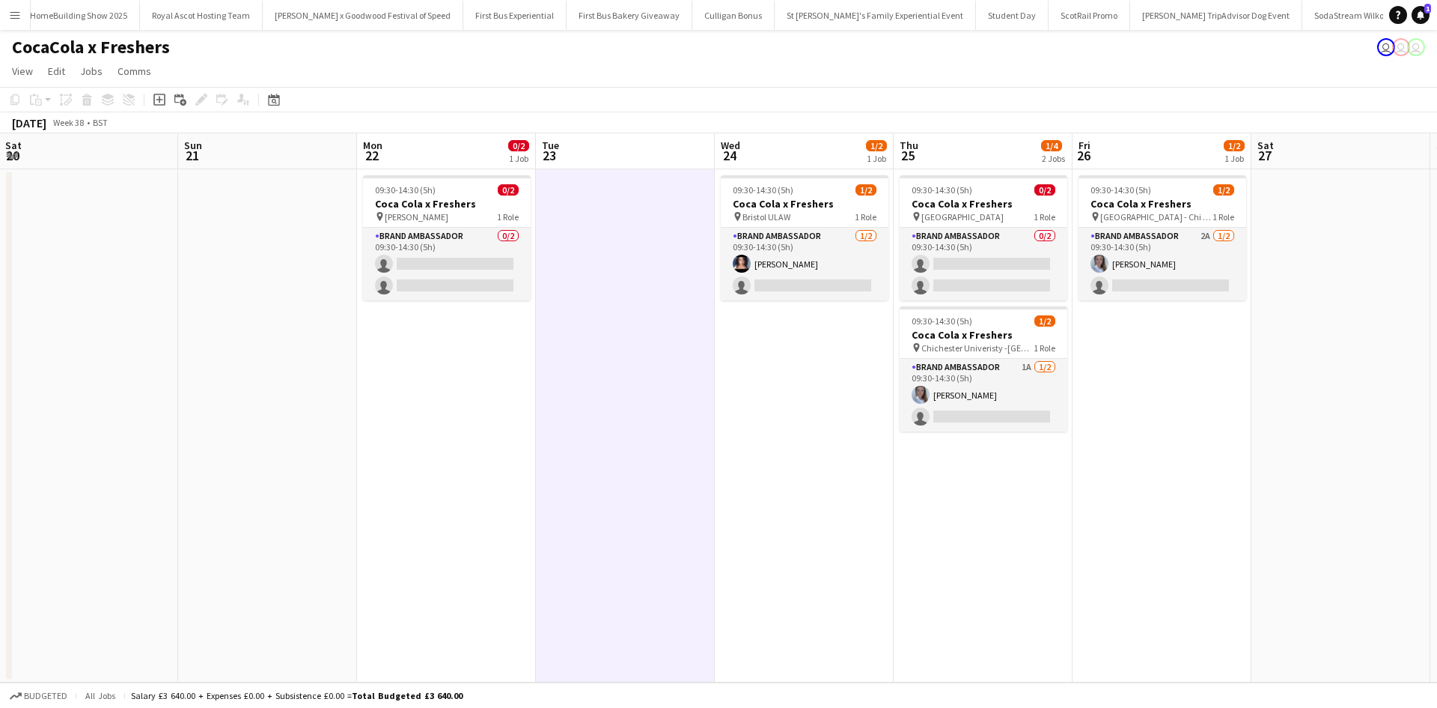
scroll to position [0, 720]
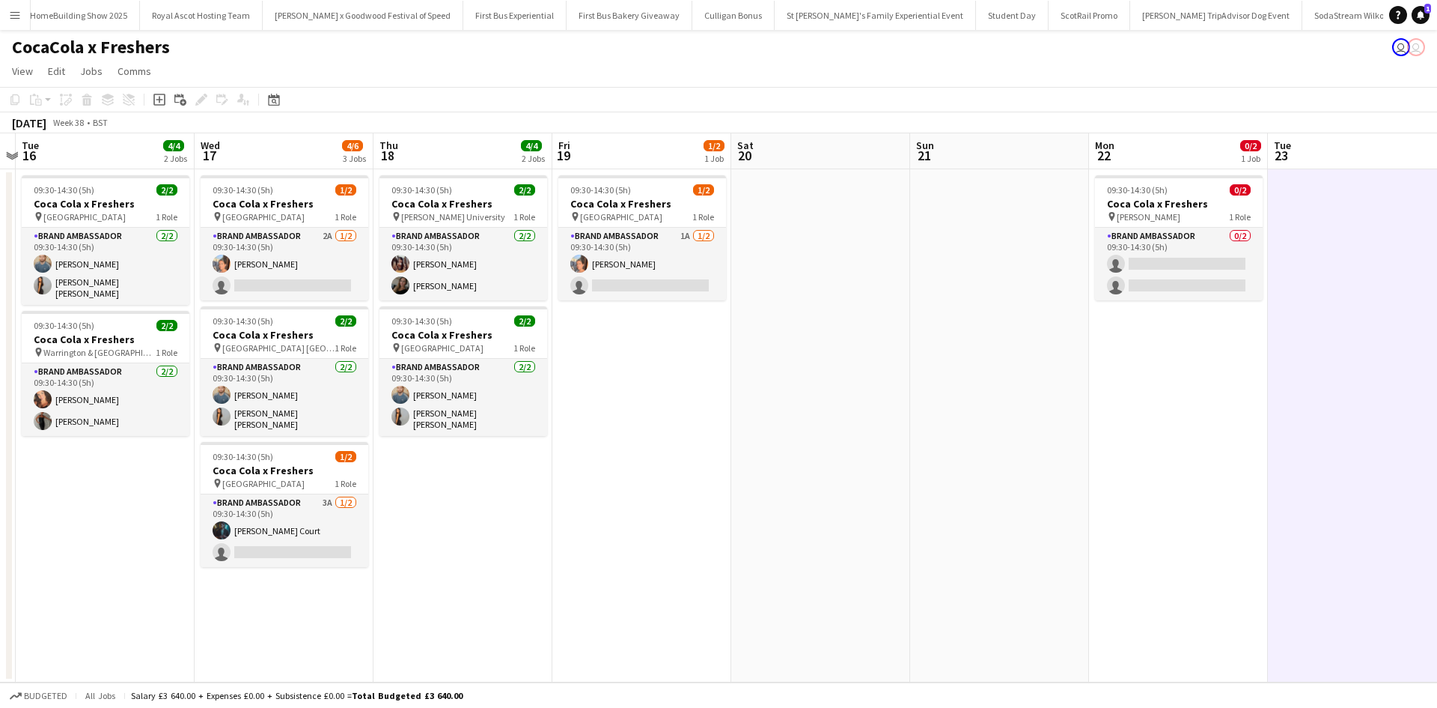
drag, startPoint x: 285, startPoint y: 416, endPoint x: 793, endPoint y: 442, distance: 508.3
click at [985, 389] on app-calendar-viewport "Sun 14 Mon 15 Tue 16 4/4 2 Jobs Wed 17 4/6 3 Jobs Thu 18 4/4 2 Jobs Fri 19 1/2 …" at bounding box center [718, 407] width 1437 height 549
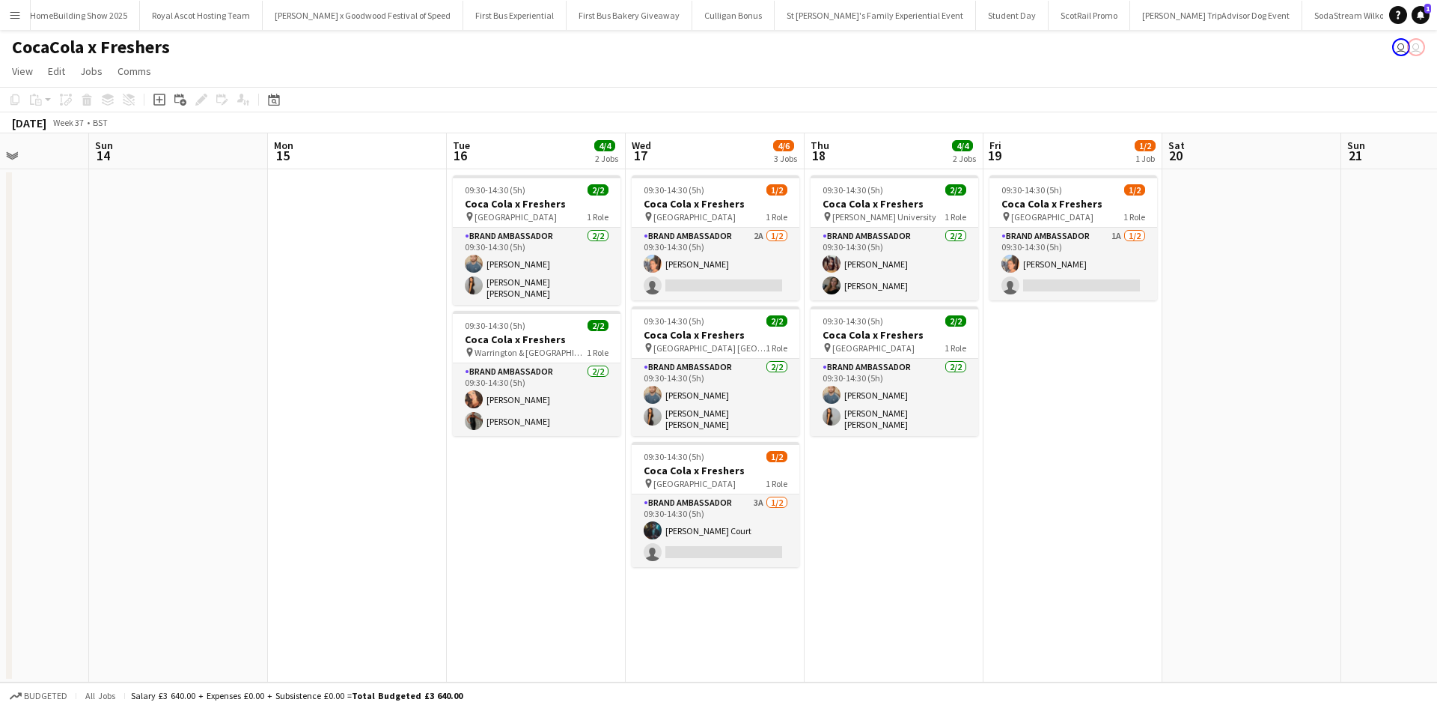
drag, startPoint x: 483, startPoint y: 523, endPoint x: 1042, endPoint y: 493, distance: 560.0
click at [1038, 493] on app-calendar-viewport "Thu 11 4/4 2 Jobs Fri 12 2/2 1 Job Sat 13 Sun 14 Mon 15 Tue 16 4/4 2 Jobs Wed 1…" at bounding box center [718, 407] width 1437 height 549
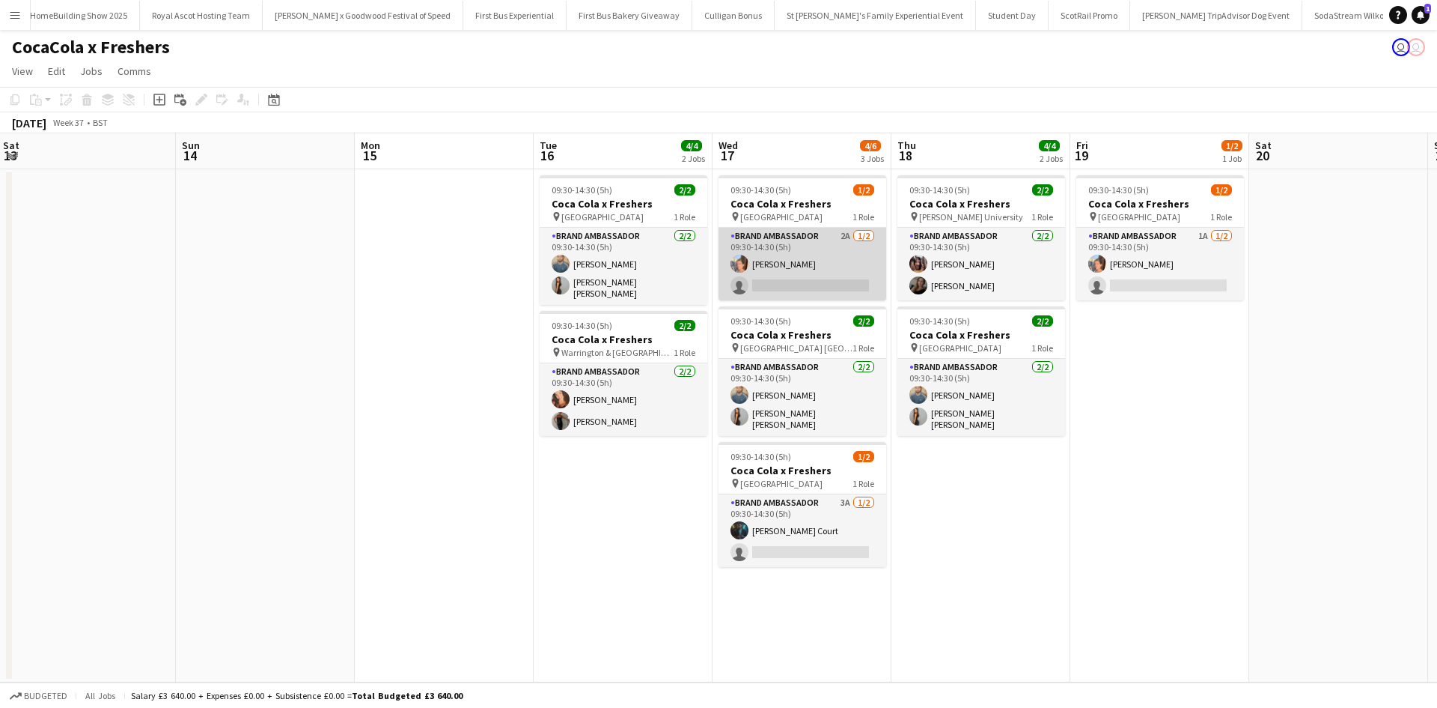
click at [779, 286] on app-card-role "Brand Ambassador 2A [DATE] 09:30-14:30 (5h) [PERSON_NAME] single-neutral-actions" at bounding box center [803, 264] width 168 height 73
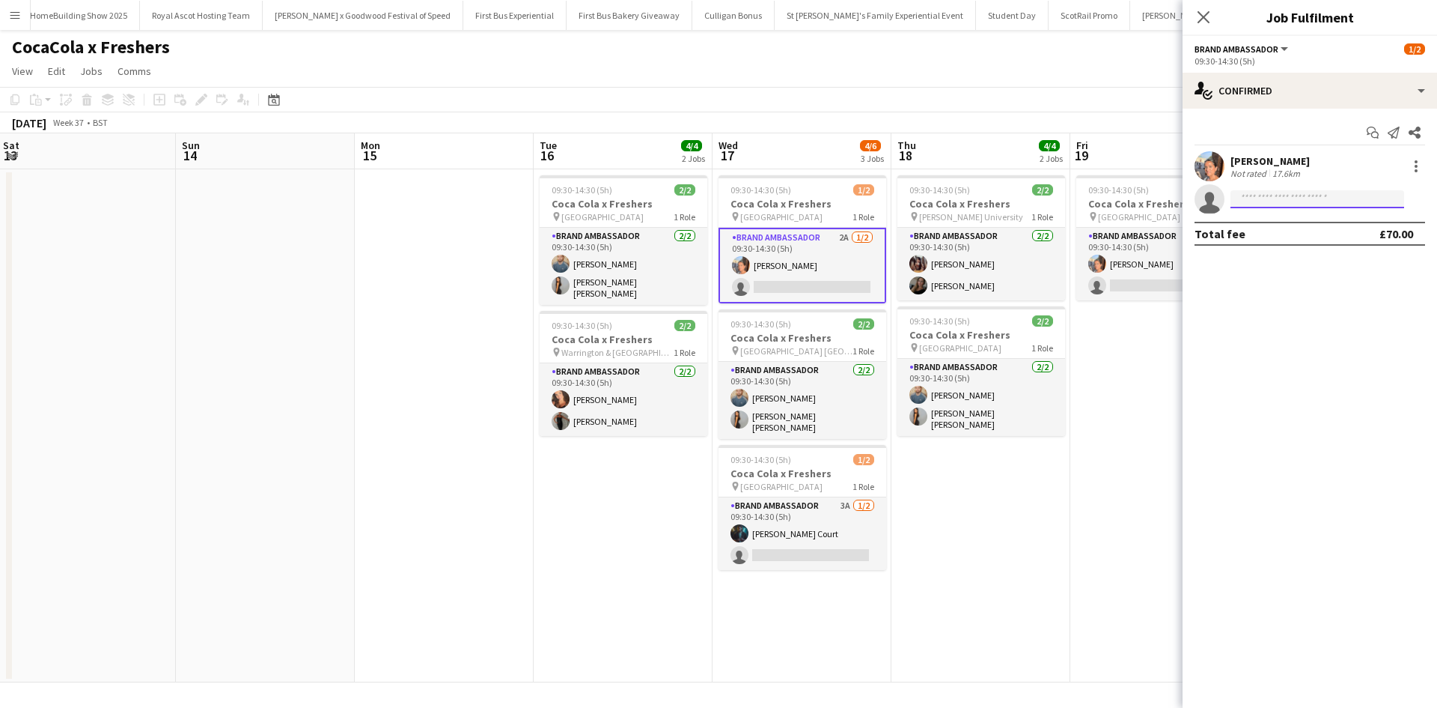
click at [1276, 201] on input at bounding box center [1318, 199] width 174 height 18
type input "***"
click at [1285, 237] on span "[EMAIL_ADDRESS][DOMAIN_NAME]" at bounding box center [1318, 233] width 150 height 12
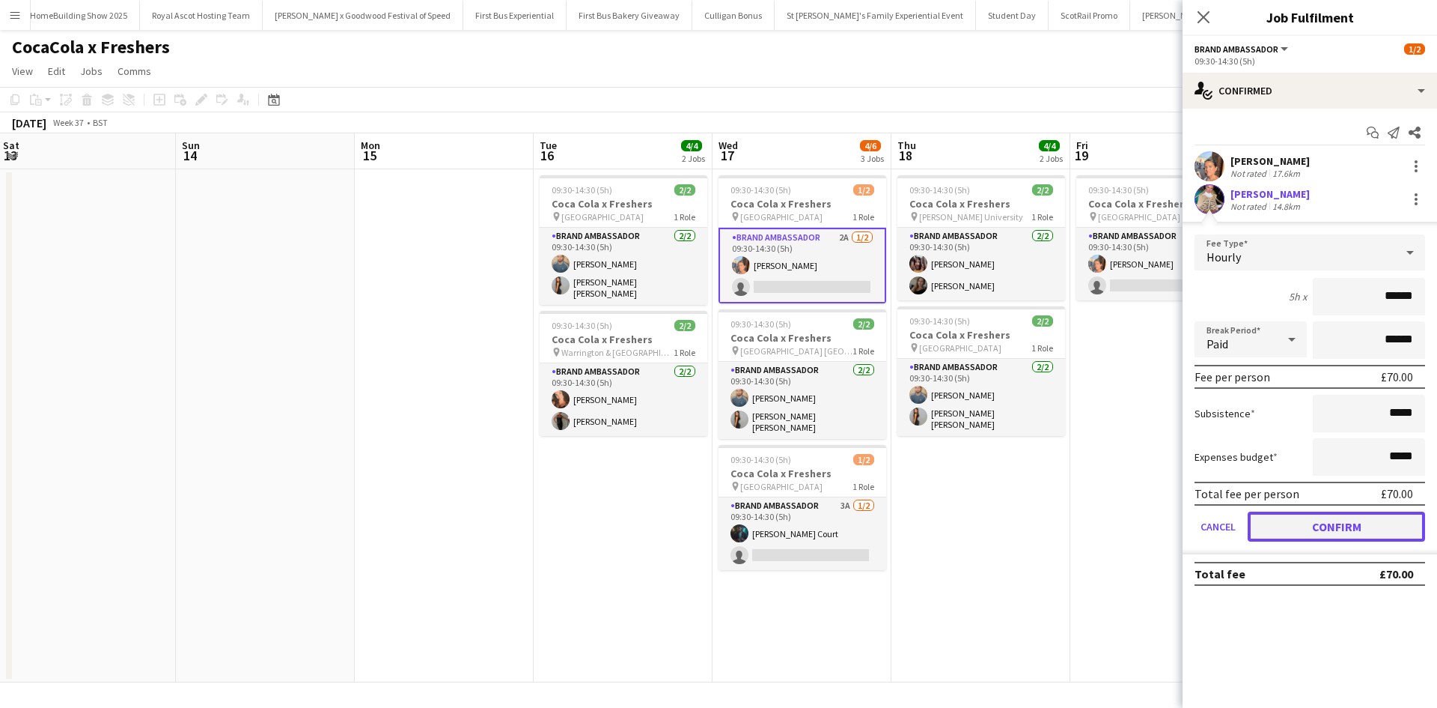
click at [1345, 520] on button "Confirm" at bounding box center [1336, 526] width 177 height 30
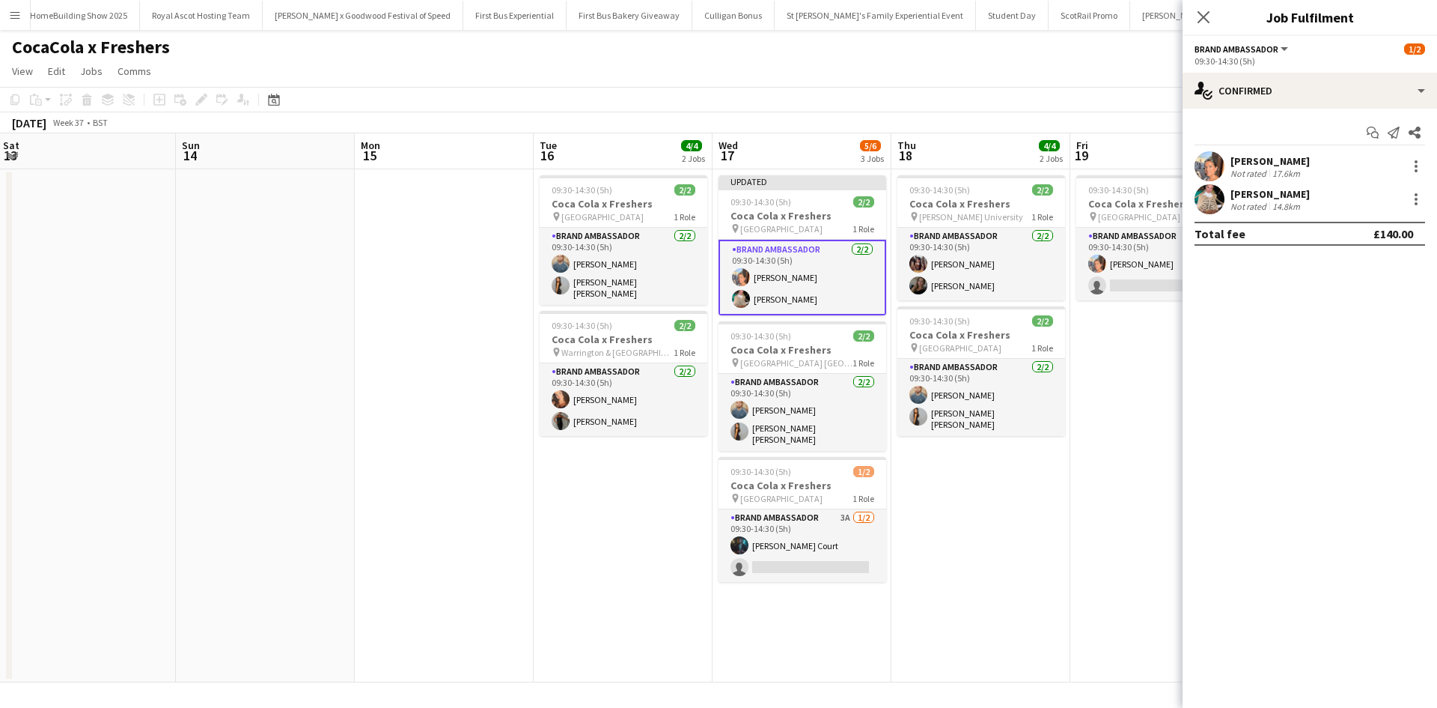
click at [1116, 526] on app-date-cell "09:30-14:30 (5h) 1/2 Coca Cola x Freshers pin Greenwich University 1 Role Brand…" at bounding box center [1160, 425] width 179 height 513
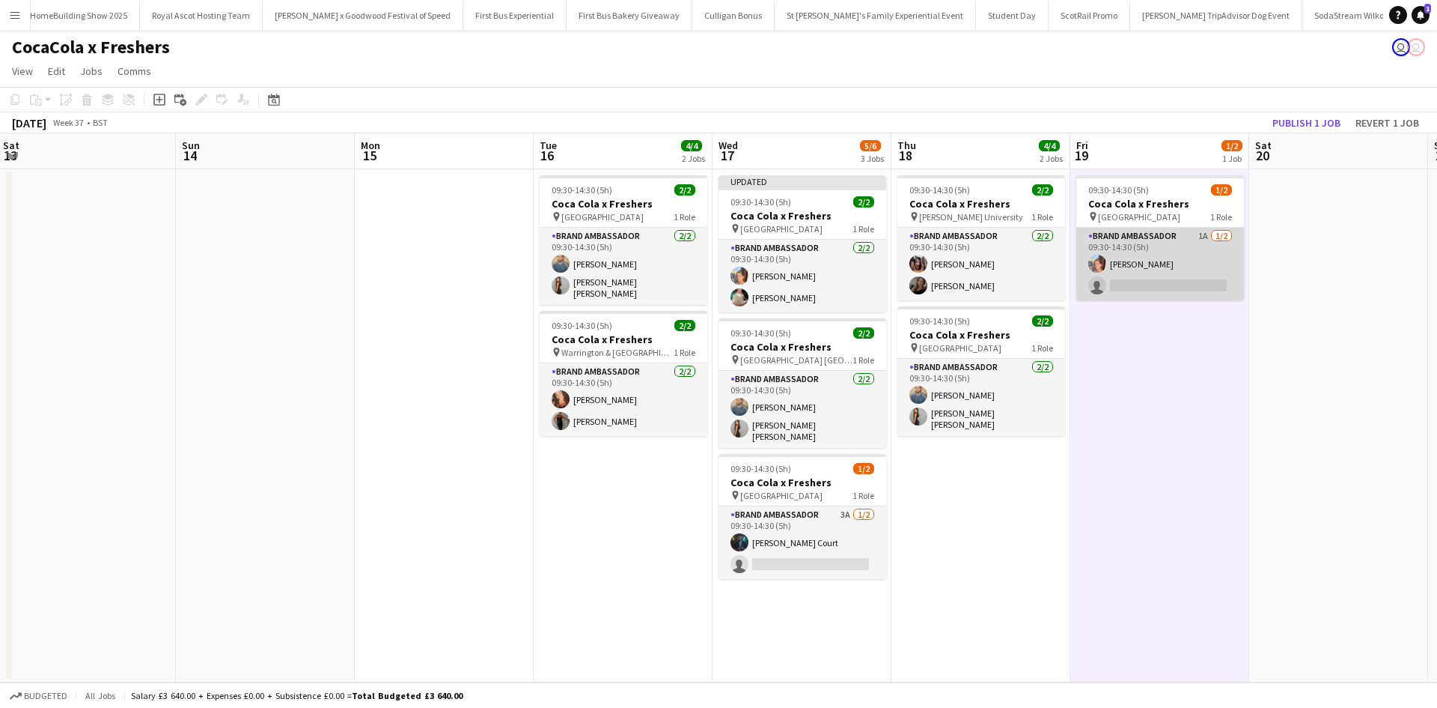
click at [1163, 292] on app-card-role "Brand Ambassador 1A [DATE] 09:30-14:30 (5h) [PERSON_NAME] single-neutral-actions" at bounding box center [1161, 264] width 168 height 73
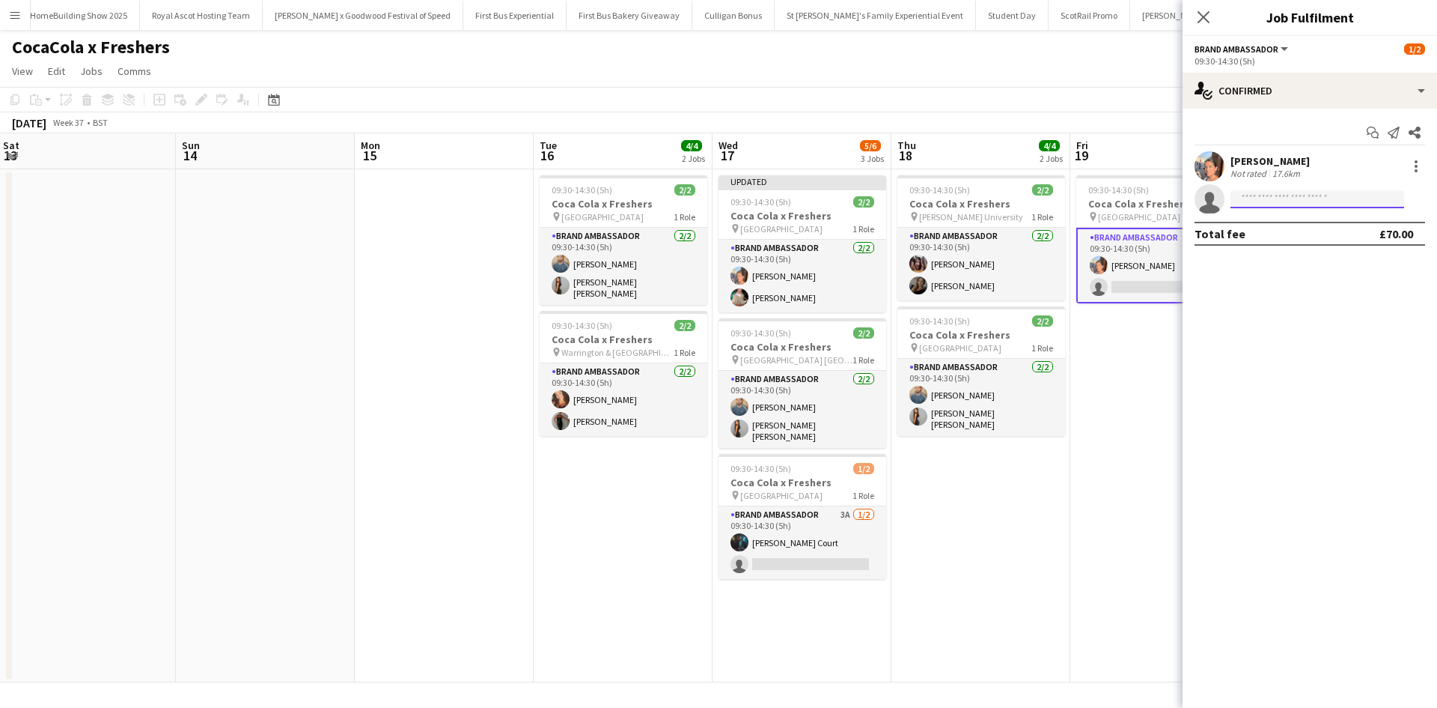
click at [1283, 202] on input at bounding box center [1318, 199] width 174 height 18
type input "***"
click at [1279, 235] on span "[EMAIL_ADDRESS][DOMAIN_NAME]" at bounding box center [1318, 233] width 150 height 12
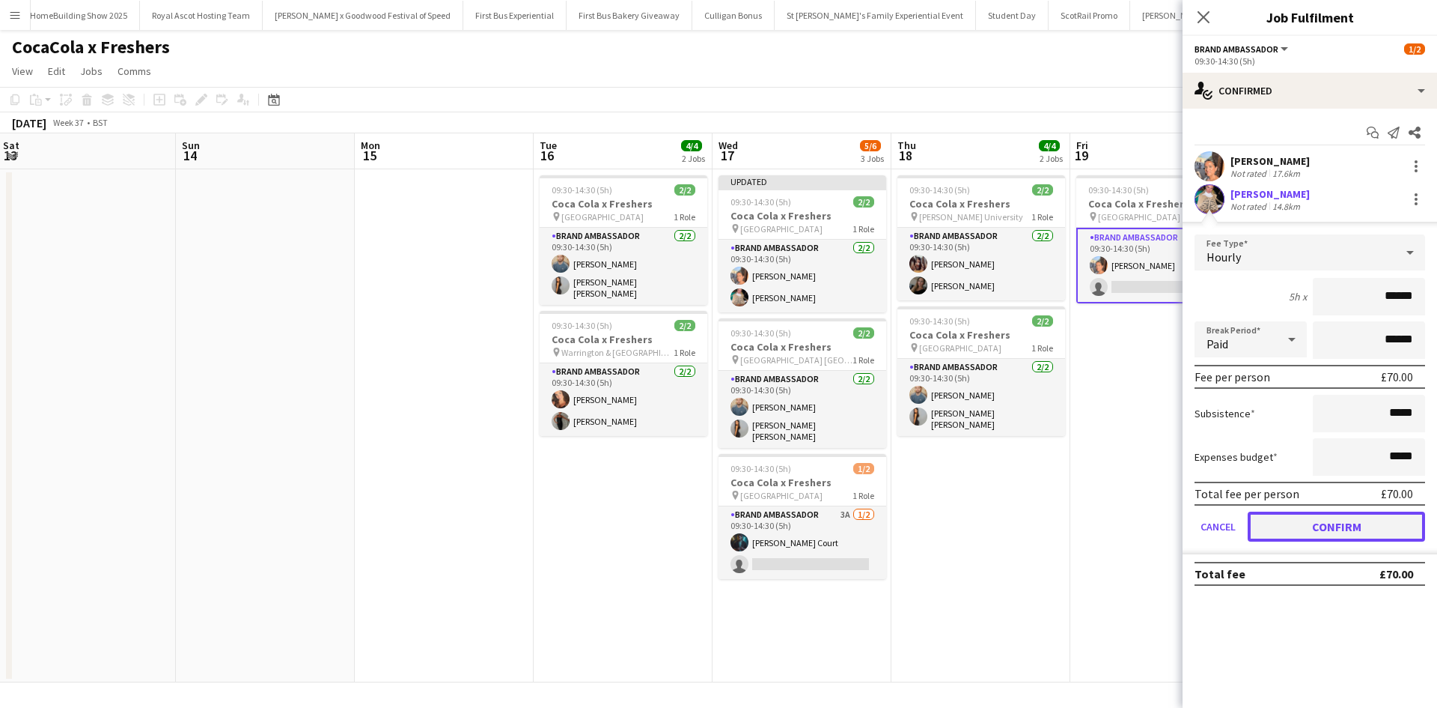
click at [1339, 520] on button "Confirm" at bounding box center [1336, 526] width 177 height 30
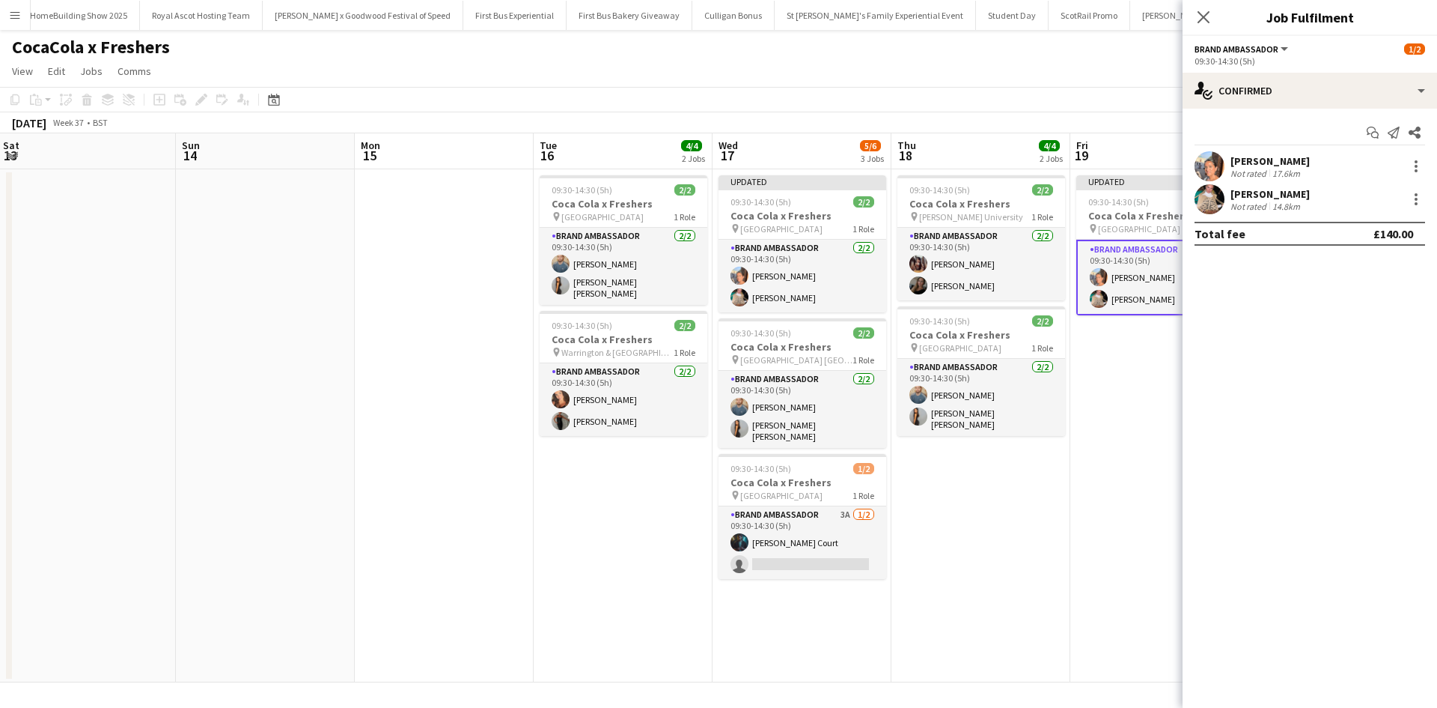
click at [1181, 512] on app-date-cell "Updated 09:30-14:30 (5h) 2/2 Coca Cola x Freshers pin Greenwich University 1 Ro…" at bounding box center [1160, 425] width 179 height 513
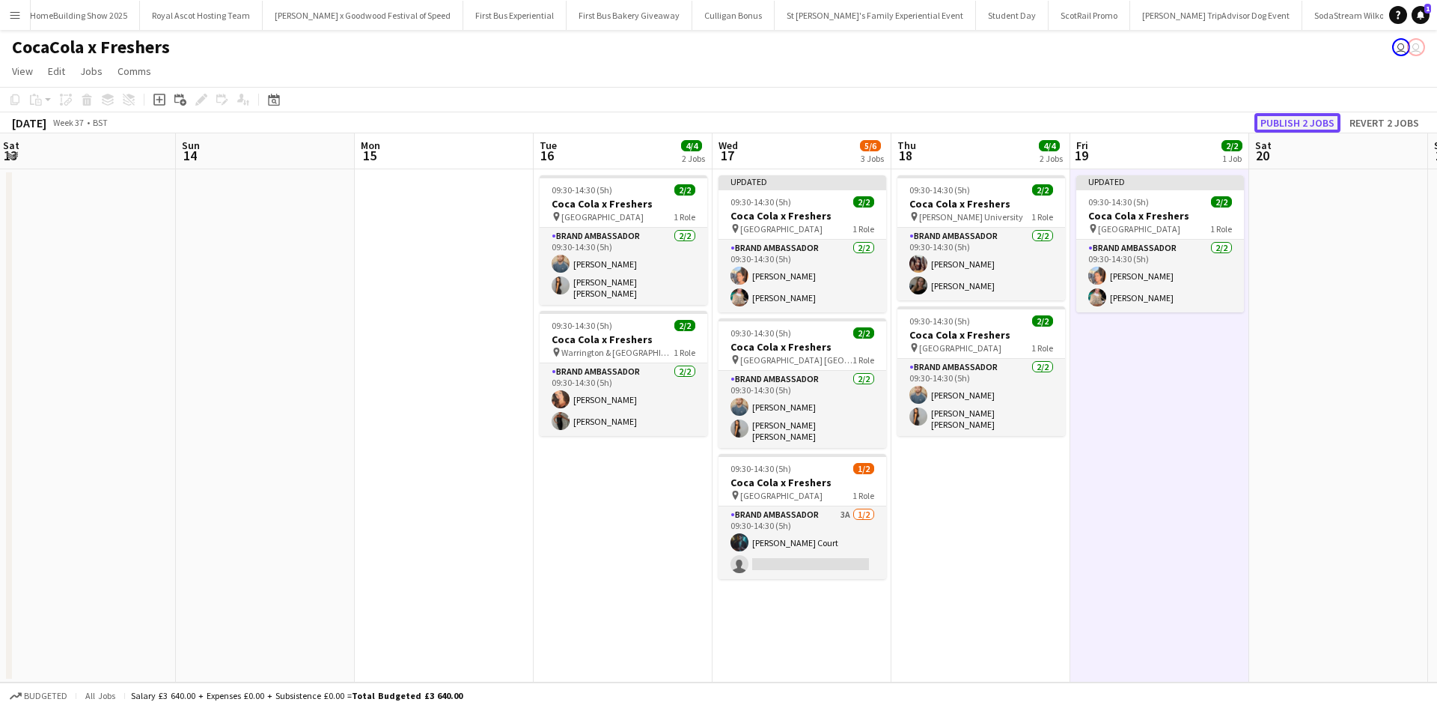
click at [1304, 120] on button "Publish 2 jobs" at bounding box center [1298, 122] width 86 height 19
